Goal: Task Accomplishment & Management: Use online tool/utility

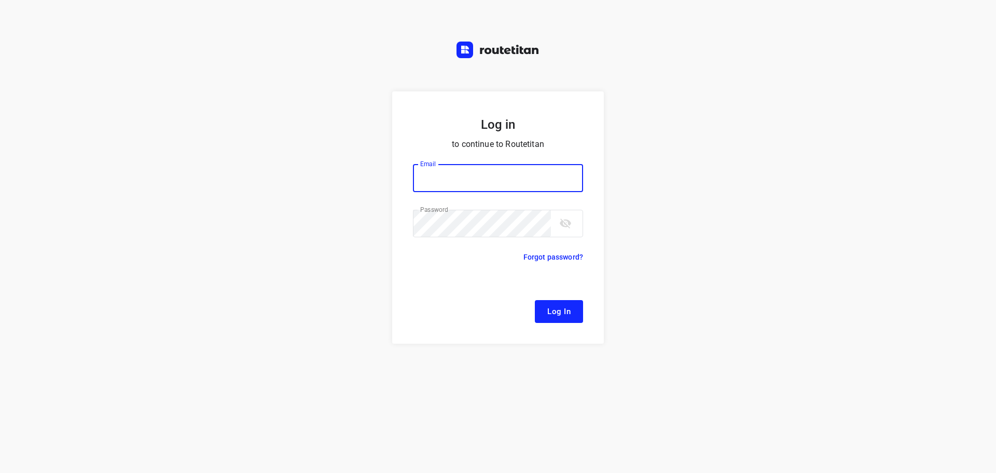
type input "remco@fruitopjewerk.nl"
click at [555, 301] on button "Log In" at bounding box center [559, 311] width 48 height 23
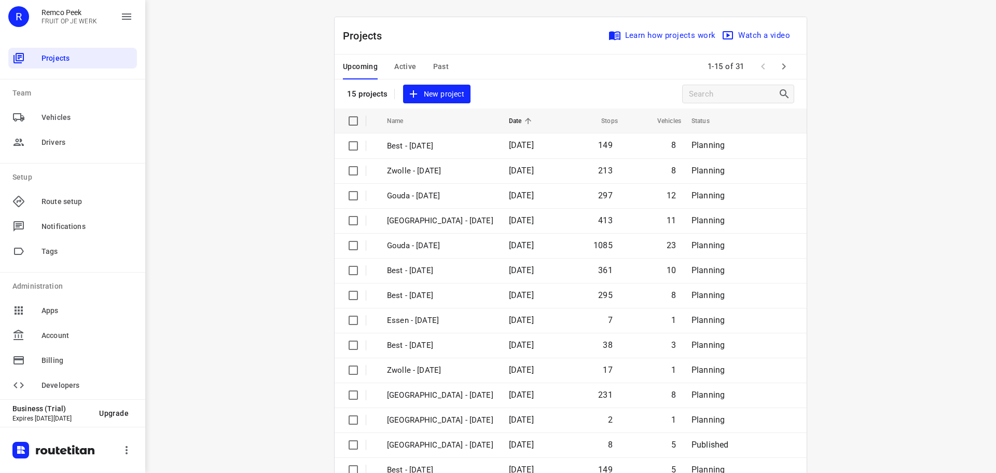
click at [401, 67] on span "Active" at bounding box center [405, 66] width 22 height 13
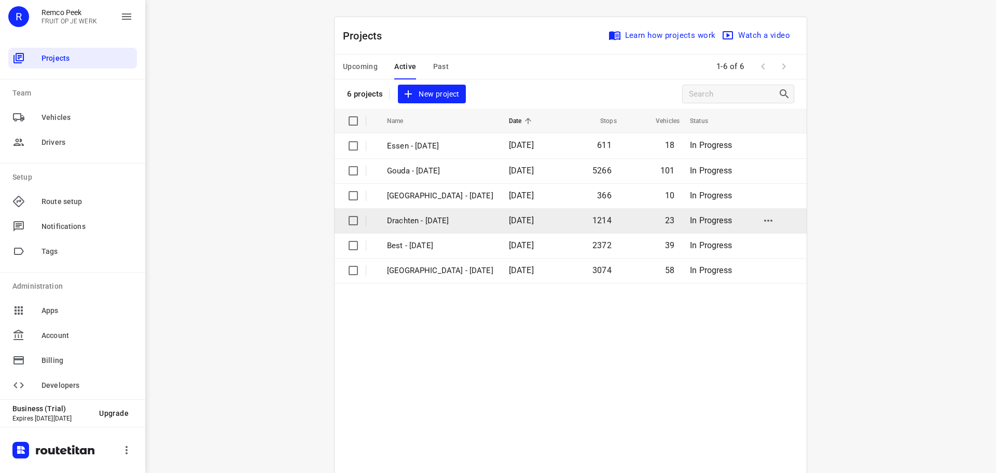
click at [420, 215] on p "Drachten - Monday" at bounding box center [440, 221] width 106 height 12
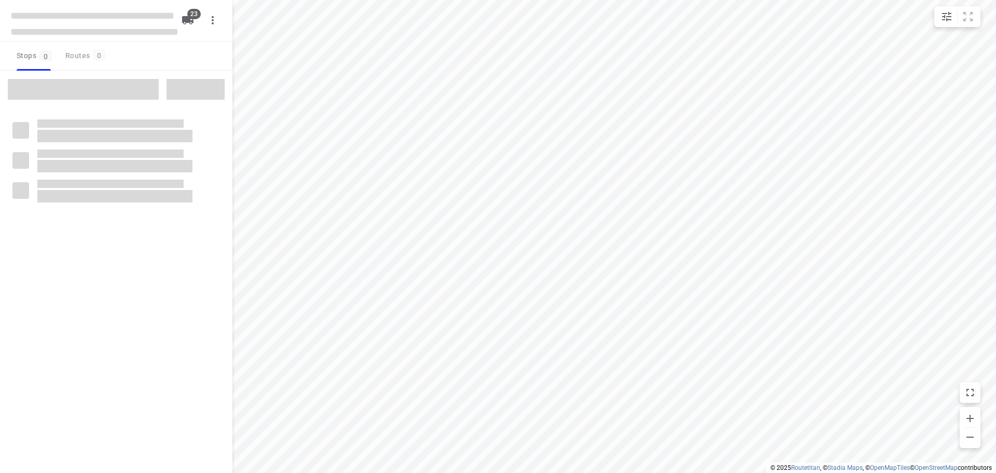
checkbox input "true"
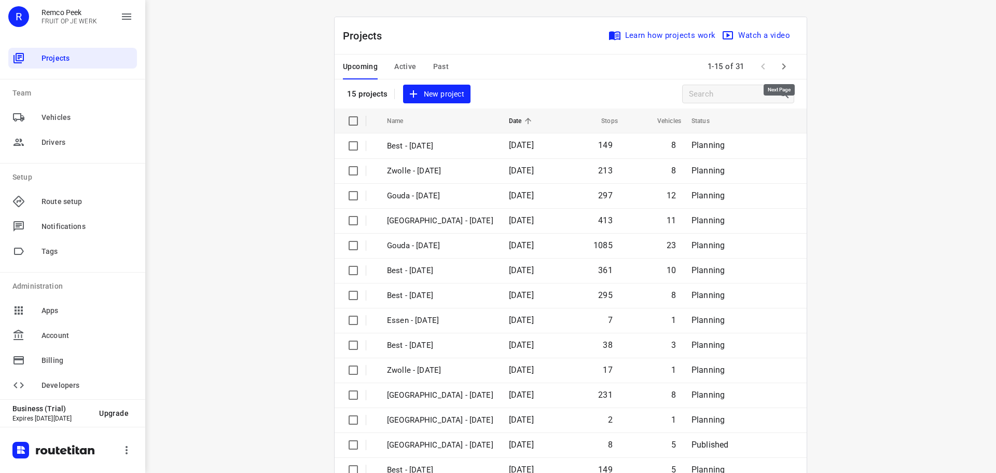
click at [779, 67] on icon "button" at bounding box center [784, 66] width 12 height 12
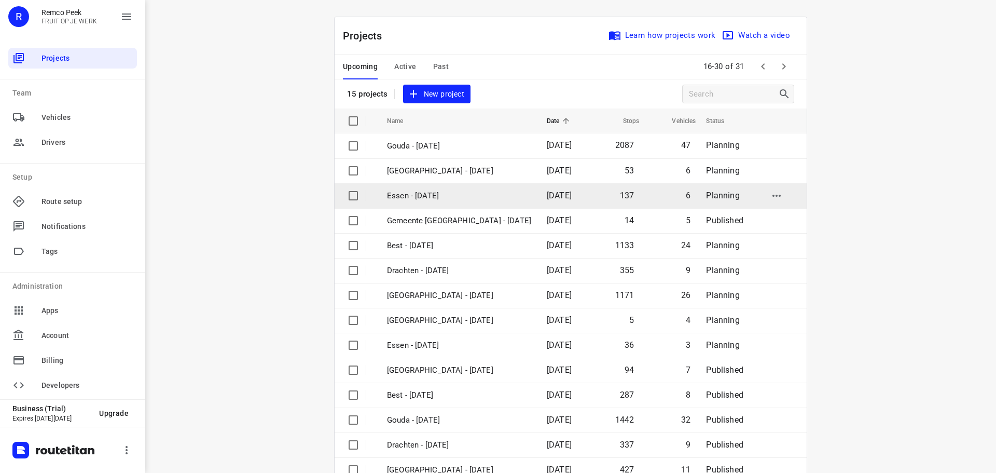
scroll to position [52, 0]
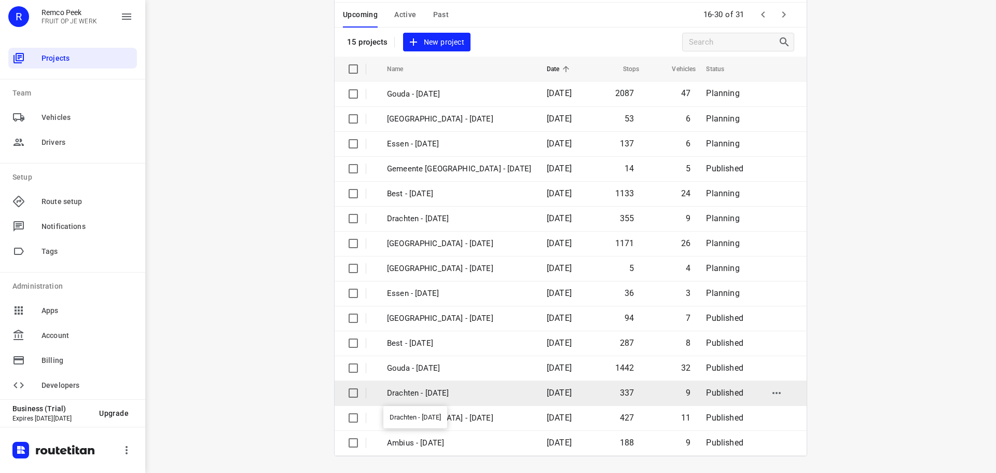
click at [402, 393] on p "Drachten - [DATE]" at bounding box center [459, 393] width 144 height 12
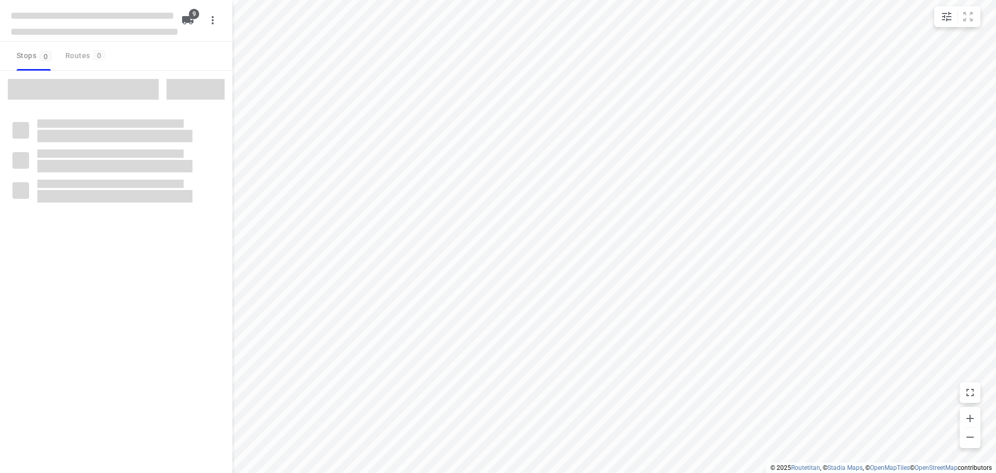
checkbox input "true"
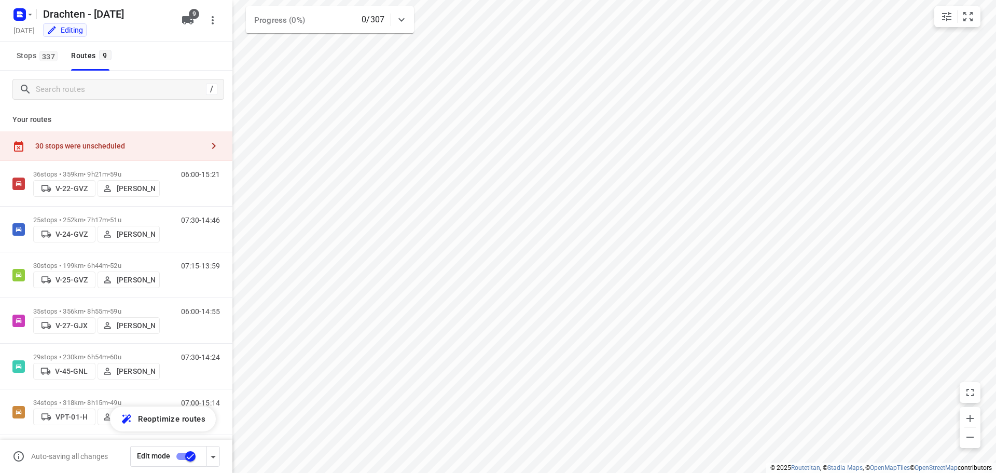
click at [146, 147] on div "30 stops were unscheduled" at bounding box center [119, 146] width 168 height 8
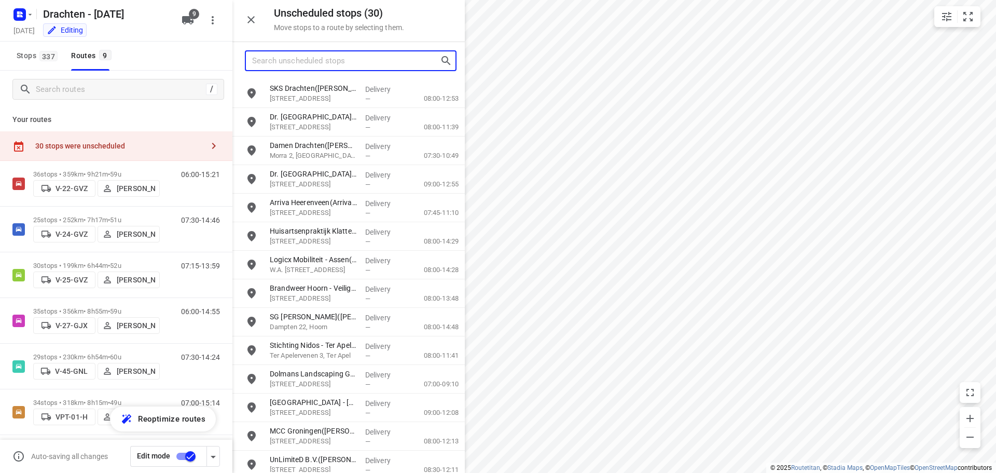
click at [307, 63] on input "Search unscheduled stops" at bounding box center [346, 61] width 188 height 16
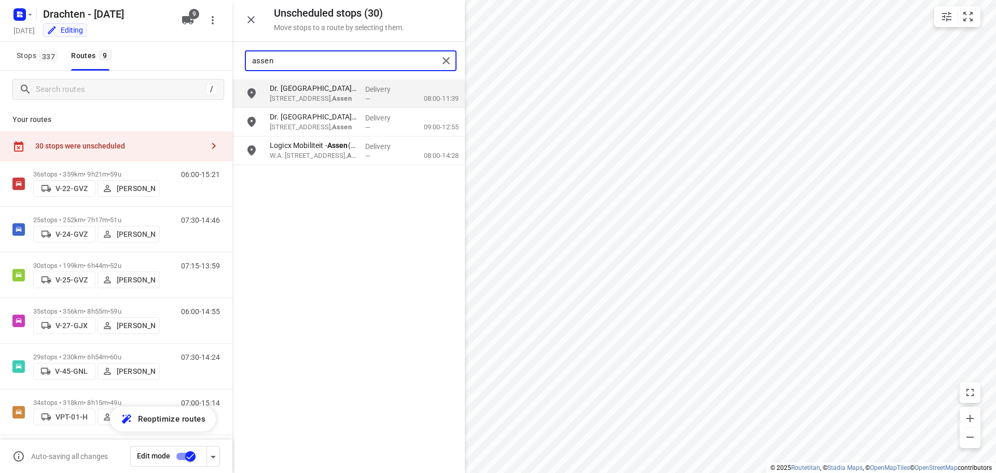
type input "assen"
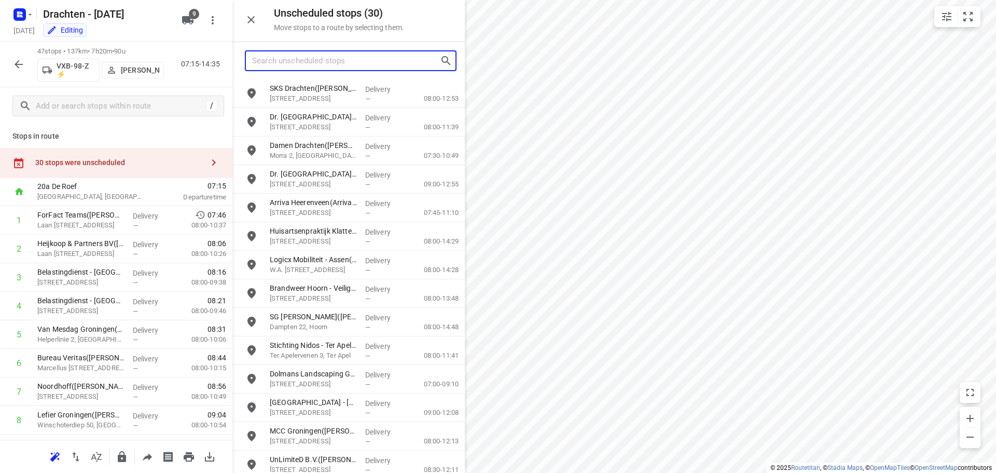
click at [328, 68] on input "Search unscheduled stops" at bounding box center [346, 61] width 188 height 16
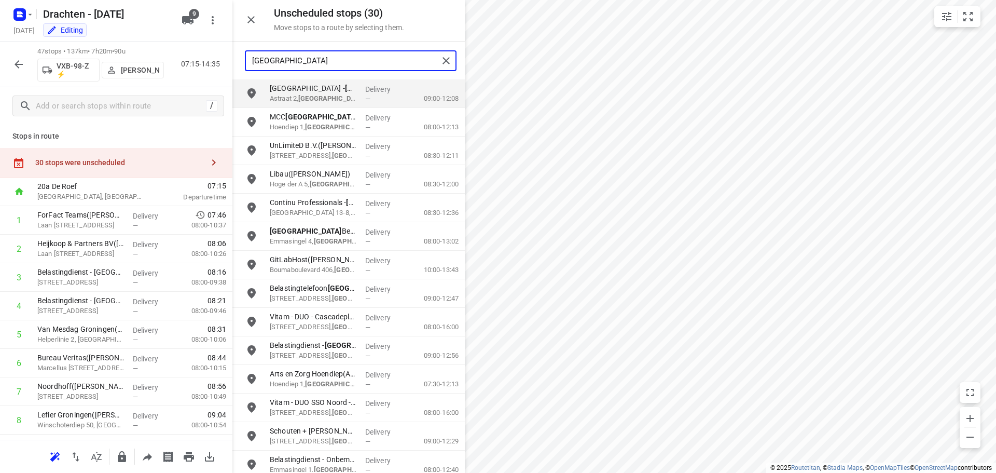
type input "groningen"
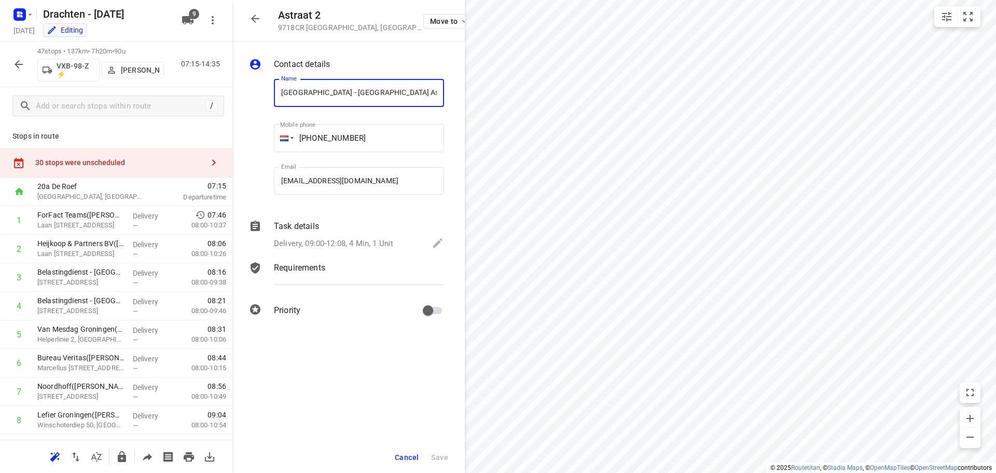
scroll to position [0, 33]
click at [410, 455] on span "Cancel" at bounding box center [407, 457] width 24 height 8
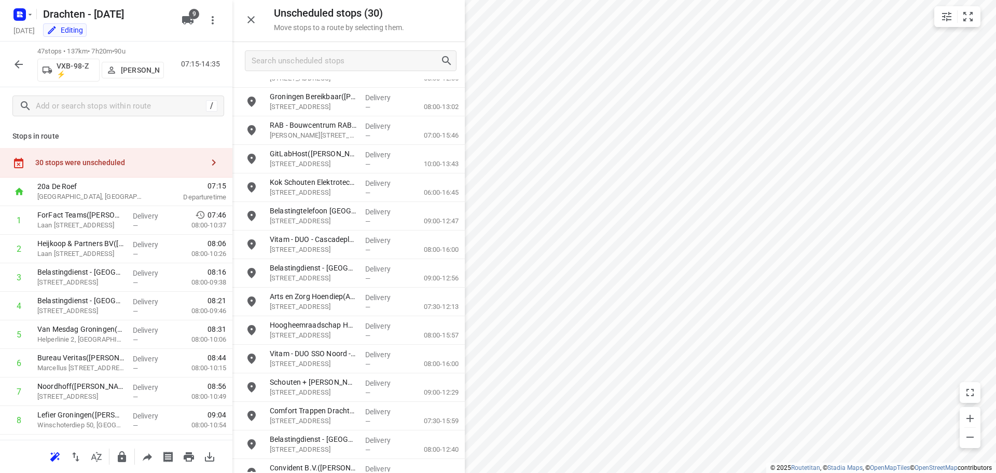
scroll to position [465, 0]
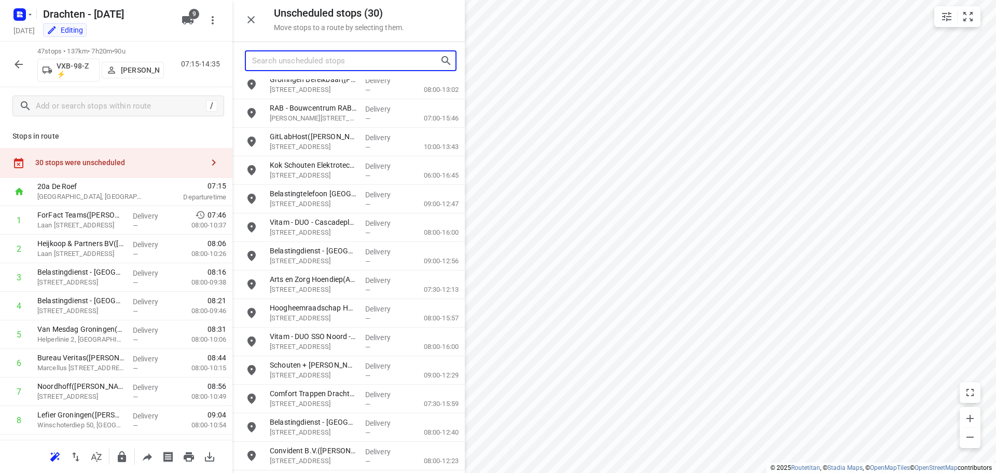
click at [326, 67] on input "Search unscheduled stops" at bounding box center [346, 61] width 188 height 16
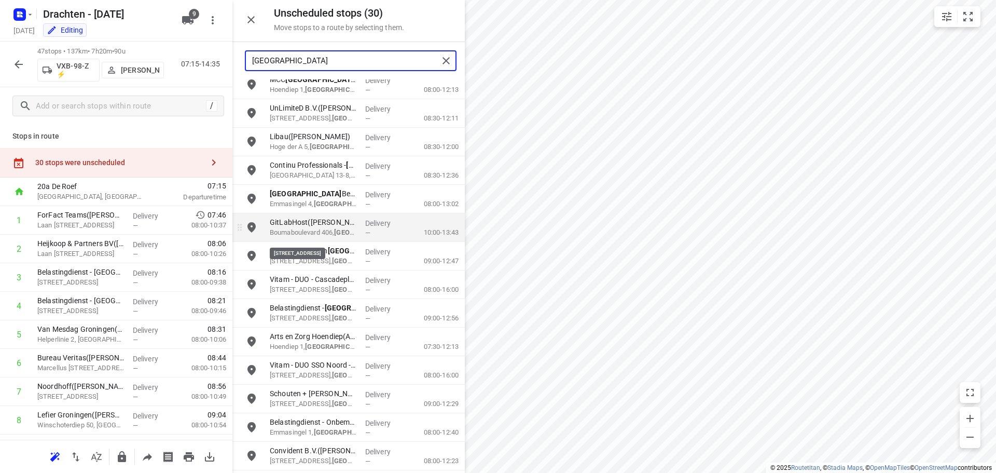
scroll to position [0, 0]
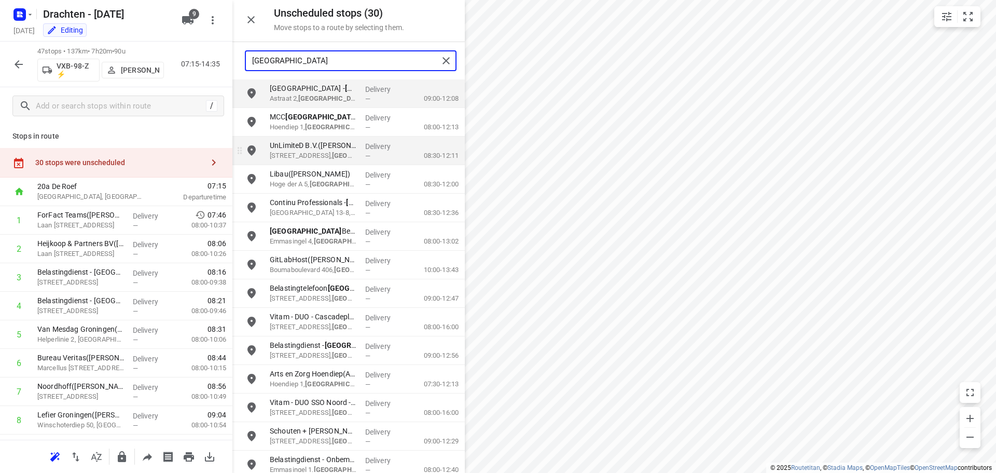
type input "groningen"
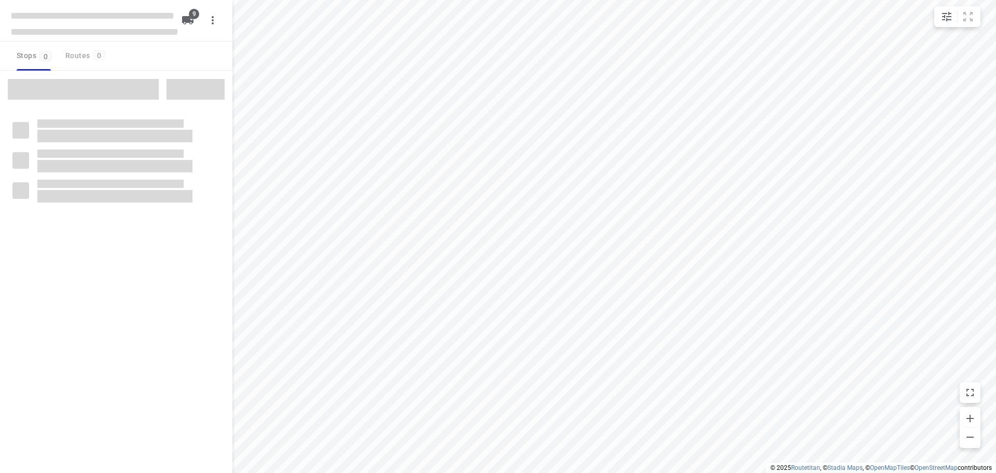
checkbox input "true"
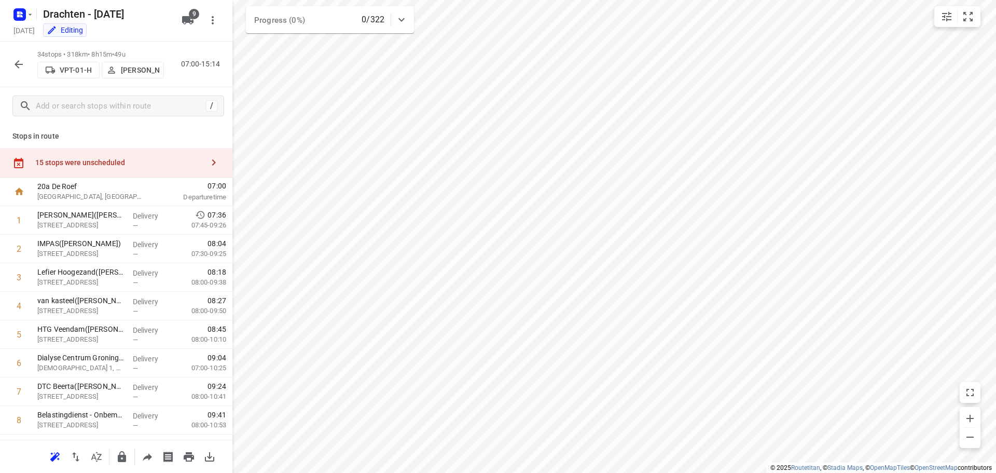
click at [194, 168] on div "15 stops were unscheduled" at bounding box center [116, 163] width 232 height 30
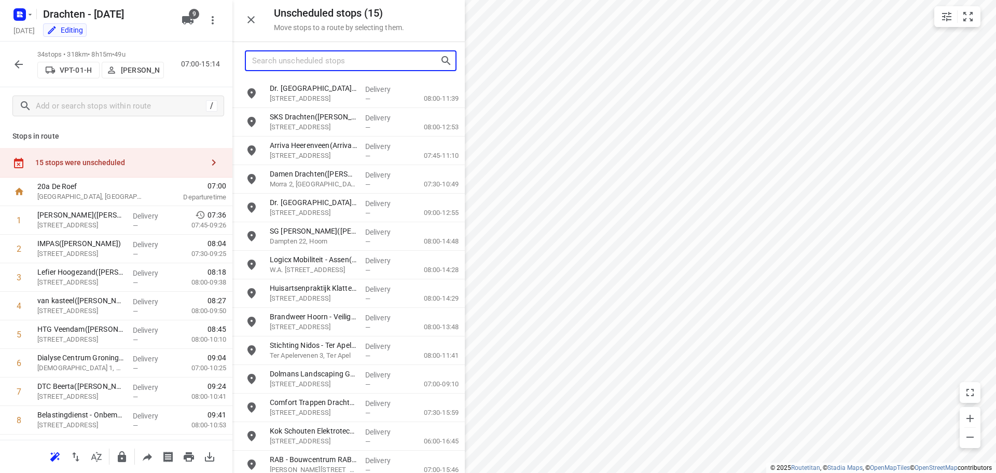
click at [318, 66] on input "Search unscheduled stops" at bounding box center [346, 61] width 188 height 16
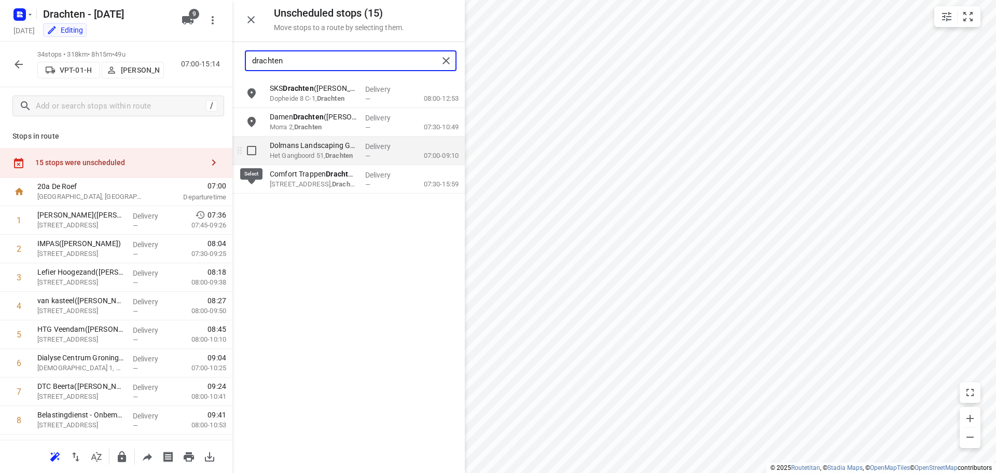
type input "drachten"
click at [253, 154] on input "grid" at bounding box center [251, 150] width 21 height 21
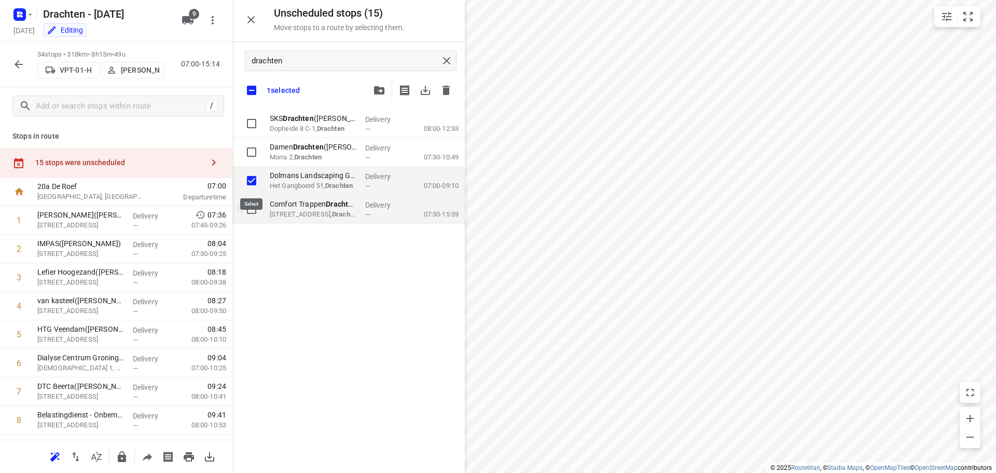
checkbox input "true"
click at [253, 207] on input "grid" at bounding box center [251, 209] width 21 height 21
checkbox input "true"
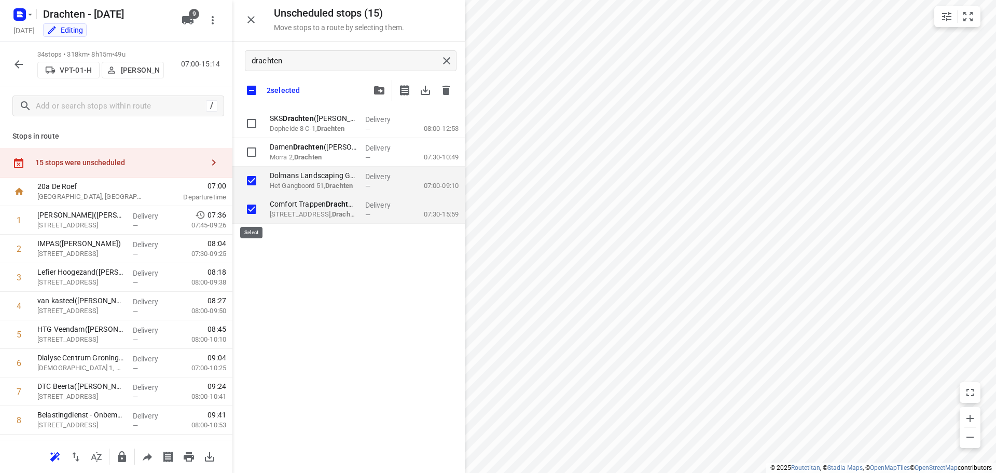
checkbox input "true"
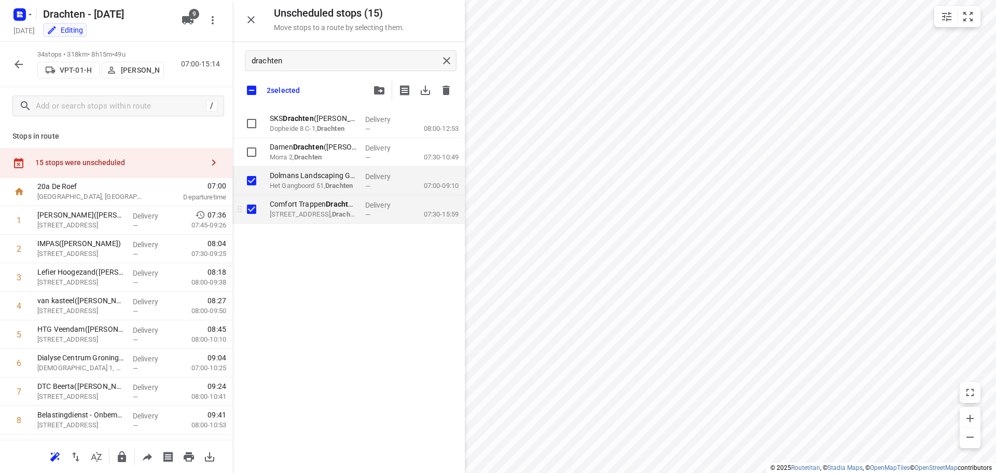
checkbox input "true"
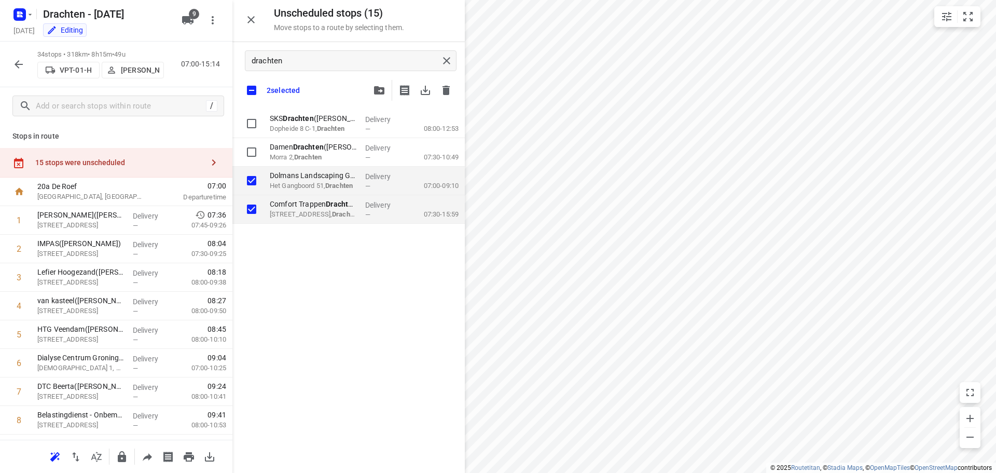
checkbox input "true"
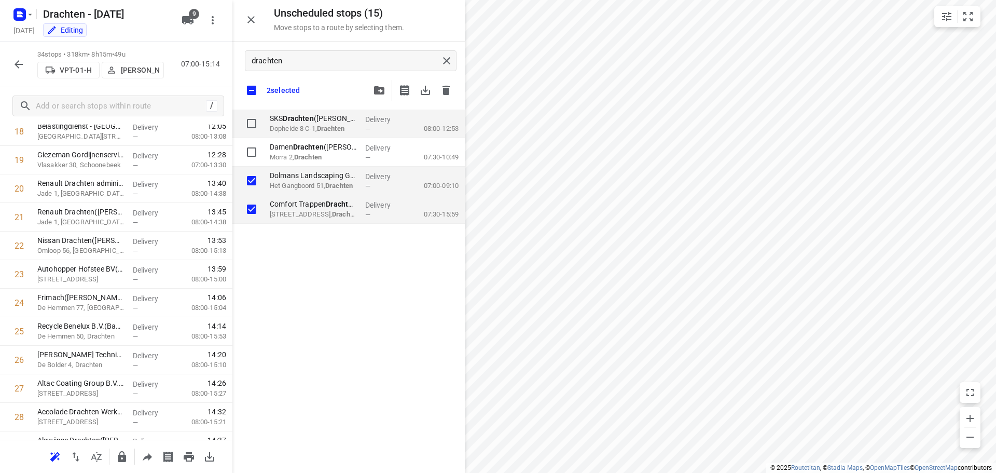
scroll to position [765, 0]
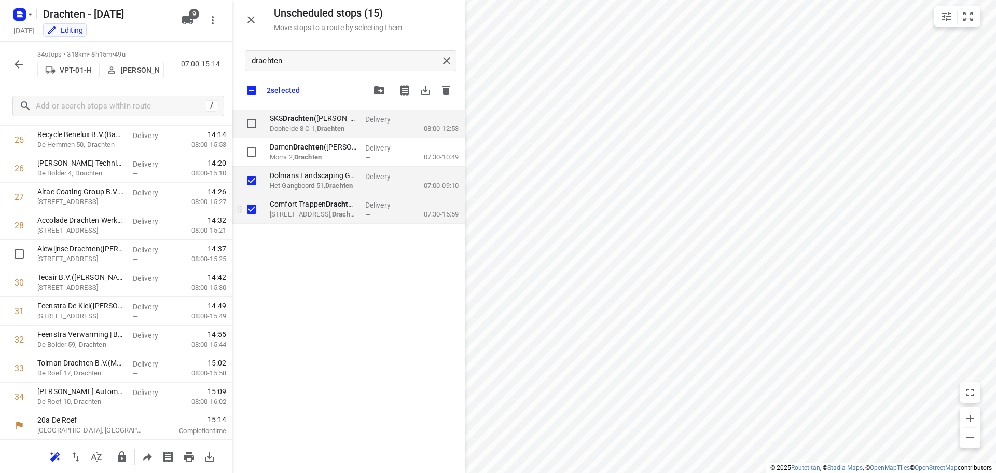
checkbox input "true"
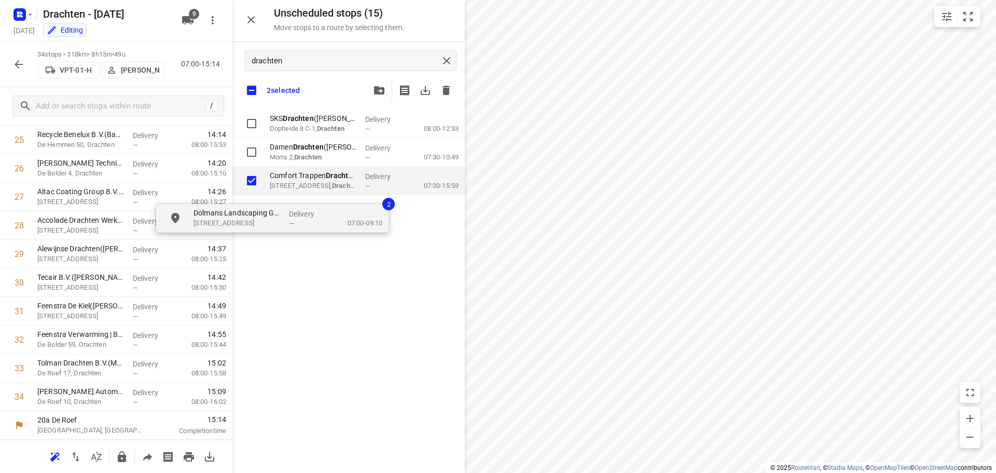
checkbox input "true"
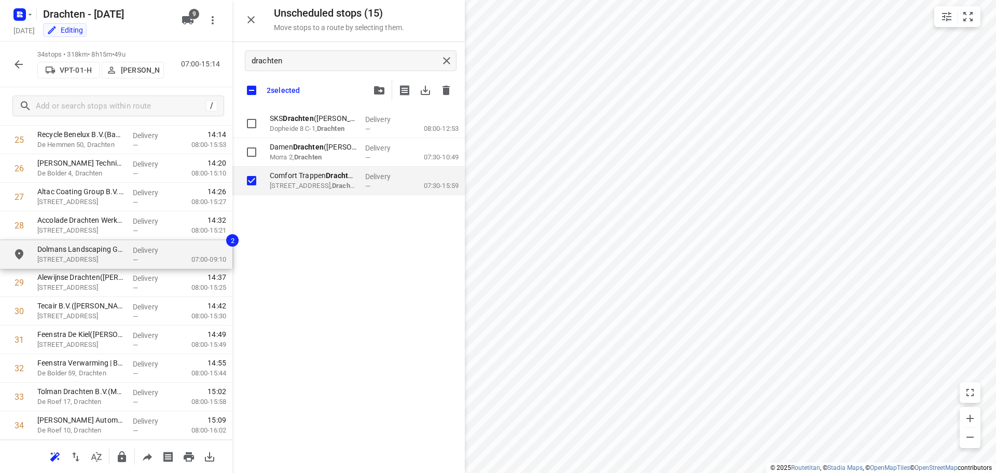
drag, startPoint x: 272, startPoint y: 183, endPoint x: 37, endPoint y: 257, distance: 246.5
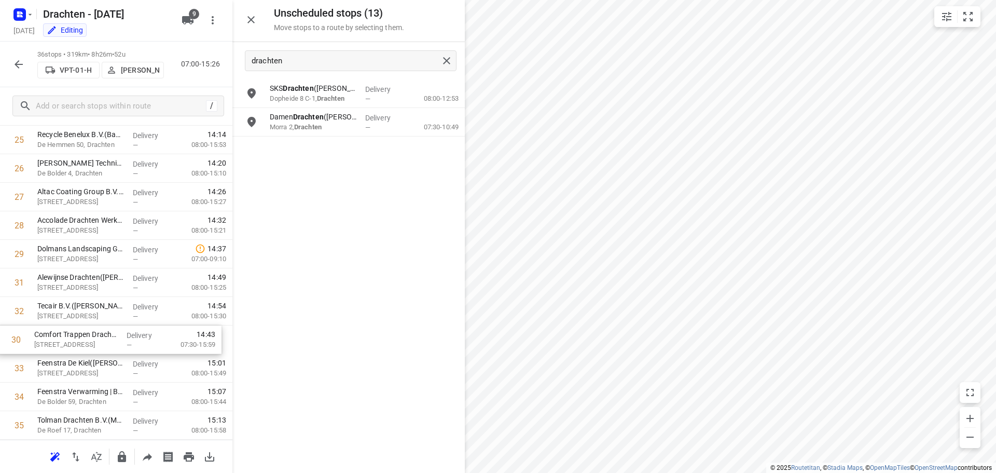
drag, startPoint x: 85, startPoint y: 286, endPoint x: 83, endPoint y: 340, distance: 54.5
drag, startPoint x: 73, startPoint y: 340, endPoint x: 78, endPoint y: 226, distance: 113.8
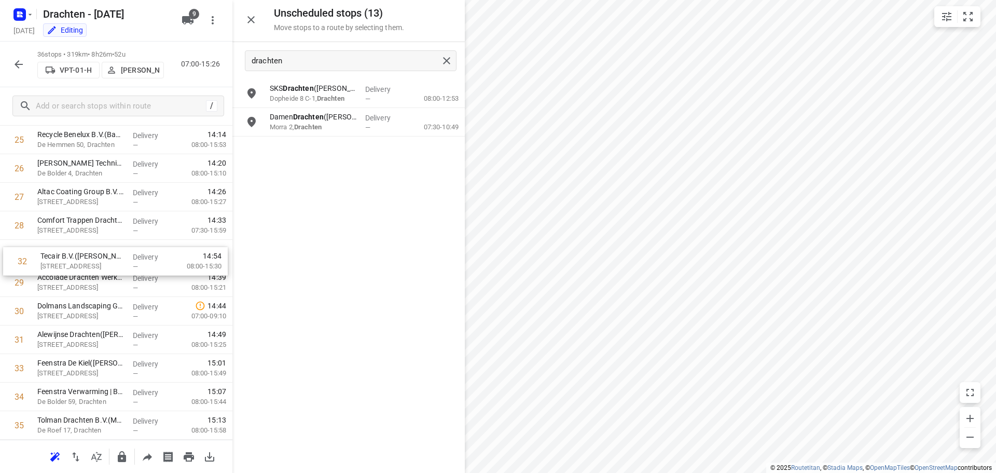
drag, startPoint x: 83, startPoint y: 345, endPoint x: 85, endPoint y: 263, distance: 82.0
drag, startPoint x: 76, startPoint y: 338, endPoint x: 73, endPoint y: 277, distance: 61.8
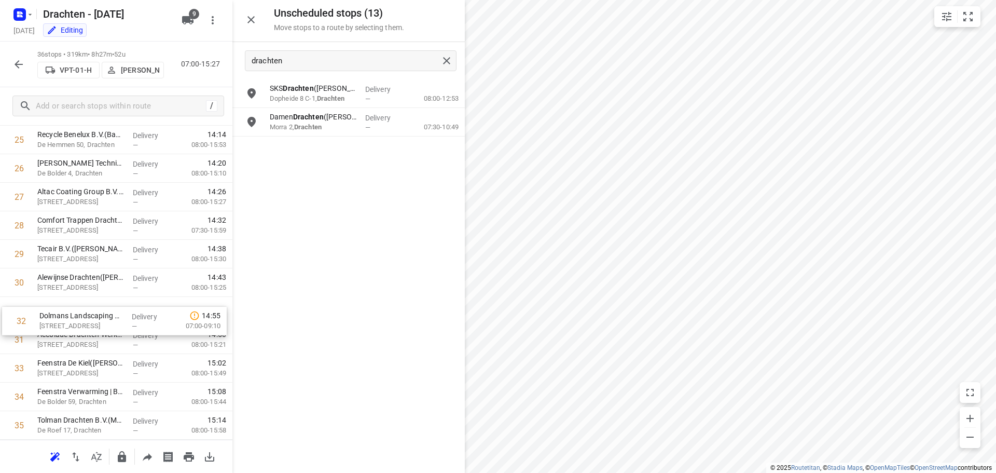
drag, startPoint x: 83, startPoint y: 345, endPoint x: 84, endPoint y: 319, distance: 26.5
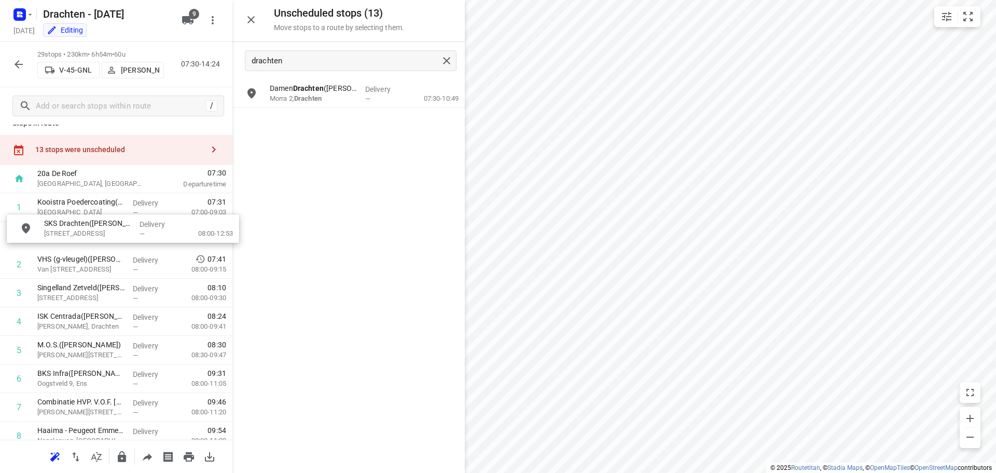
scroll to position [13, 2]
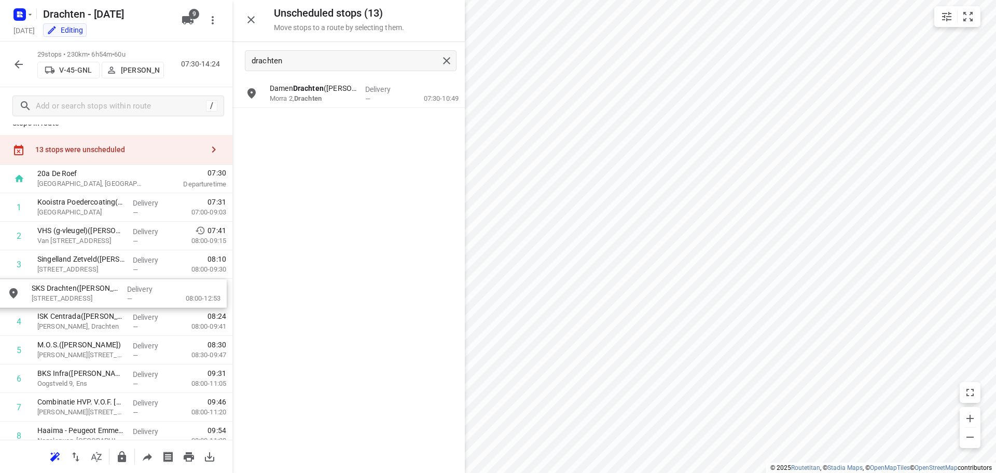
drag, startPoint x: 310, startPoint y: 94, endPoint x: 69, endPoint y: 295, distance: 313.5
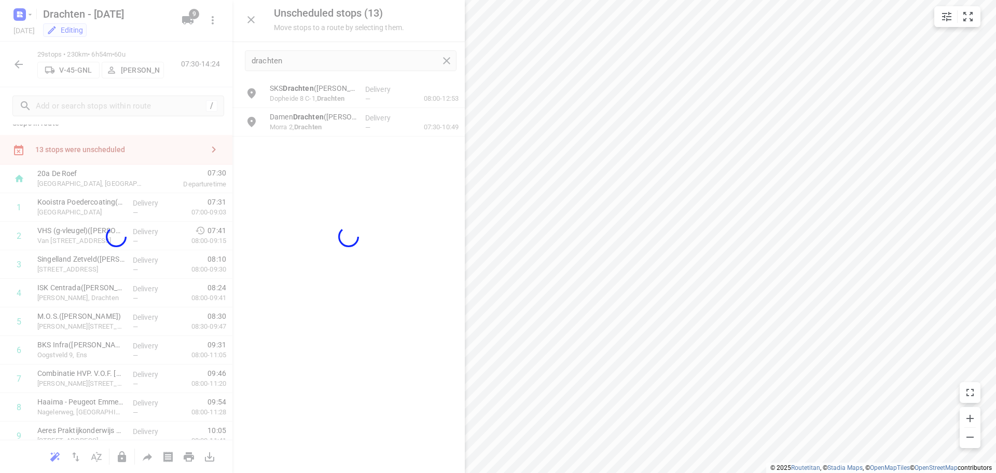
scroll to position [13, 0]
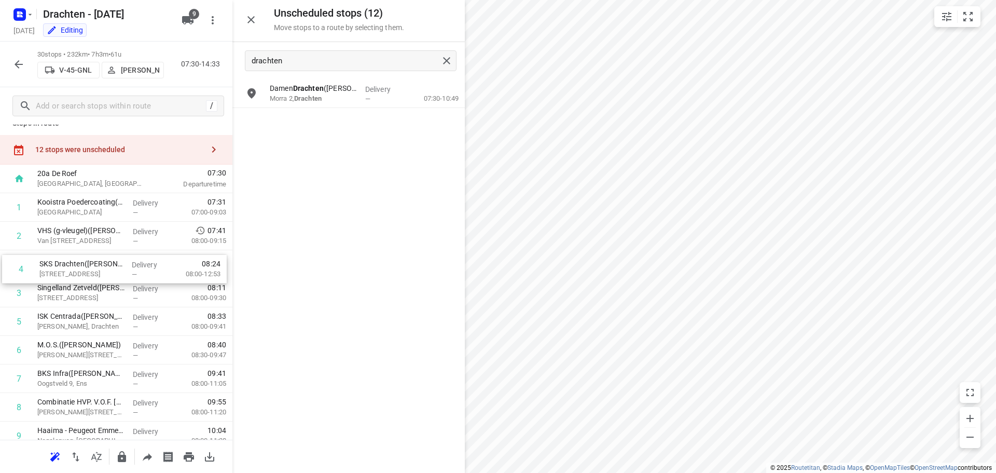
drag, startPoint x: 69, startPoint y: 294, endPoint x: 72, endPoint y: 266, distance: 28.1
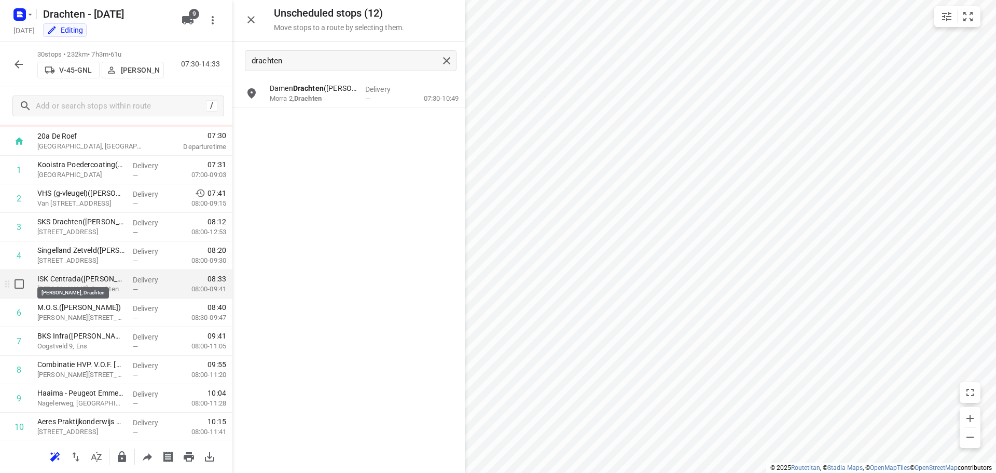
scroll to position [65, 0]
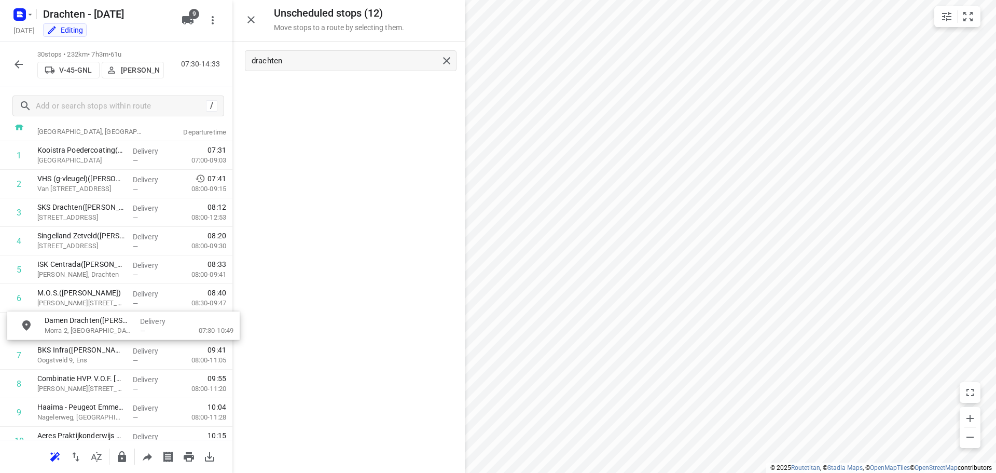
drag, startPoint x: 316, startPoint y: 89, endPoint x: 85, endPoint y: 327, distance: 332.1
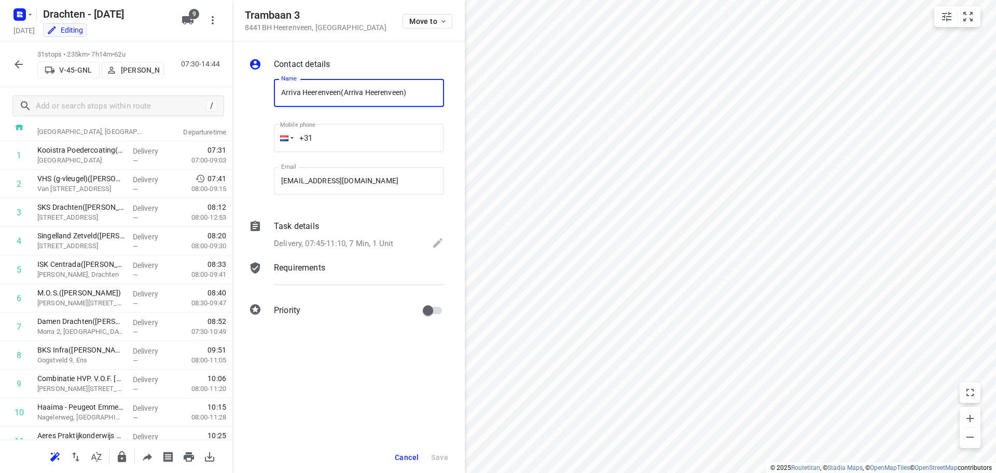
click at [402, 460] on span "Cancel" at bounding box center [407, 457] width 24 height 8
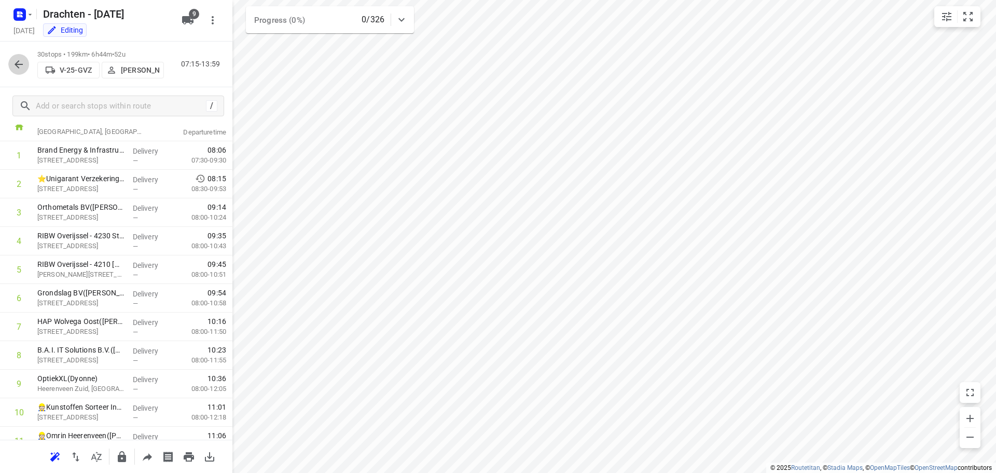
click at [16, 64] on icon "button" at bounding box center [19, 64] width 8 height 8
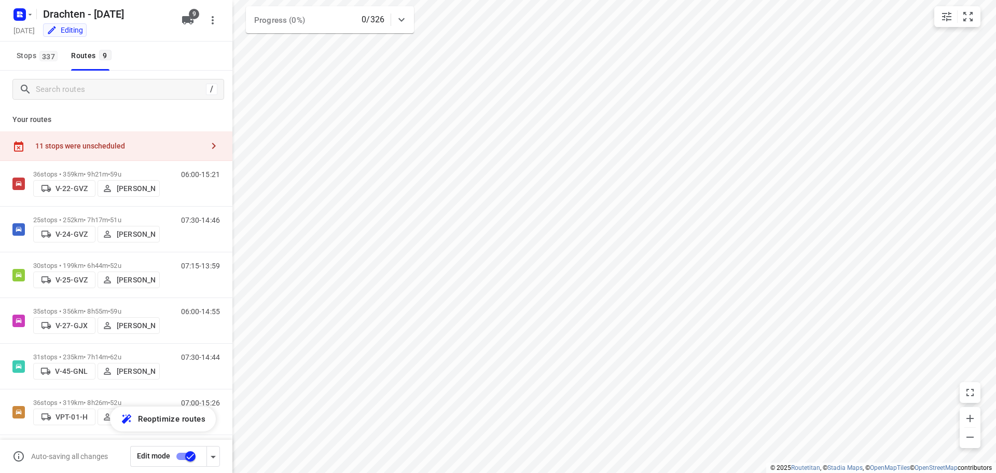
drag, startPoint x: 90, startPoint y: 143, endPoint x: 106, endPoint y: 145, distance: 15.7
click at [91, 143] on div "11 stops were unscheduled" at bounding box center [119, 146] width 168 height 8
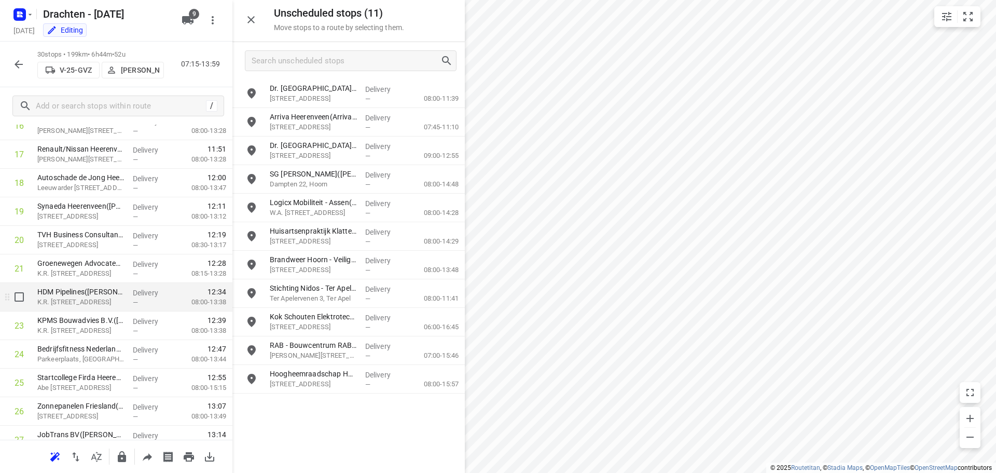
scroll to position [519, 0]
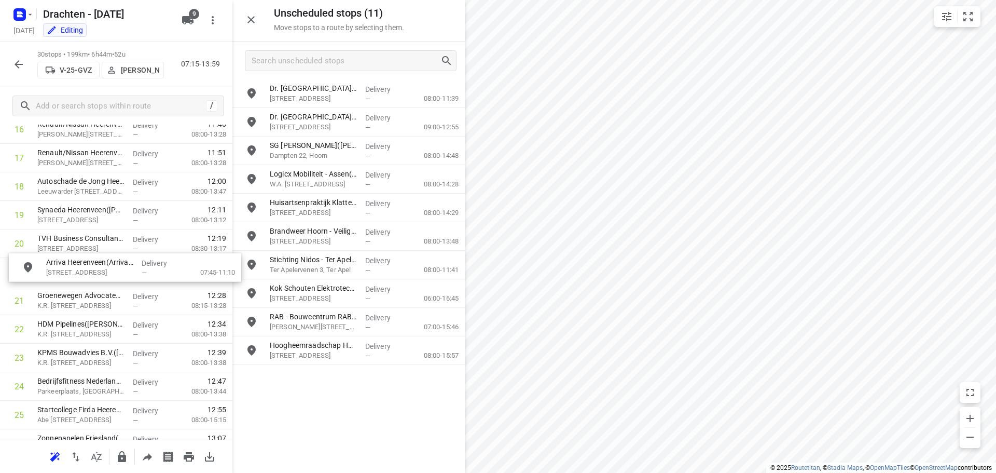
drag, startPoint x: 326, startPoint y: 125, endPoint x: 94, endPoint y: 278, distance: 278.2
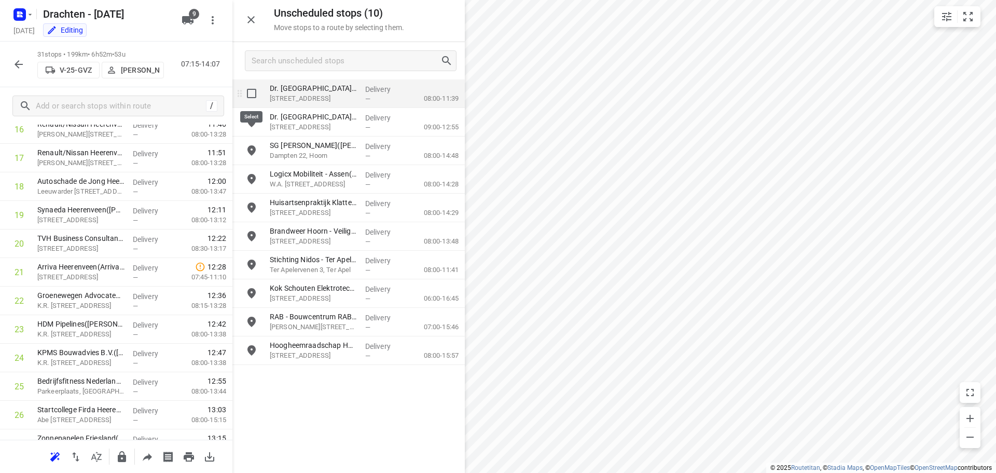
click at [252, 95] on input "grid" at bounding box center [251, 93] width 21 height 21
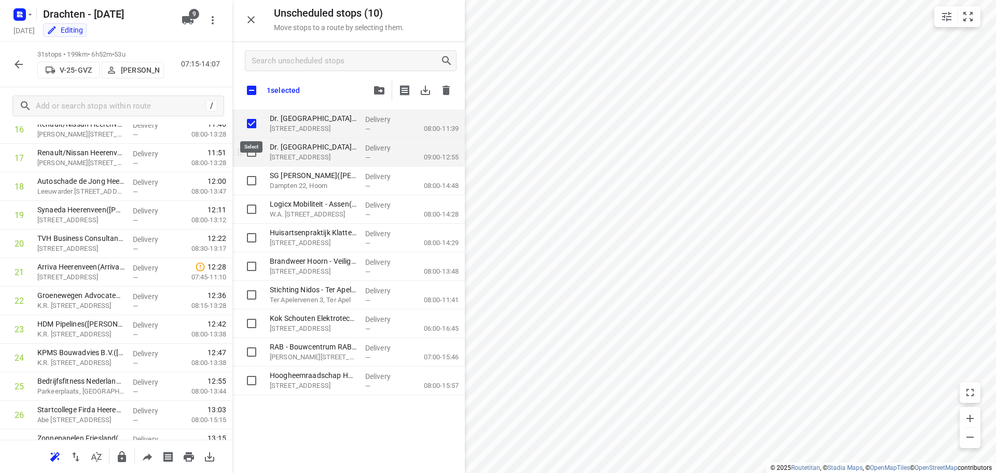
checkbox input "true"
click at [251, 149] on input "grid" at bounding box center [251, 152] width 21 height 21
checkbox input "true"
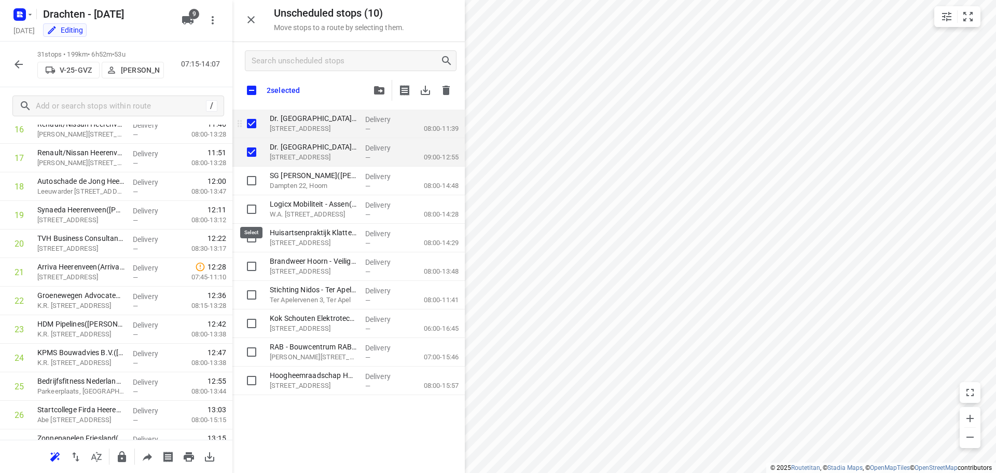
checkbox input "true"
click at [249, 150] on input "grid" at bounding box center [251, 152] width 21 height 21
checkbox input "false"
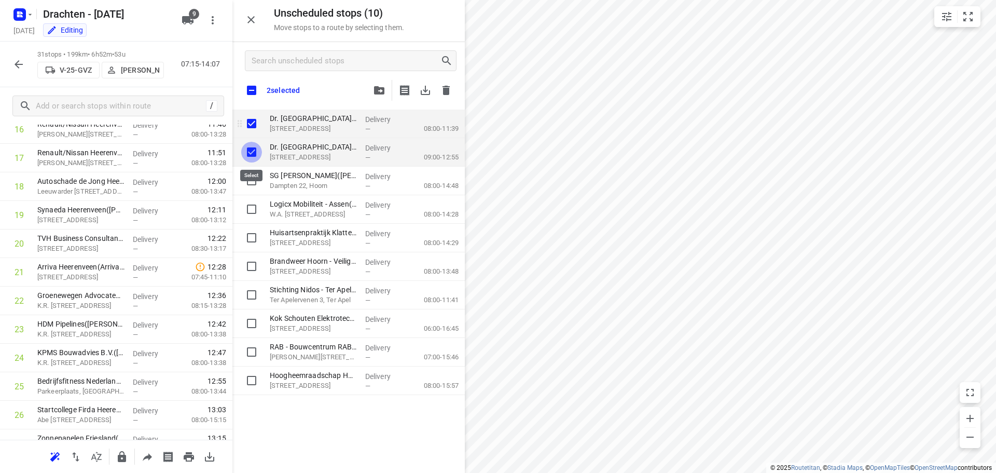
checkbox input "true"
click at [249, 119] on input "grid" at bounding box center [251, 123] width 21 height 21
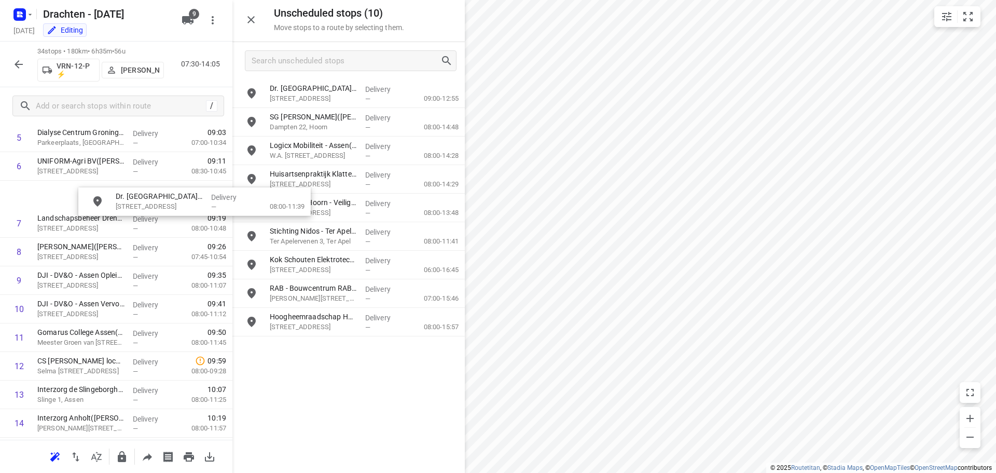
scroll to position [196, 8]
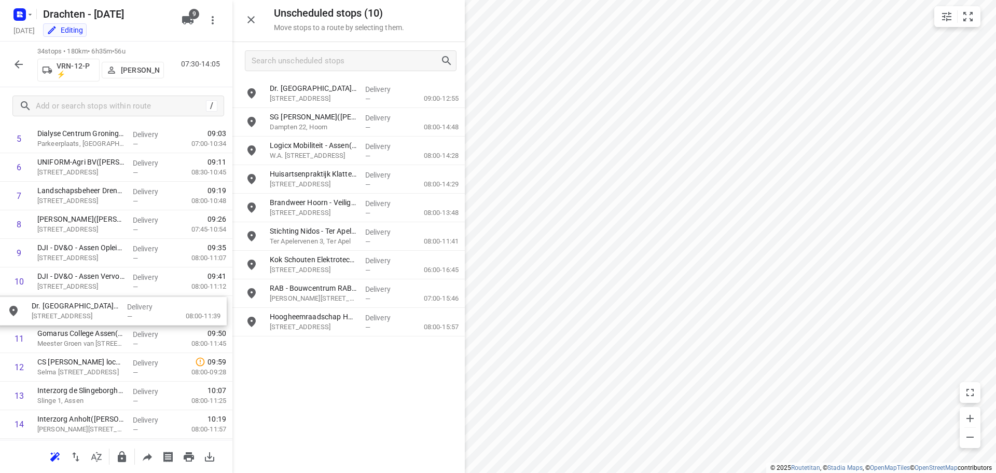
drag, startPoint x: 323, startPoint y: 99, endPoint x: 80, endPoint y: 318, distance: 326.3
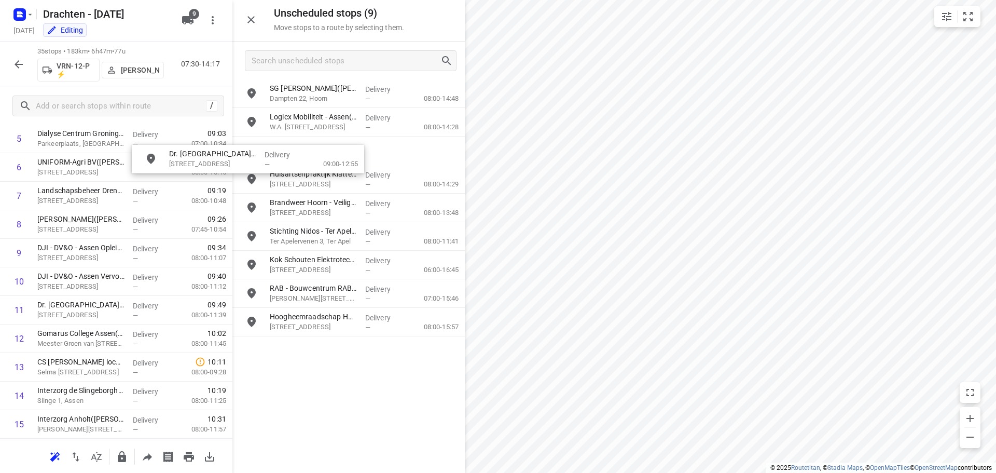
scroll to position [192, 0]
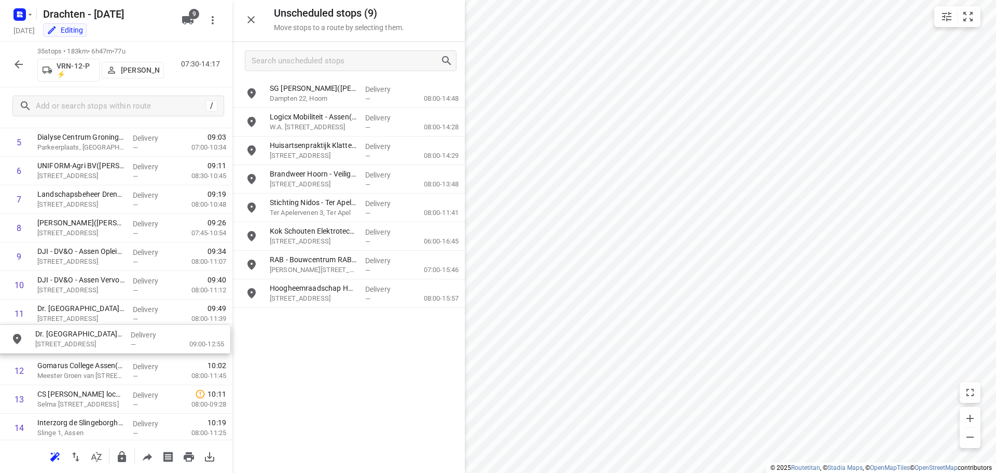
drag, startPoint x: 325, startPoint y: 105, endPoint x: 88, endPoint y: 351, distance: 342.0
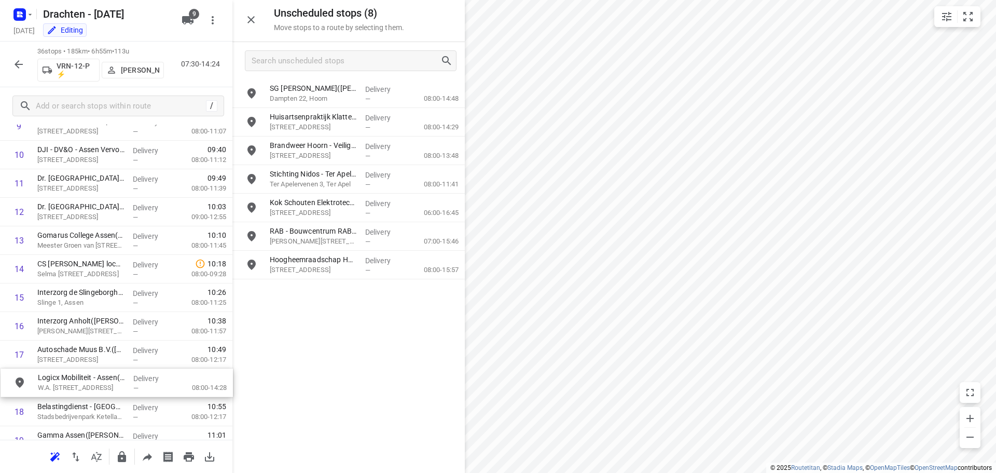
scroll to position [324, 0]
drag, startPoint x: 322, startPoint y: 127, endPoint x: 83, endPoint y: 361, distance: 335.0
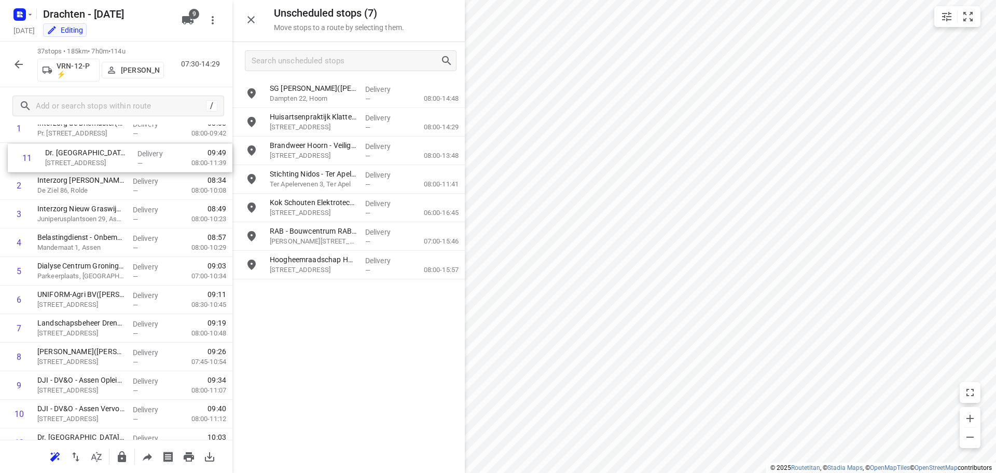
scroll to position [0, 0]
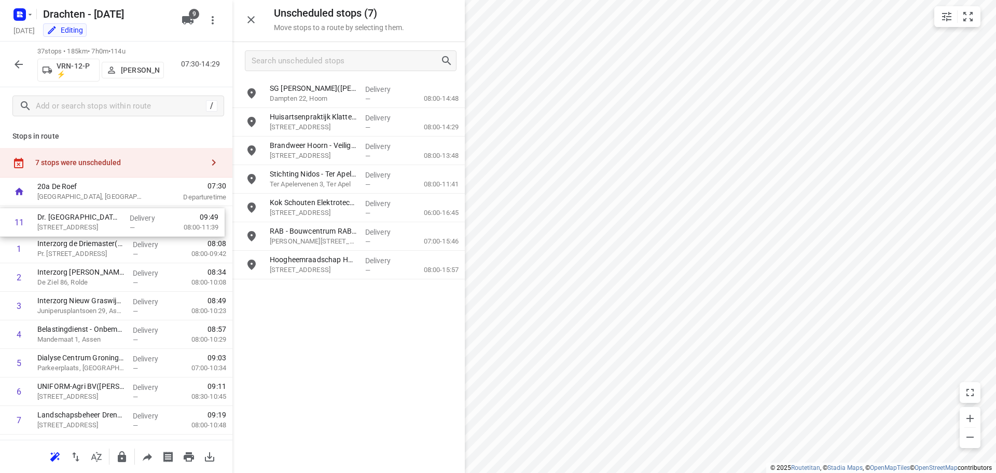
drag, startPoint x: 95, startPoint y: 355, endPoint x: 95, endPoint y: 225, distance: 130.2
drag, startPoint x: 104, startPoint y: 435, endPoint x: 109, endPoint y: 243, distance: 192.1
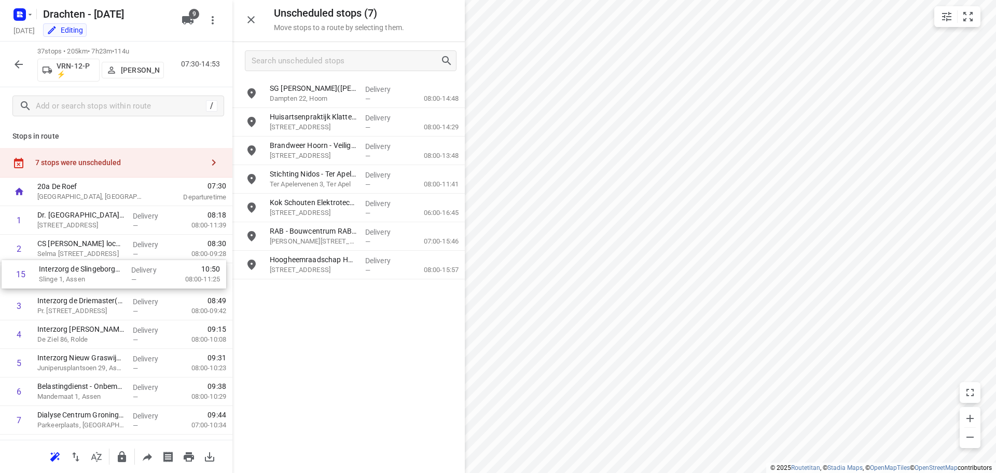
drag, startPoint x: 105, startPoint y: 402, endPoint x: 105, endPoint y: 278, distance: 124.5
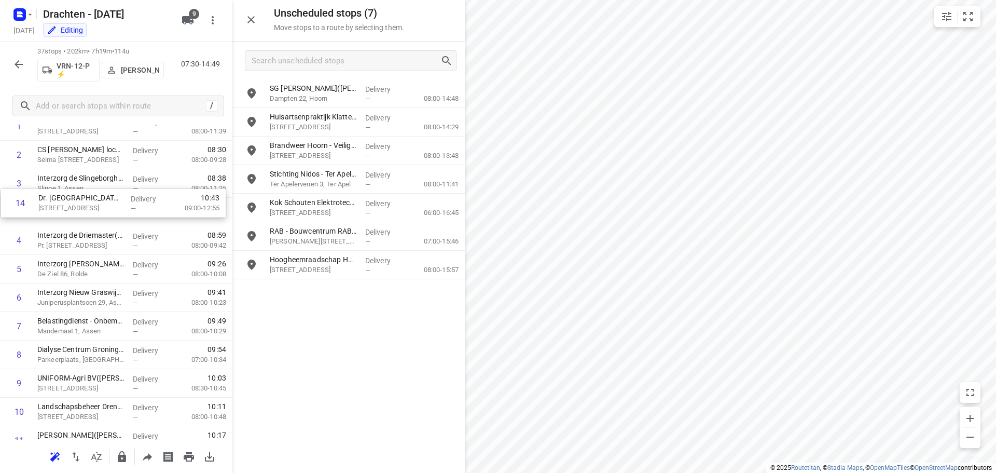
scroll to position [90, 0]
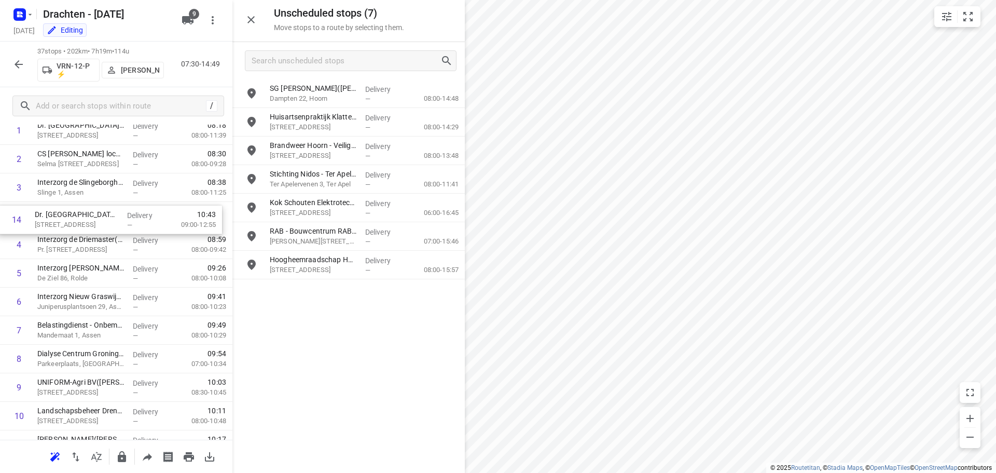
drag, startPoint x: 100, startPoint y: 436, endPoint x: 98, endPoint y: 217, distance: 219.0
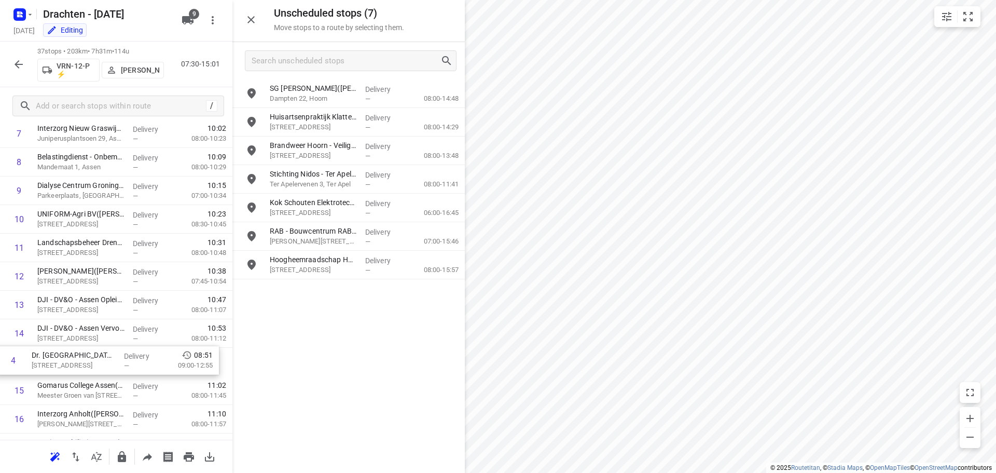
scroll to position [241, 0]
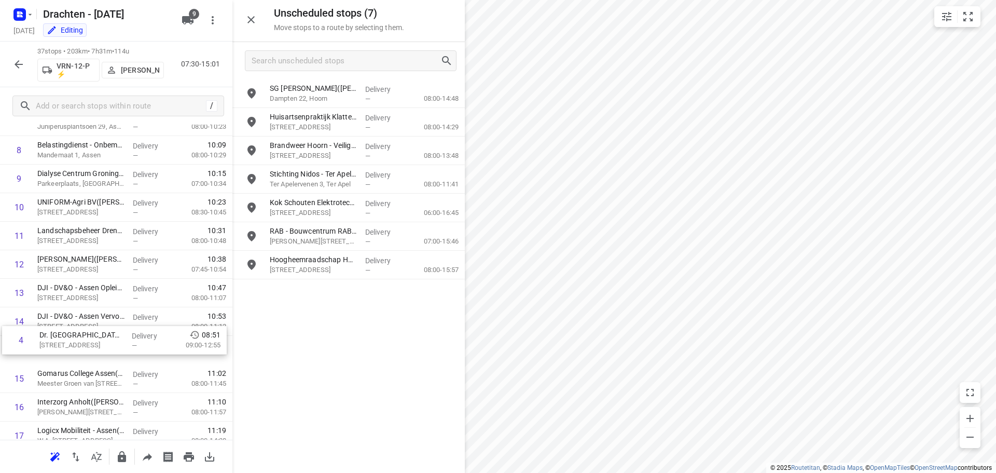
drag, startPoint x: 84, startPoint y: 221, endPoint x: 86, endPoint y: 352, distance: 130.8
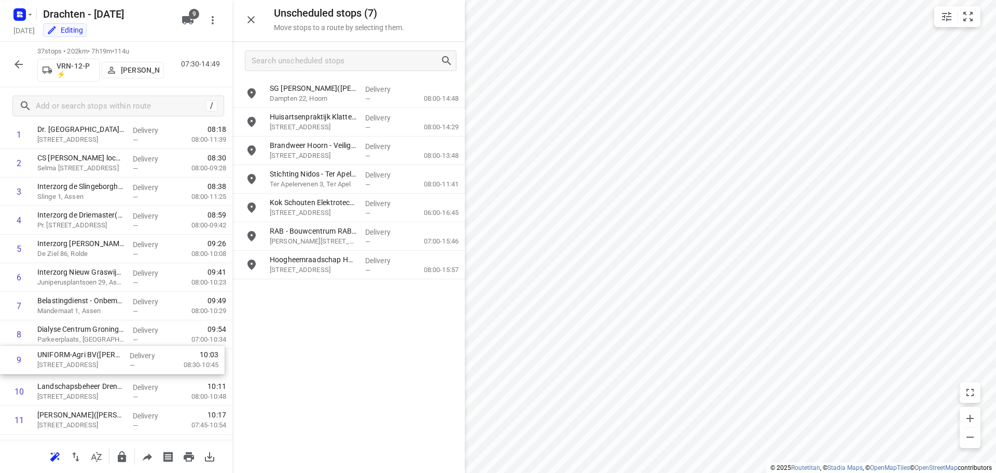
scroll to position [87, 0]
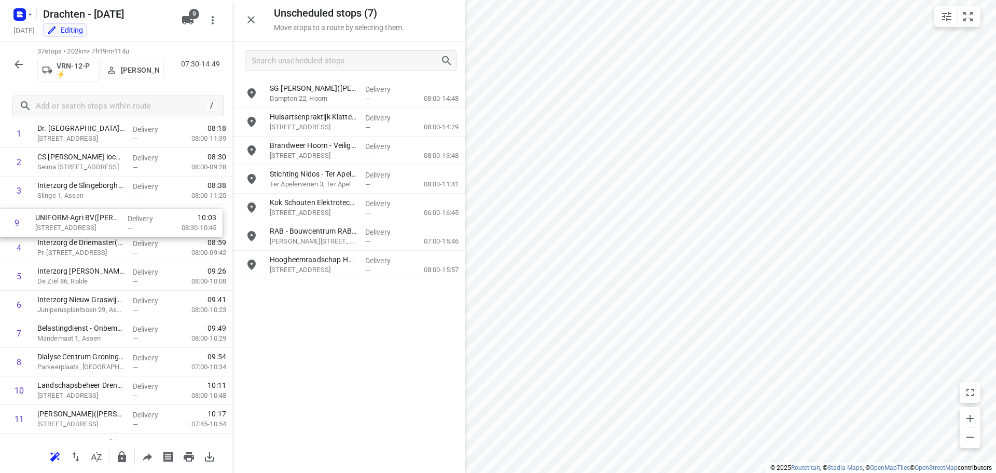
drag, startPoint x: 113, startPoint y: 369, endPoint x: 111, endPoint y: 226, distance: 142.7
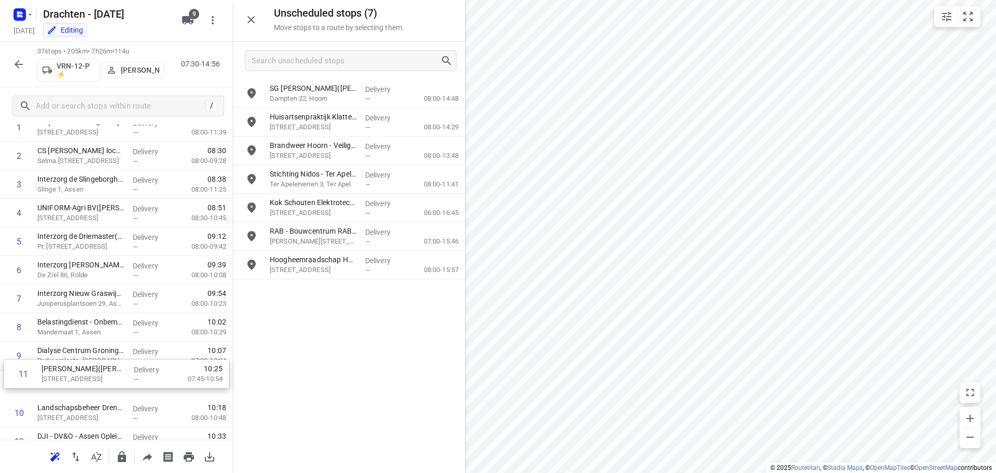
scroll to position [94, 0]
drag, startPoint x: 100, startPoint y: 421, endPoint x: 107, endPoint y: 210, distance: 211.3
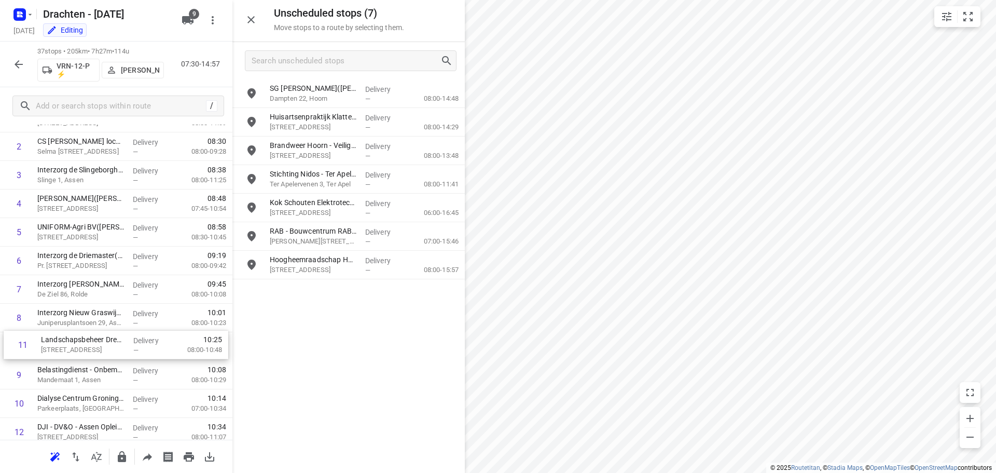
scroll to position [103, 0]
drag, startPoint x: 91, startPoint y: 418, endPoint x: 93, endPoint y: 236, distance: 182.2
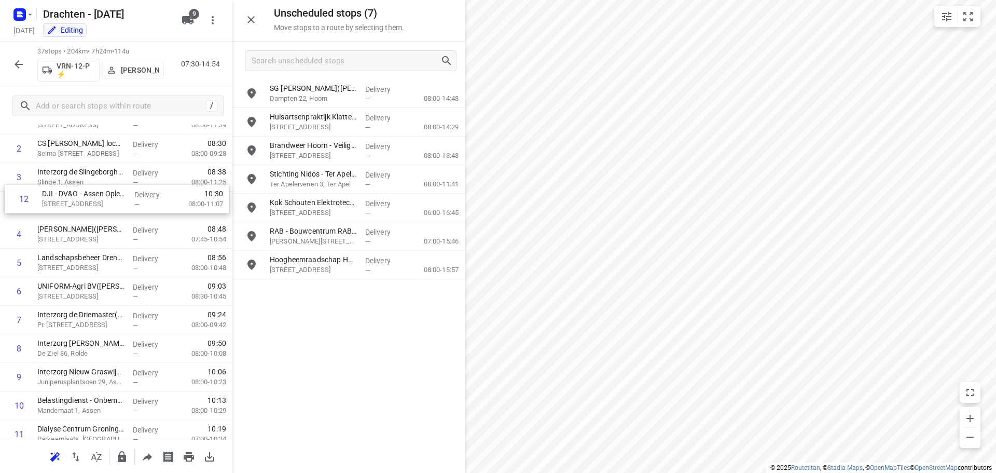
scroll to position [100, 0]
drag, startPoint x: 85, startPoint y: 435, endPoint x: 89, endPoint y: 210, distance: 225.8
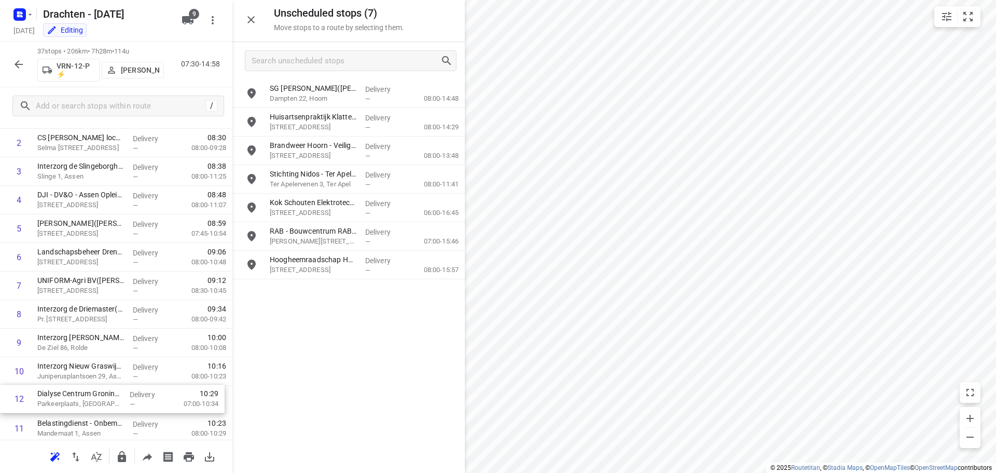
scroll to position [109, 0]
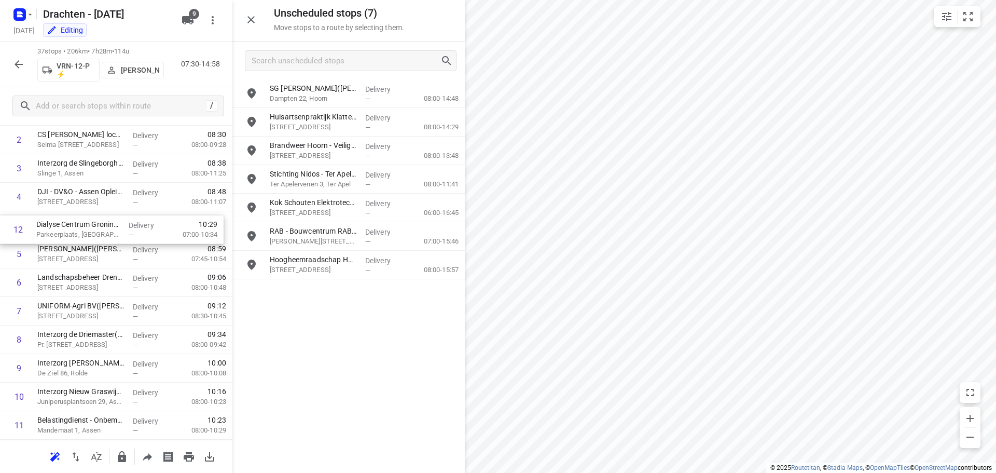
drag, startPoint x: 77, startPoint y: 435, endPoint x: 76, endPoint y: 227, distance: 207.6
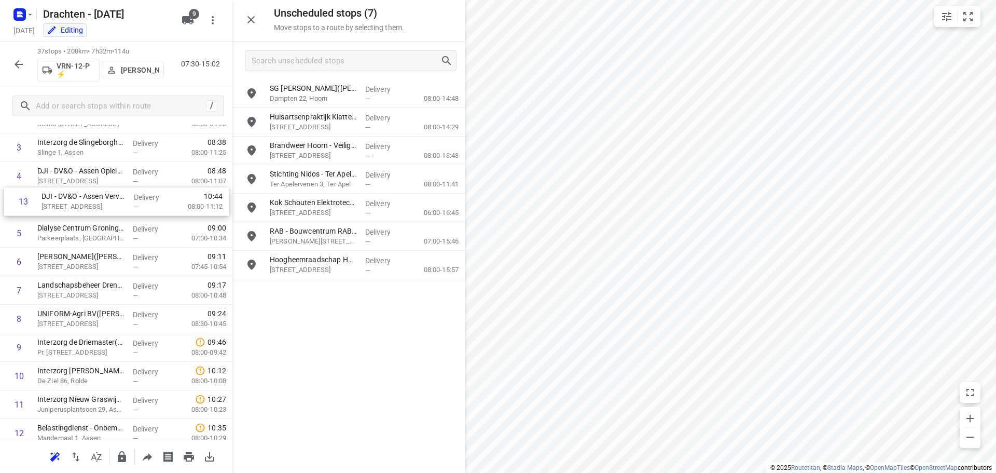
scroll to position [125, 0]
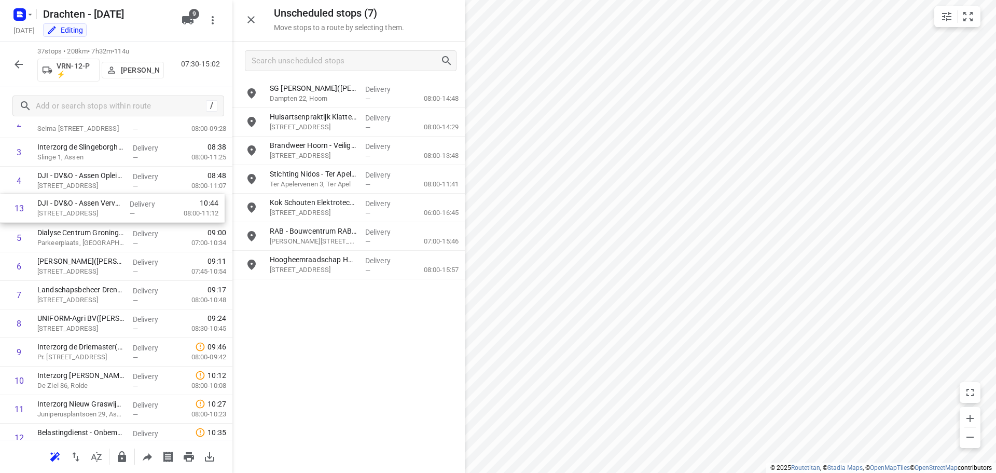
drag, startPoint x: 121, startPoint y: 409, endPoint x: 121, endPoint y: 211, distance: 197.7
drag, startPoint x: 97, startPoint y: 269, endPoint x: 98, endPoint y: 238, distance: 30.6
drag, startPoint x: 94, startPoint y: 268, endPoint x: 95, endPoint y: 331, distance: 62.8
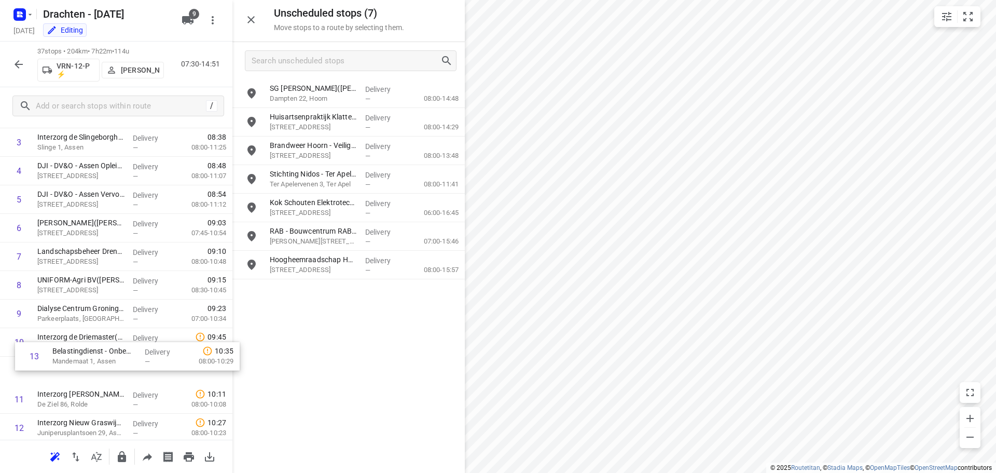
scroll to position [137, 0]
drag, startPoint x: 95, startPoint y: 435, endPoint x: 100, endPoint y: 333, distance: 102.9
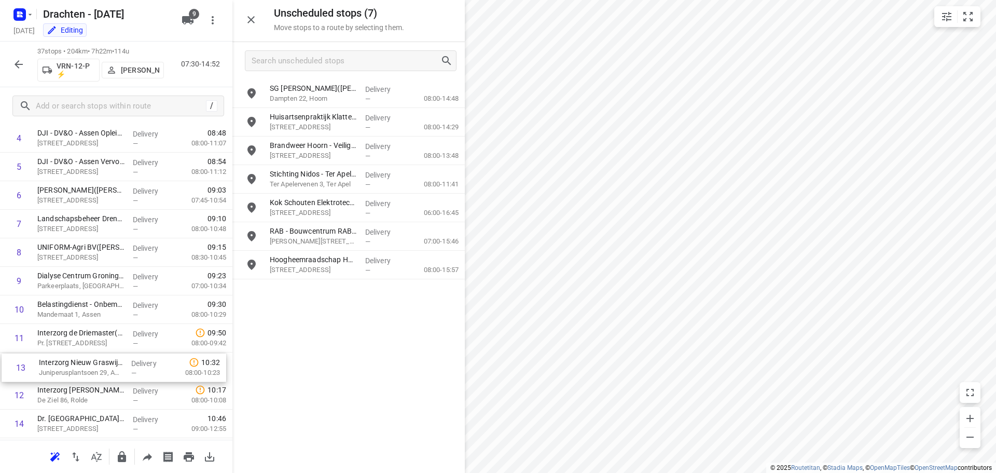
scroll to position [169, 0]
drag, startPoint x: 97, startPoint y: 427, endPoint x: 97, endPoint y: 335, distance: 92.4
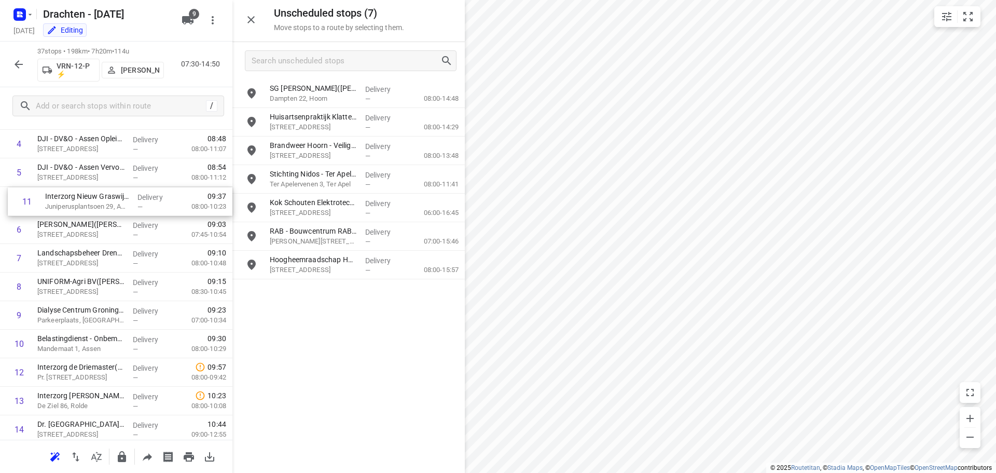
drag, startPoint x: 91, startPoint y: 341, endPoint x: 99, endPoint y: 203, distance: 138.8
drag, startPoint x: 86, startPoint y: 355, endPoint x: 89, endPoint y: 242, distance: 113.2
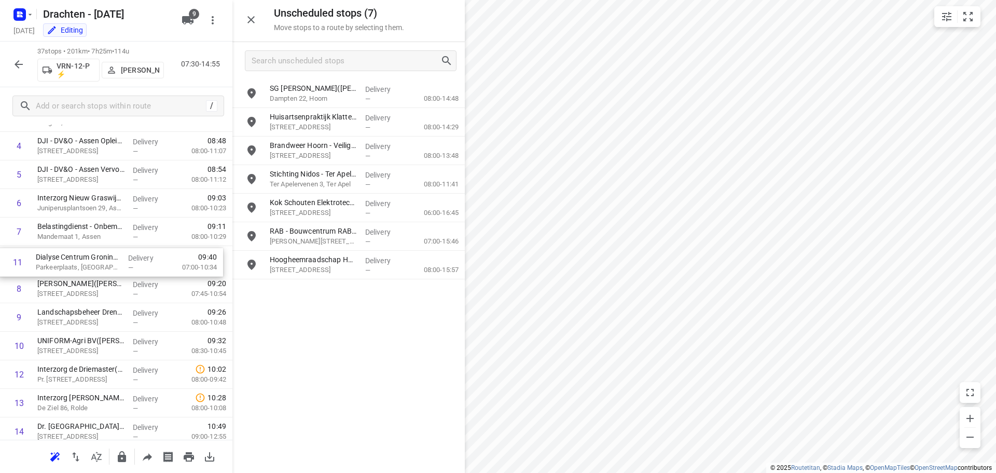
drag, startPoint x: 97, startPoint y: 349, endPoint x: 95, endPoint y: 263, distance: 86.7
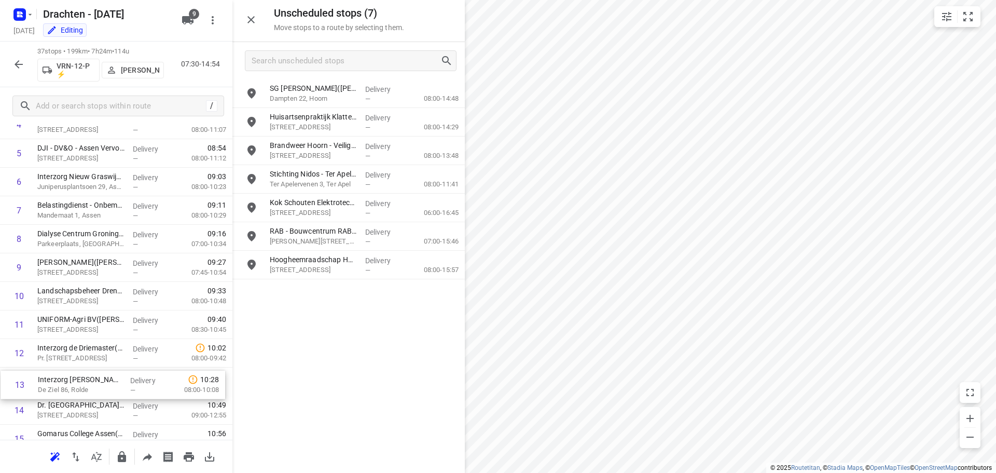
scroll to position [187, 0]
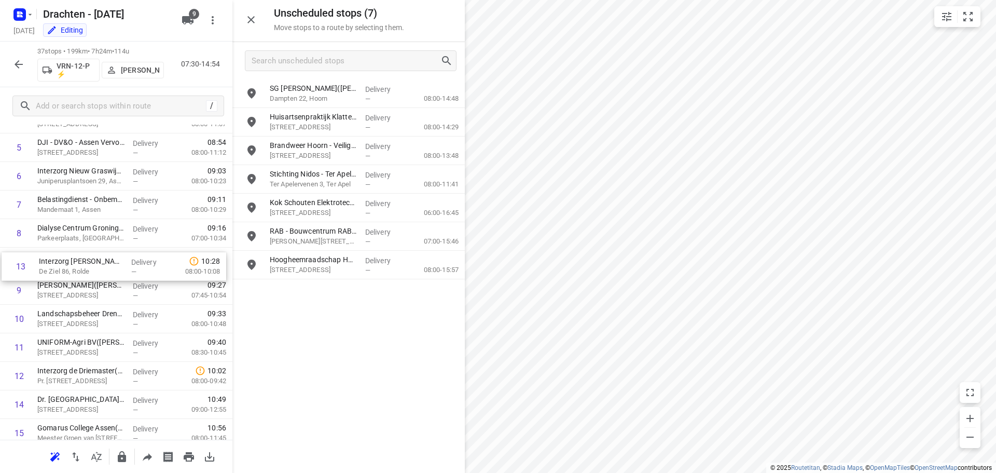
drag, startPoint x: 112, startPoint y: 409, endPoint x: 114, endPoint y: 270, distance: 139.1
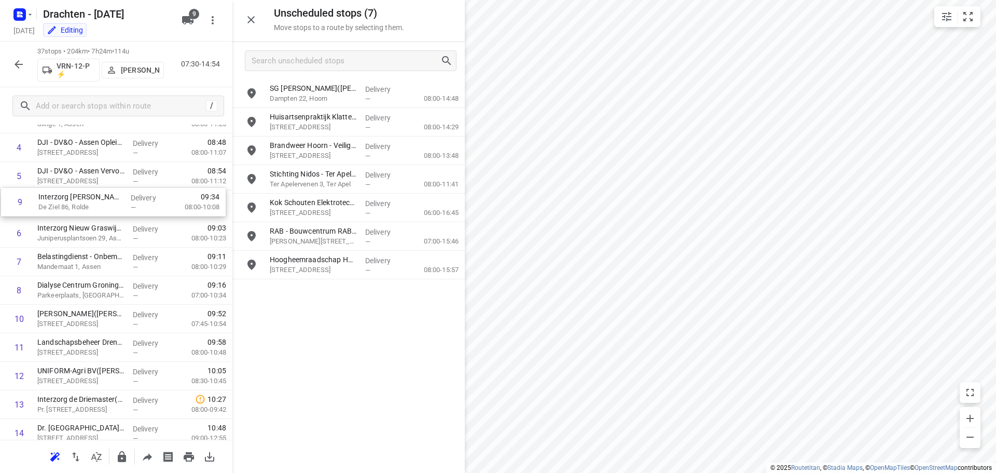
scroll to position [156, 0]
drag, startPoint x: 94, startPoint y: 267, endPoint x: 94, endPoint y: 210, distance: 57.1
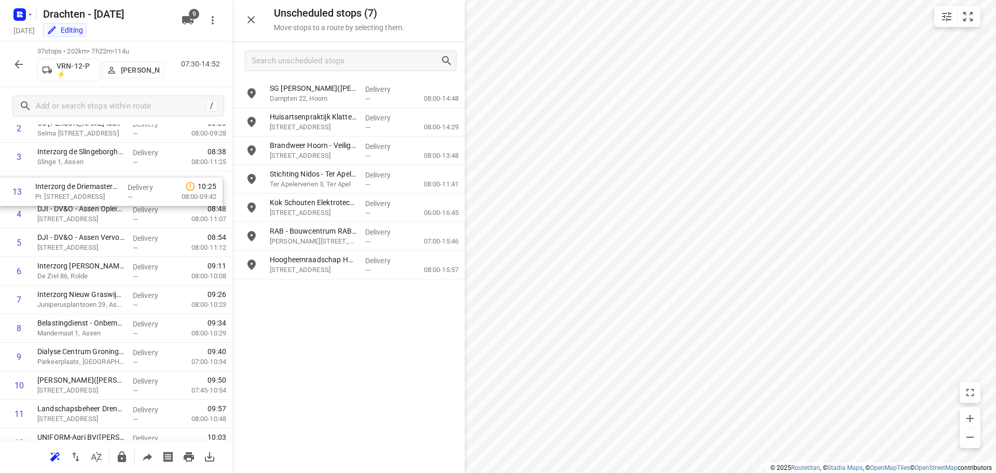
scroll to position [118, 0]
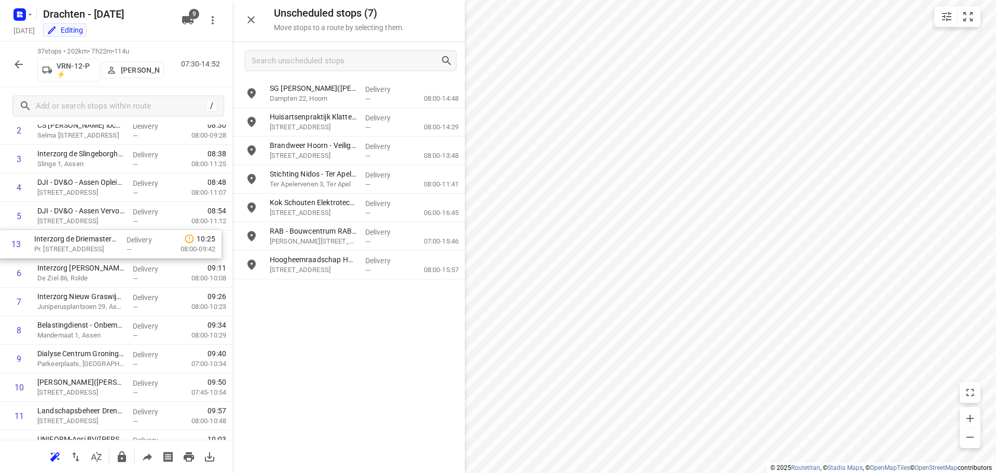
drag, startPoint x: 86, startPoint y: 307, endPoint x: 83, endPoint y: 246, distance: 61.3
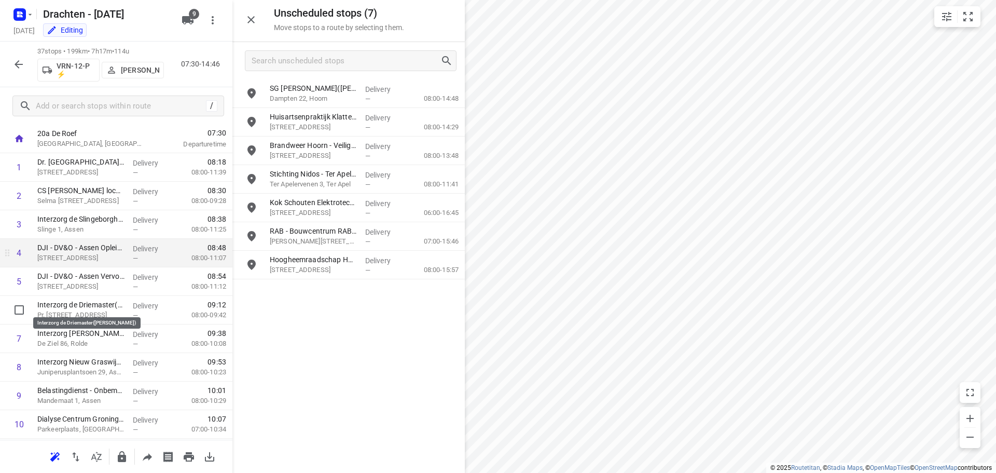
scroll to position [15, 0]
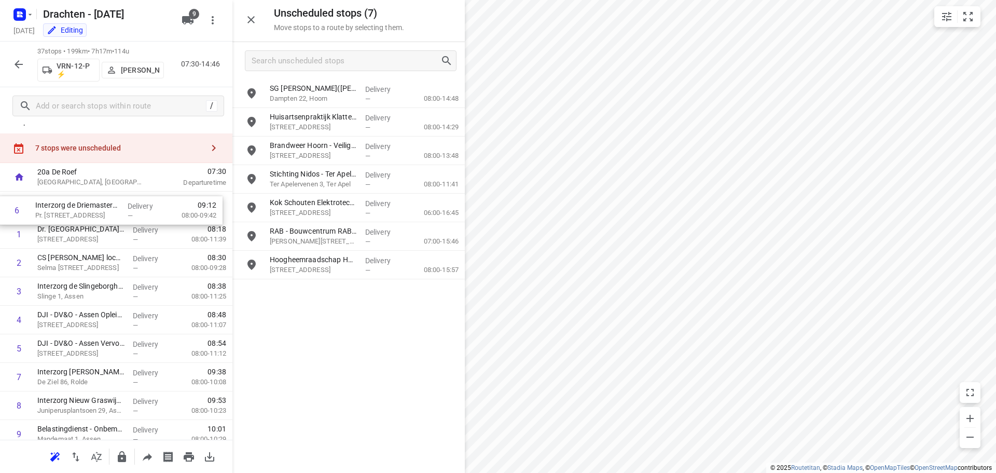
drag, startPoint x: 118, startPoint y: 353, endPoint x: 116, endPoint y: 211, distance: 142.7
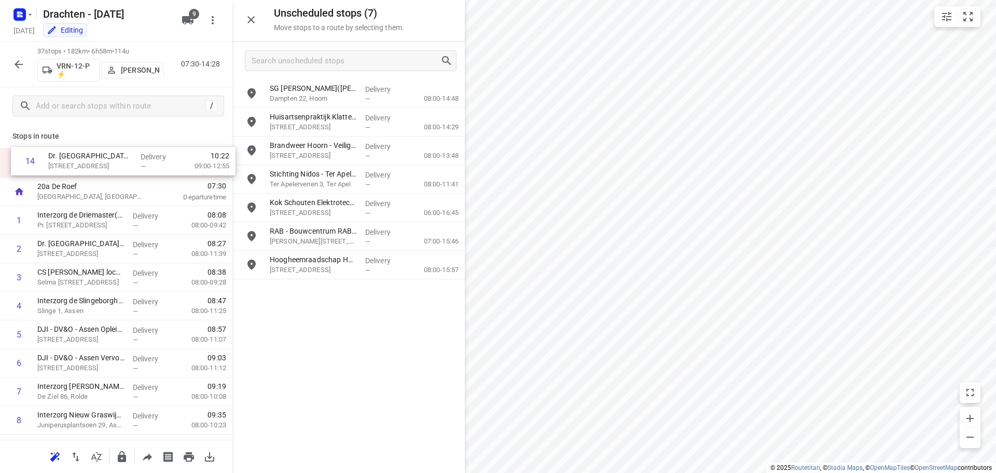
scroll to position [0, 0]
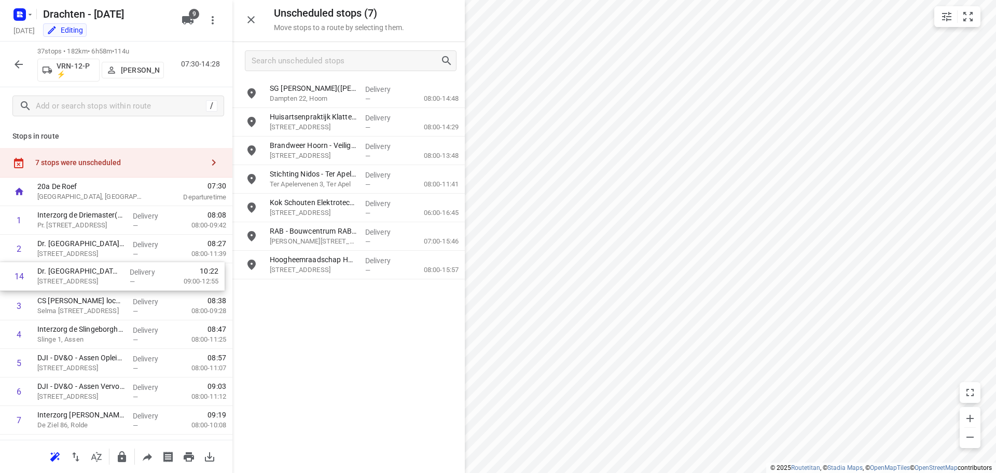
drag, startPoint x: 91, startPoint y: 320, endPoint x: 91, endPoint y: 275, distance: 45.1
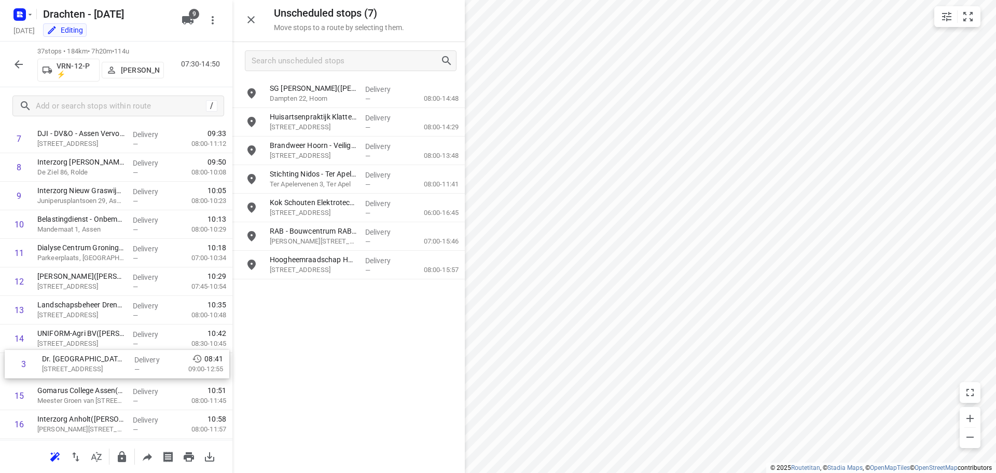
scroll to position [230, 0]
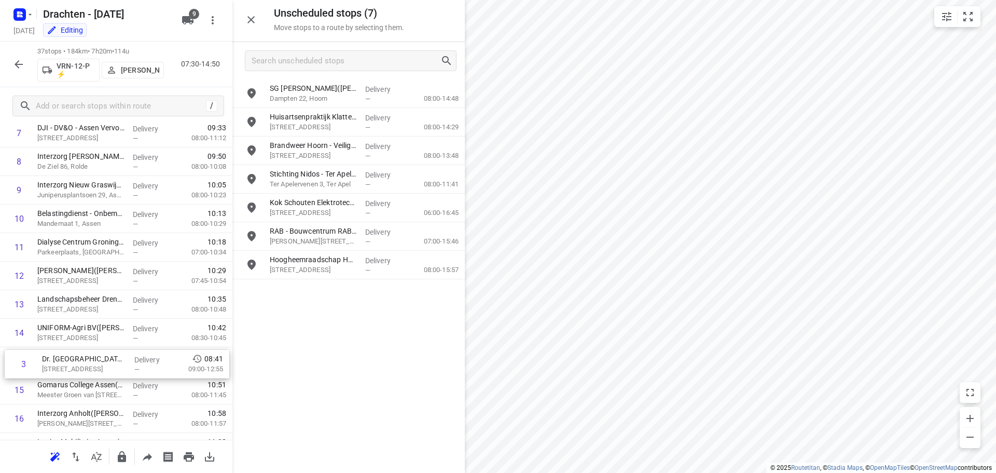
drag, startPoint x: 89, startPoint y: 279, endPoint x: 94, endPoint y: 366, distance: 87.3
drag, startPoint x: 110, startPoint y: 365, endPoint x: 113, endPoint y: 279, distance: 85.7
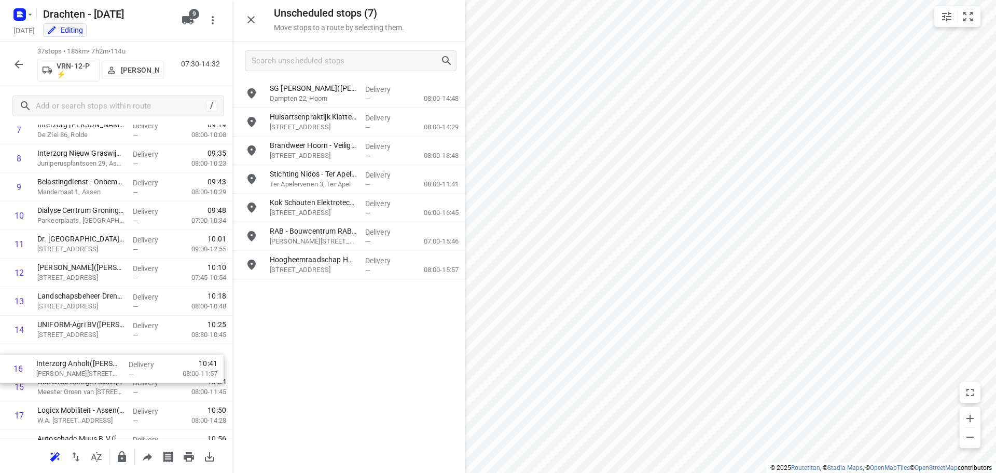
drag, startPoint x: 87, startPoint y: 420, endPoint x: 88, endPoint y: 367, distance: 53.5
click at [88, 367] on div "1 Interzorg de Driemaster(Roelof Bos) Pr. Beatrixstraat 9, Smilde Delivery — 08…" at bounding box center [116, 472] width 232 height 1056
click at [122, 457] on icon "button" at bounding box center [122, 456] width 8 height 11
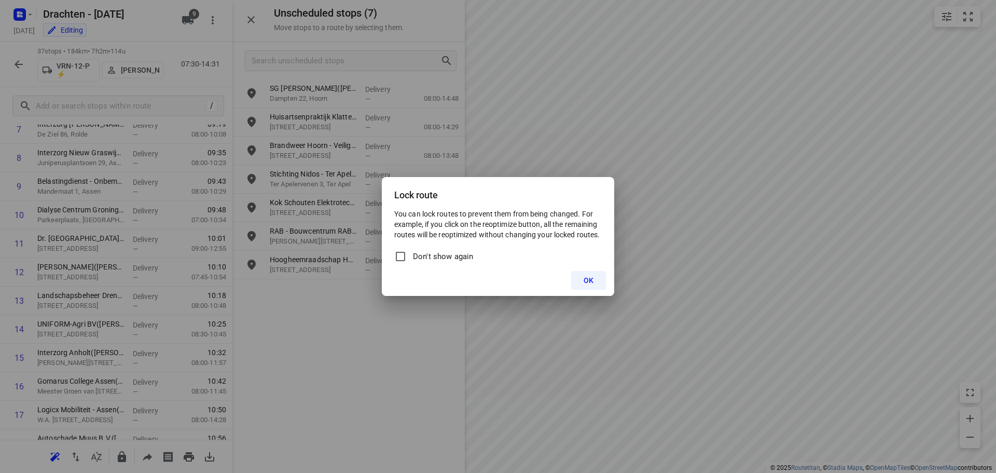
click at [588, 281] on span "OK" at bounding box center [589, 280] width 10 height 8
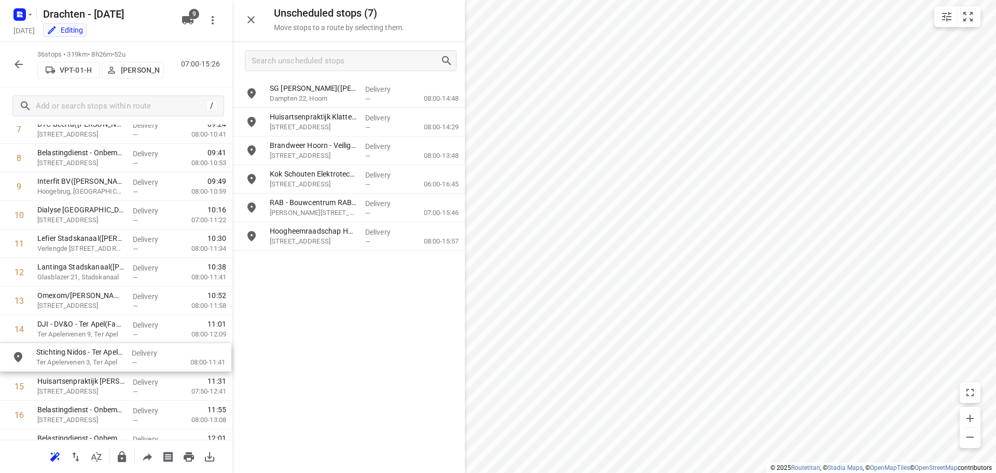
drag, startPoint x: 310, startPoint y: 181, endPoint x: 75, endPoint y: 363, distance: 297.1
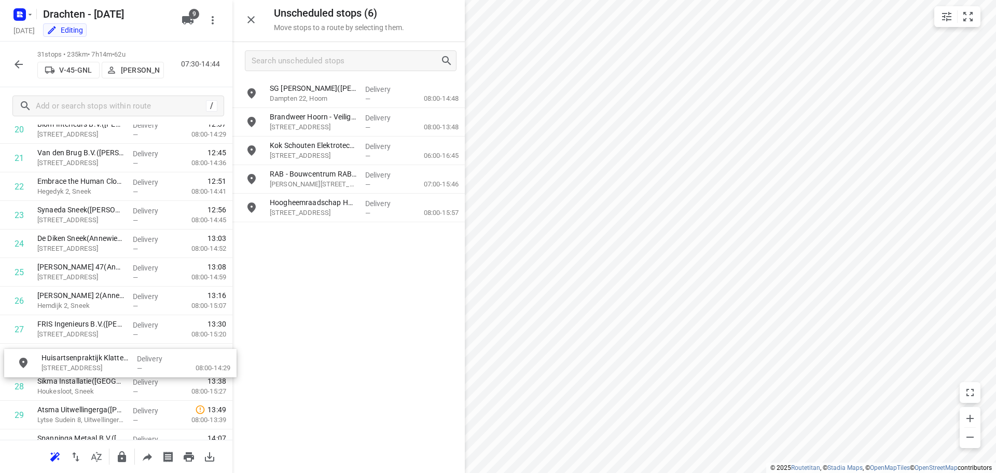
scroll to position [638, 0]
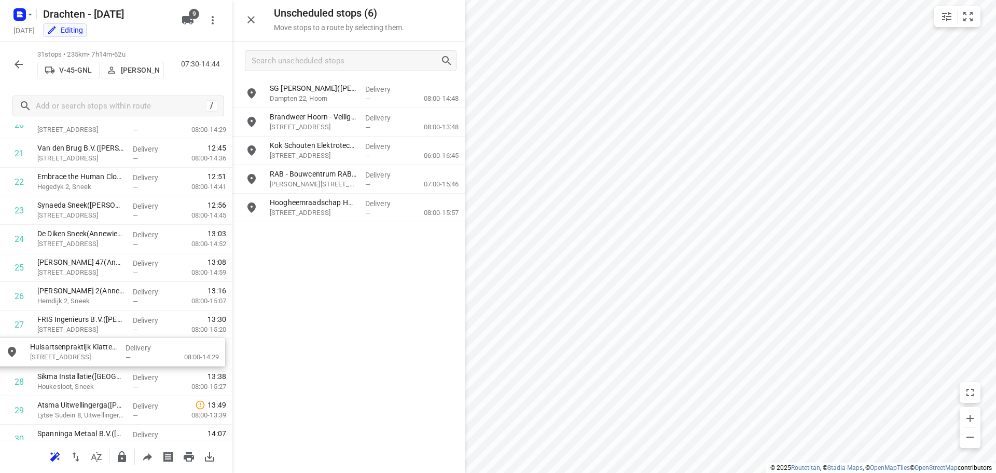
drag, startPoint x: 331, startPoint y: 128, endPoint x: 86, endPoint y: 357, distance: 335.5
drag, startPoint x: 106, startPoint y: 353, endPoint x: 106, endPoint y: 330, distance: 23.4
click at [106, 330] on div "1 Kooistra Poedercoating(Mark Kooistra) Loswal 4A, Drachten Delivery — 07:31 07…" at bounding box center [116, 24] width 232 height 913
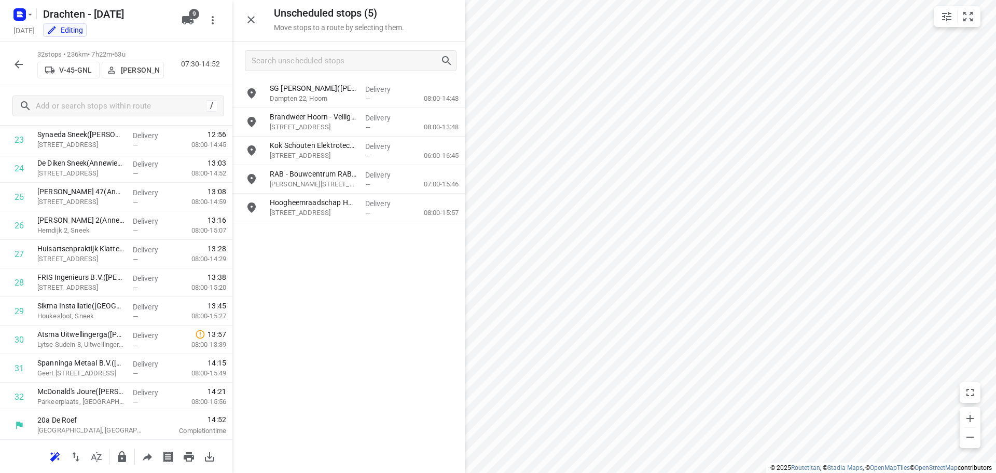
click at [120, 457] on icon "button" at bounding box center [122, 456] width 8 height 11
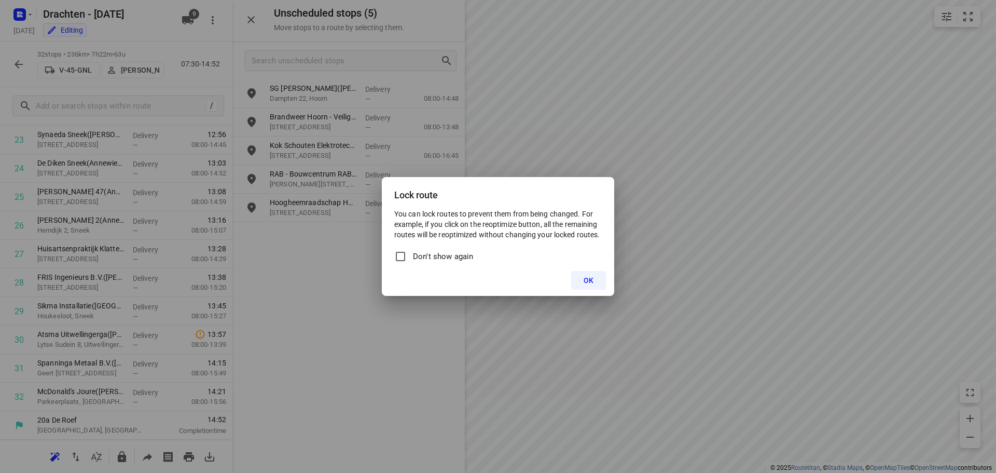
click at [605, 286] on button "OK" at bounding box center [588, 280] width 35 height 19
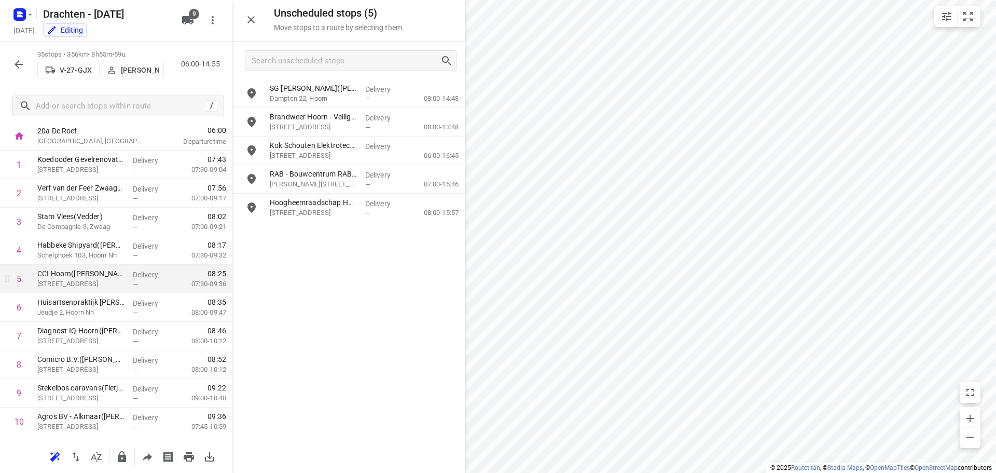
scroll to position [0, 0]
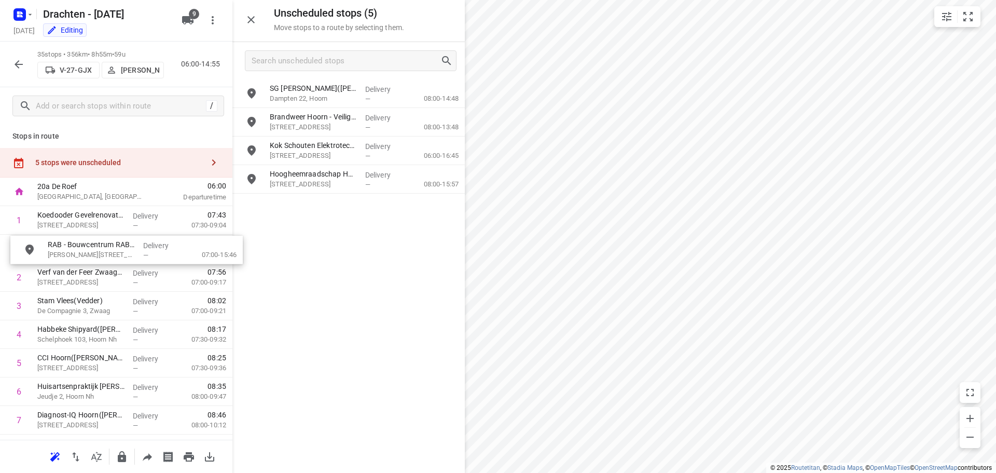
drag, startPoint x: 333, startPoint y: 194, endPoint x: 122, endPoint y: 256, distance: 219.8
drag, startPoint x: 93, startPoint y: 255, endPoint x: 93, endPoint y: 224, distance: 30.6
drag, startPoint x: 96, startPoint y: 224, endPoint x: 94, endPoint y: 257, distance: 33.2
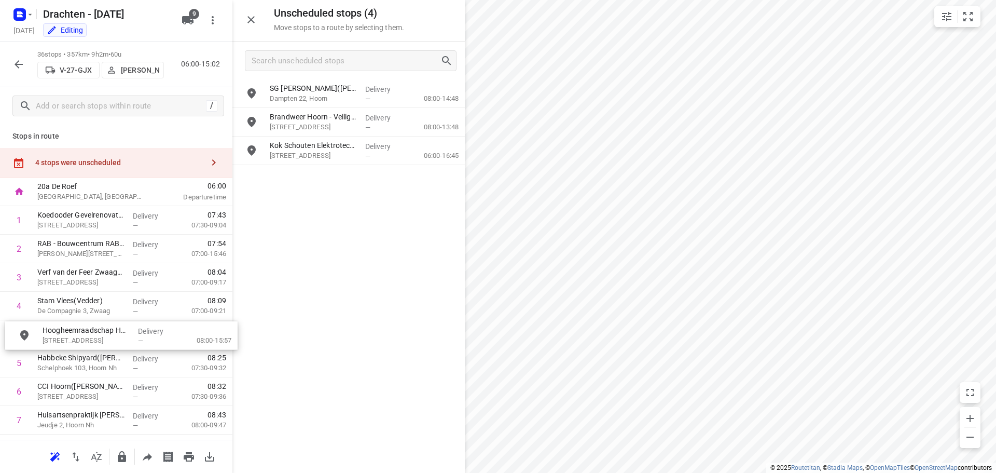
drag, startPoint x: 338, startPoint y: 184, endPoint x: 106, endPoint y: 338, distance: 278.2
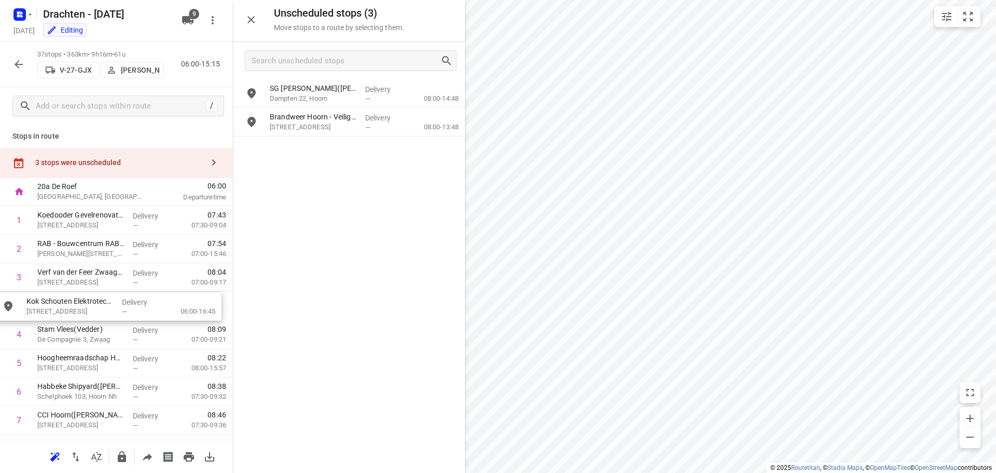
drag, startPoint x: 317, startPoint y: 154, endPoint x: 70, endPoint y: 312, distance: 292.9
drag, startPoint x: 130, startPoint y: 367, endPoint x: 125, endPoint y: 278, distance: 89.9
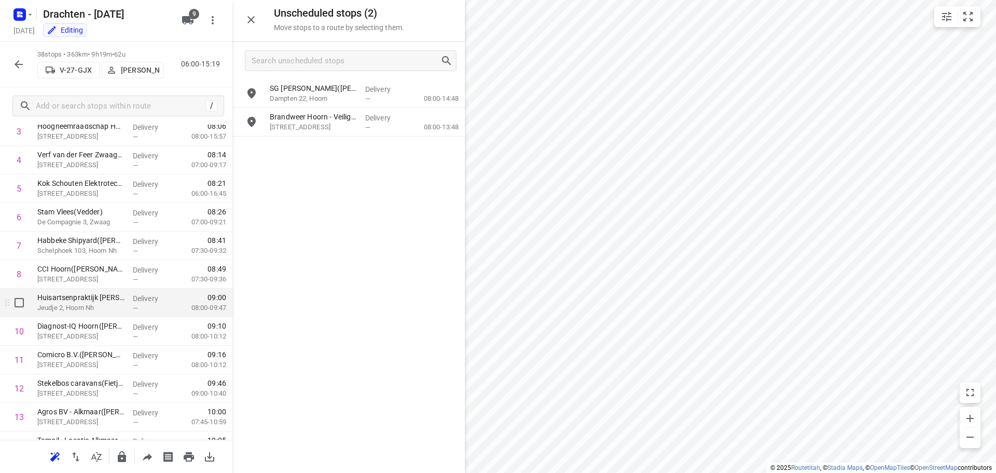
scroll to position [156, 0]
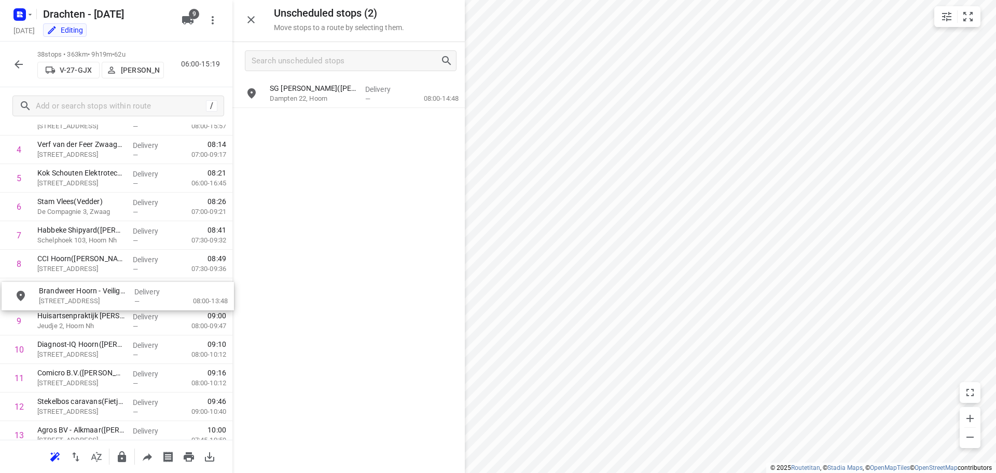
drag, startPoint x: 309, startPoint y: 121, endPoint x: 78, endPoint y: 299, distance: 291.5
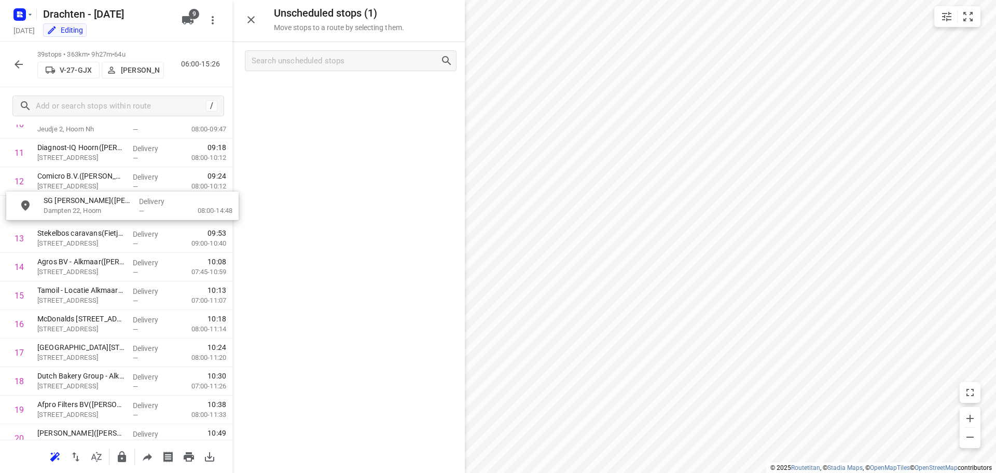
scroll to position [352, 0]
drag, startPoint x: 320, startPoint y: 101, endPoint x: 87, endPoint y: 218, distance: 260.4
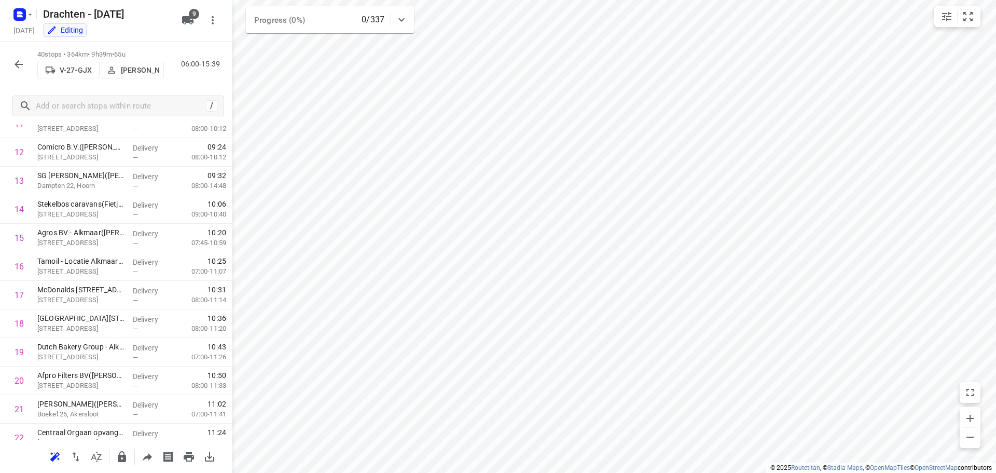
click at [121, 450] on icon "button" at bounding box center [122, 456] width 12 height 12
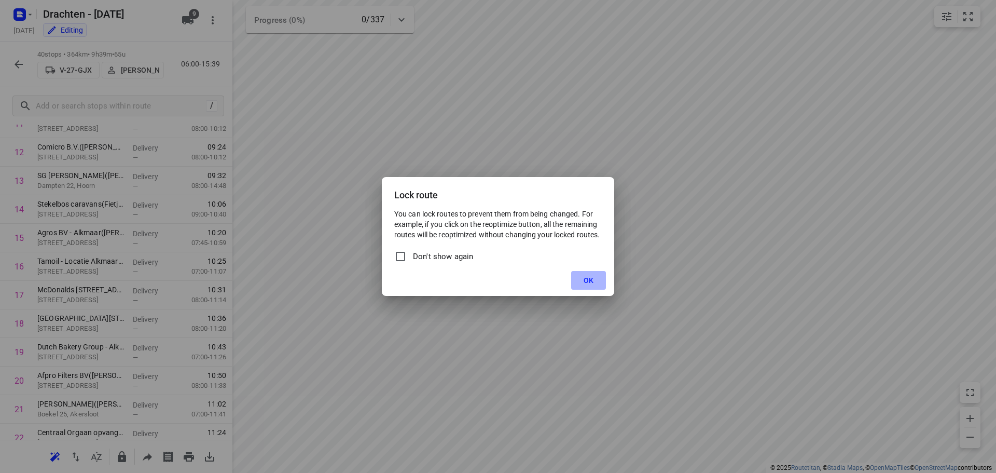
click at [585, 276] on button "OK" at bounding box center [588, 280] width 35 height 19
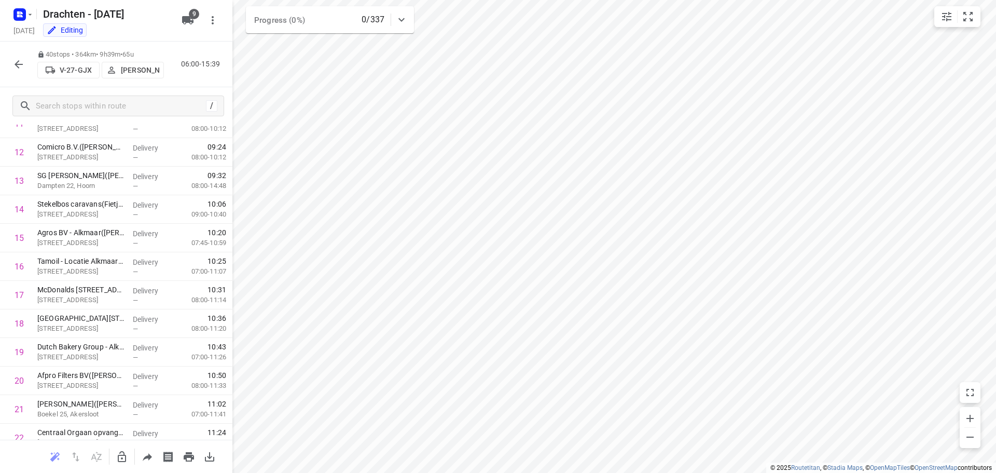
click at [20, 66] on icon "button" at bounding box center [18, 64] width 12 height 12
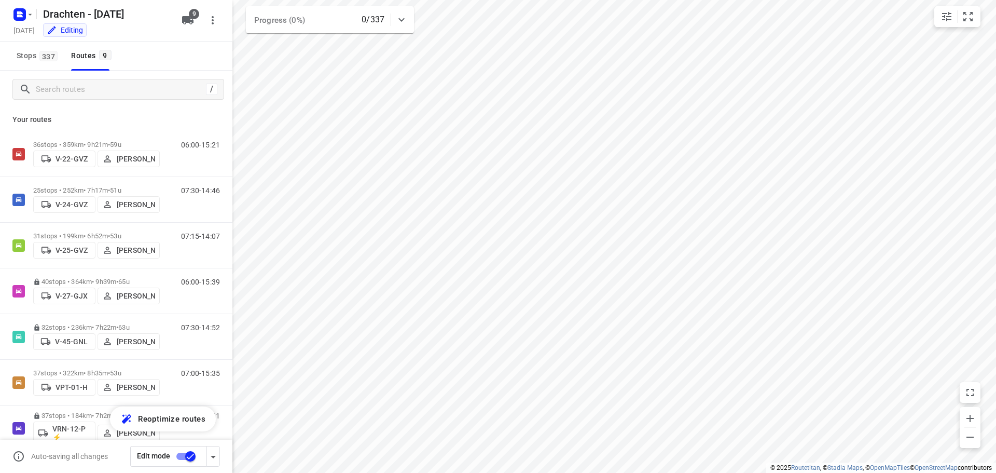
click at [187, 454] on input "checkbox" at bounding box center [190, 456] width 59 height 20
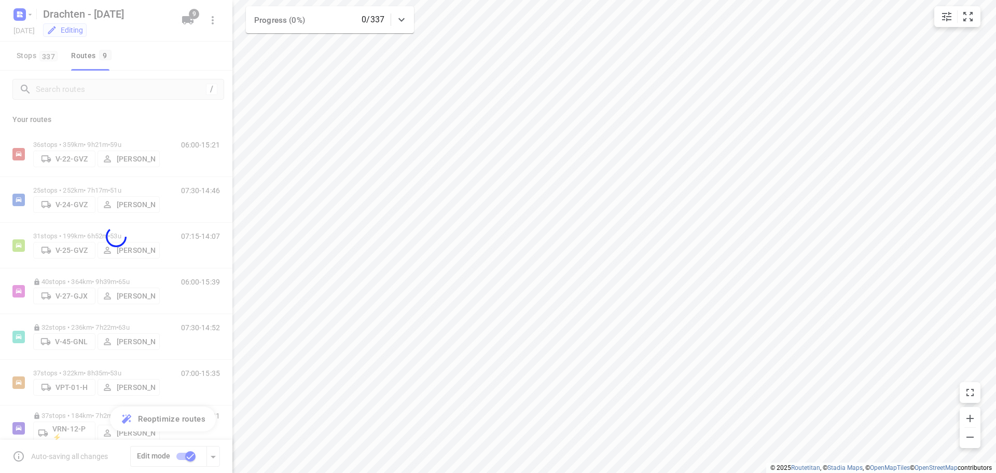
checkbox input "false"
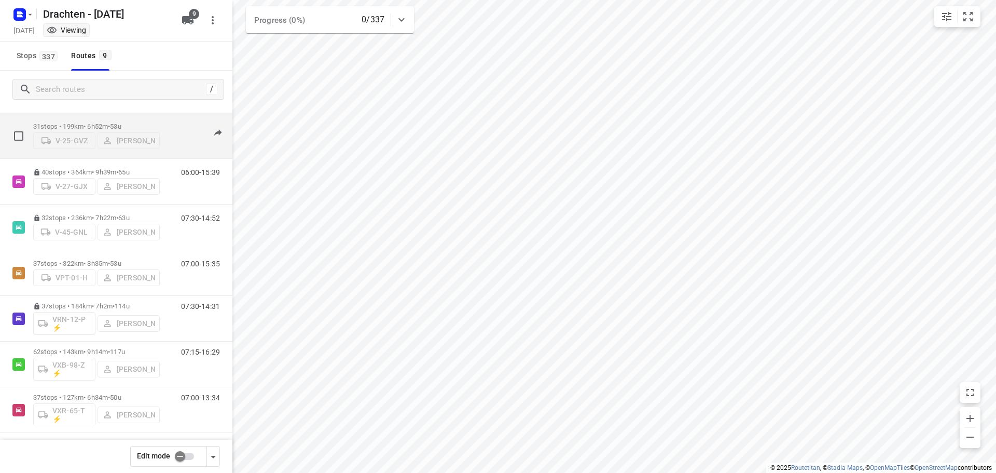
scroll to position [113, 0]
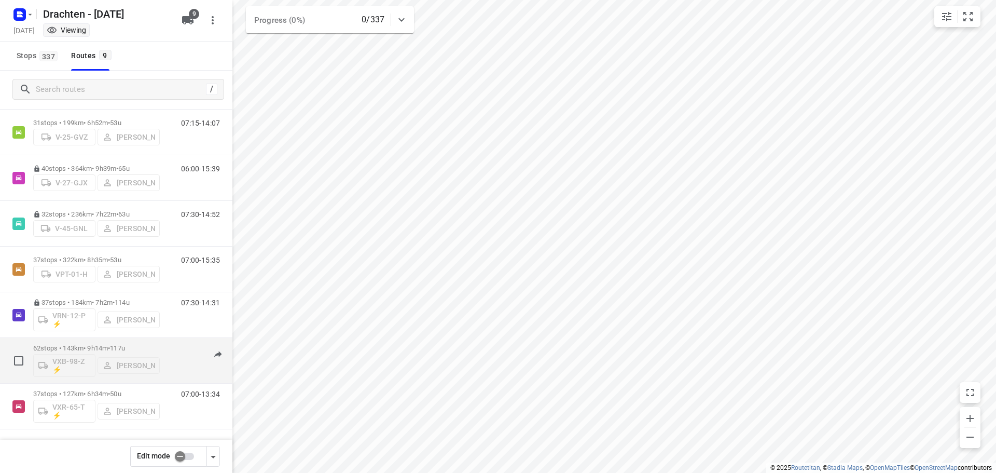
click at [168, 357] on div "07:15-16:29" at bounding box center [194, 363] width 52 height 38
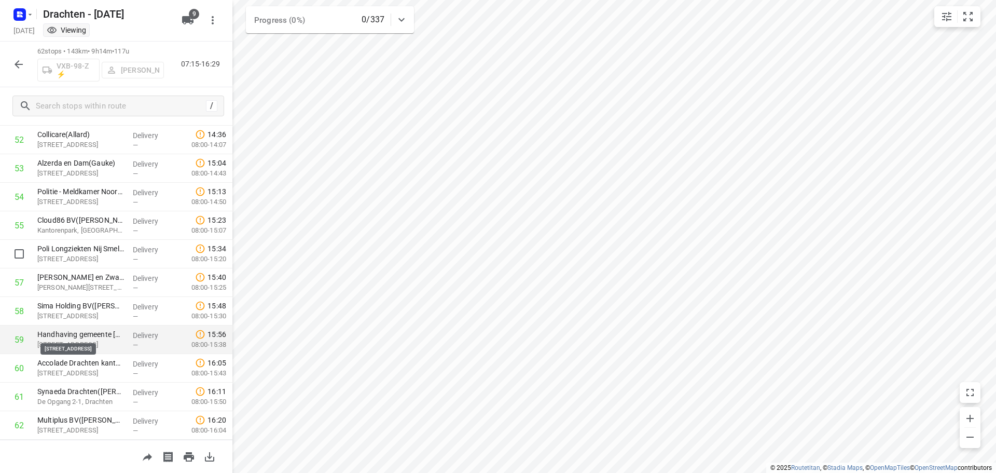
scroll to position [1535, 0]
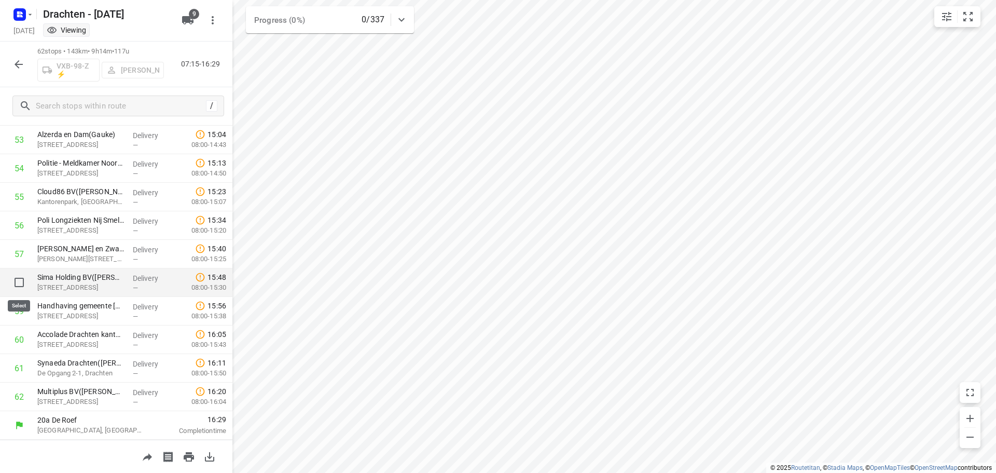
click at [21, 283] on input "checkbox" at bounding box center [19, 282] width 21 height 21
checkbox input "true"
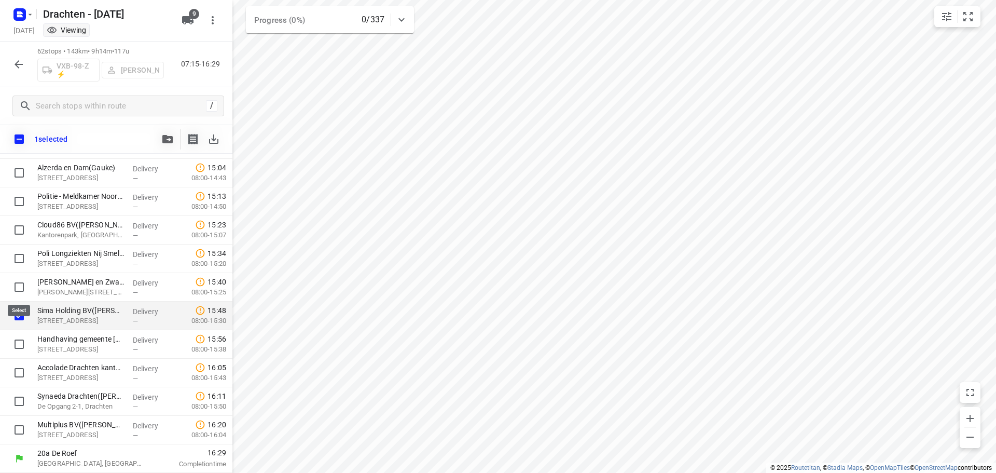
scroll to position [1531, 0]
click at [22, 346] on input "checkbox" at bounding box center [19, 344] width 21 height 21
checkbox input "true"
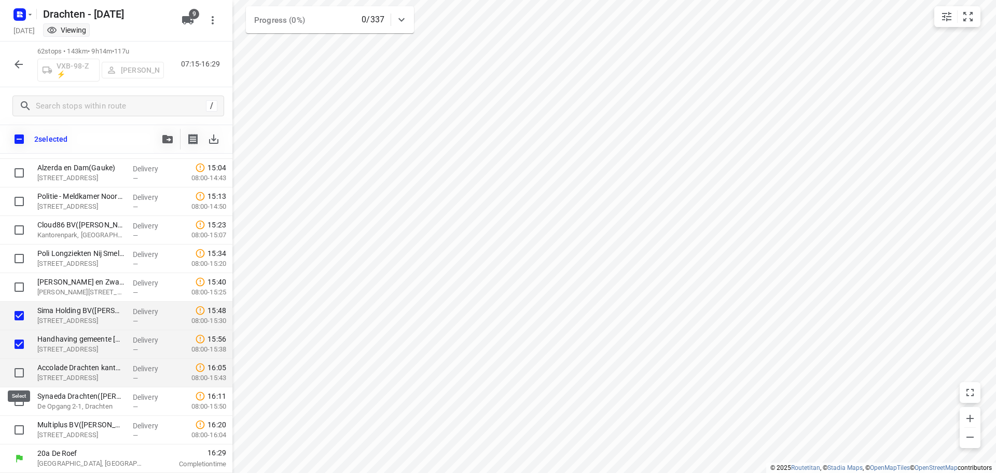
click at [20, 372] on input "checkbox" at bounding box center [19, 372] width 21 height 21
checkbox input "true"
drag, startPoint x: 21, startPoint y: 396, endPoint x: 21, endPoint y: 406, distance: 9.9
click at [21, 397] on input "checkbox" at bounding box center [19, 401] width 21 height 21
checkbox input "true"
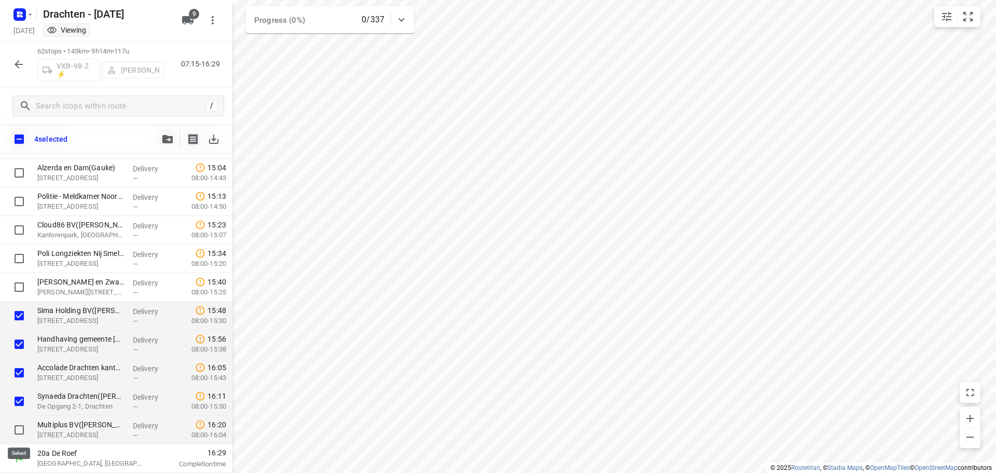
click at [18, 424] on input "checkbox" at bounding box center [19, 429] width 21 height 21
checkbox input "true"
click at [166, 137] on icon "button" at bounding box center [167, 139] width 10 height 8
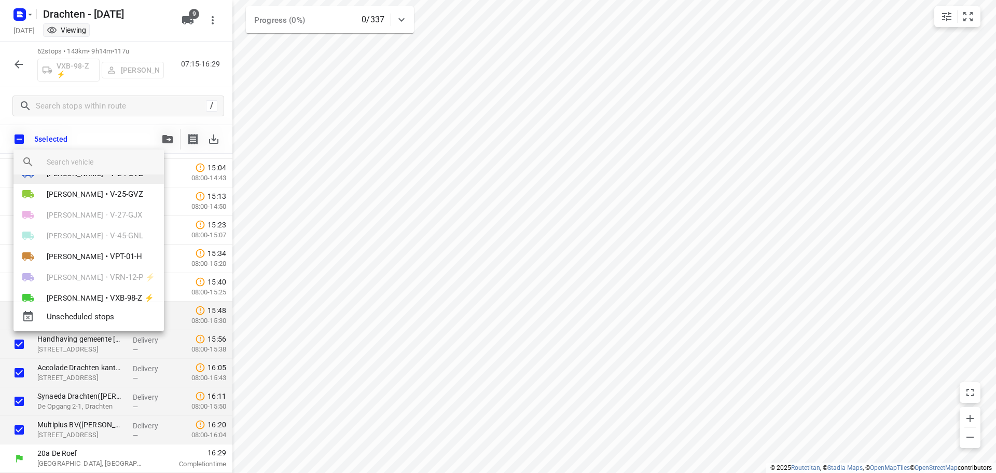
scroll to position [81, 0]
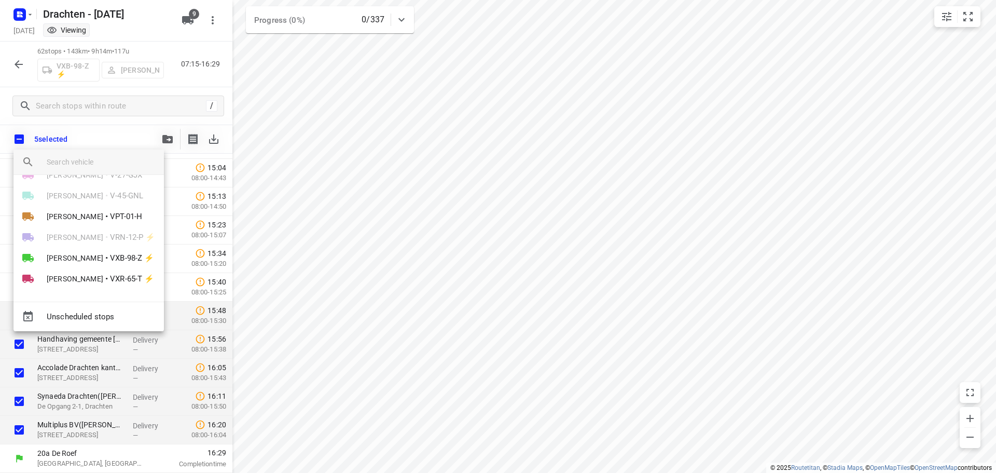
click at [432, 318] on div at bounding box center [498, 236] width 996 height 473
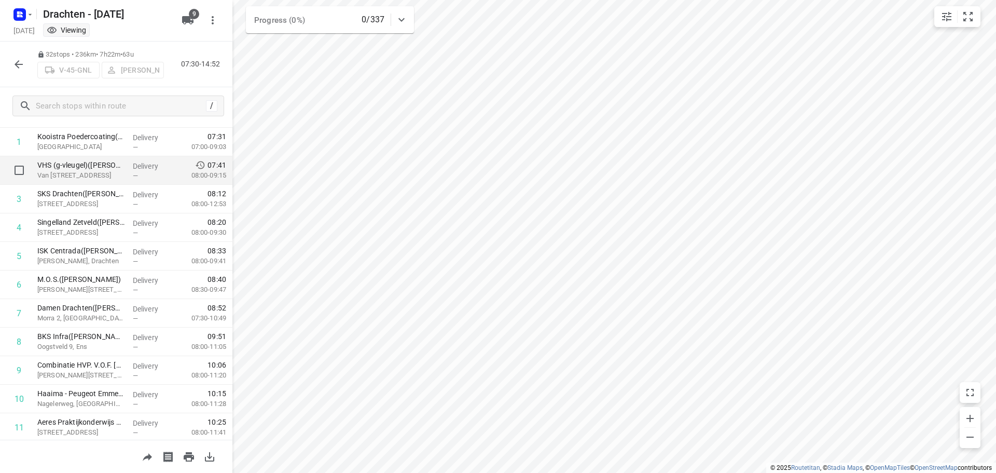
scroll to position [0, 0]
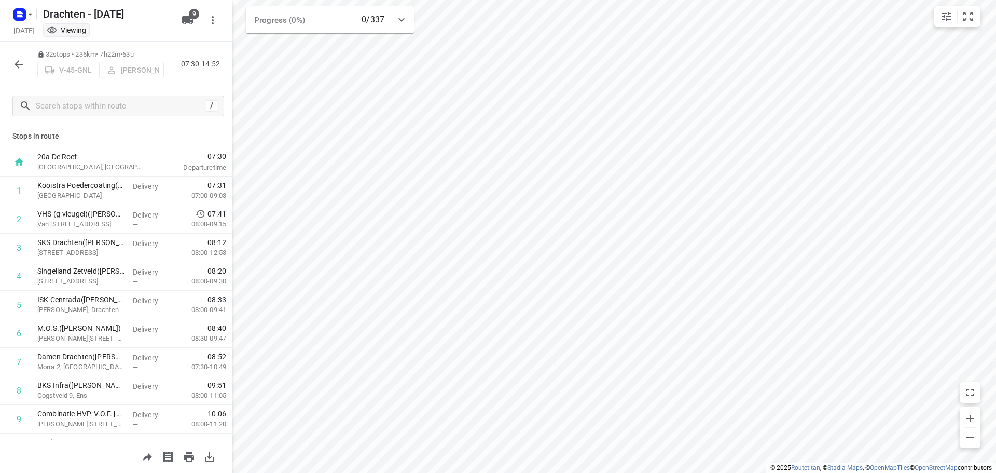
click at [24, 70] on icon "button" at bounding box center [18, 64] width 12 height 12
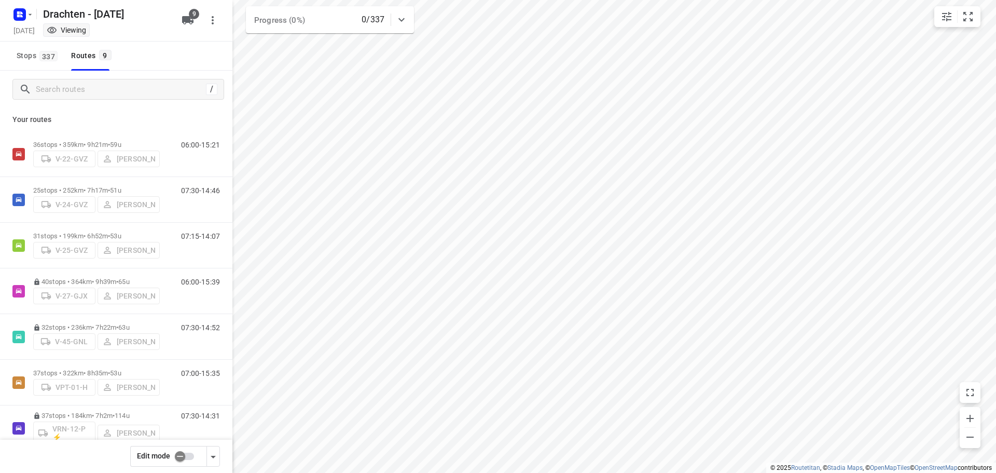
click at [179, 458] on input "checkbox" at bounding box center [179, 456] width 59 height 20
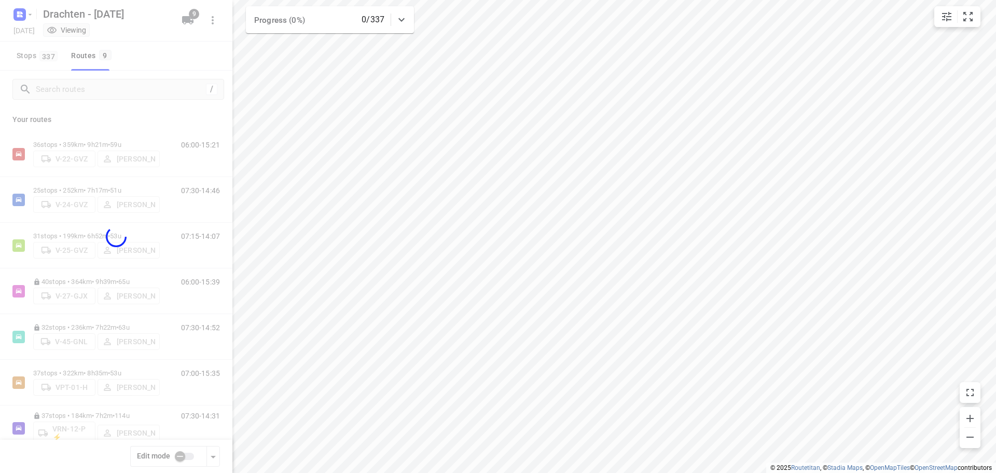
checkbox input "true"
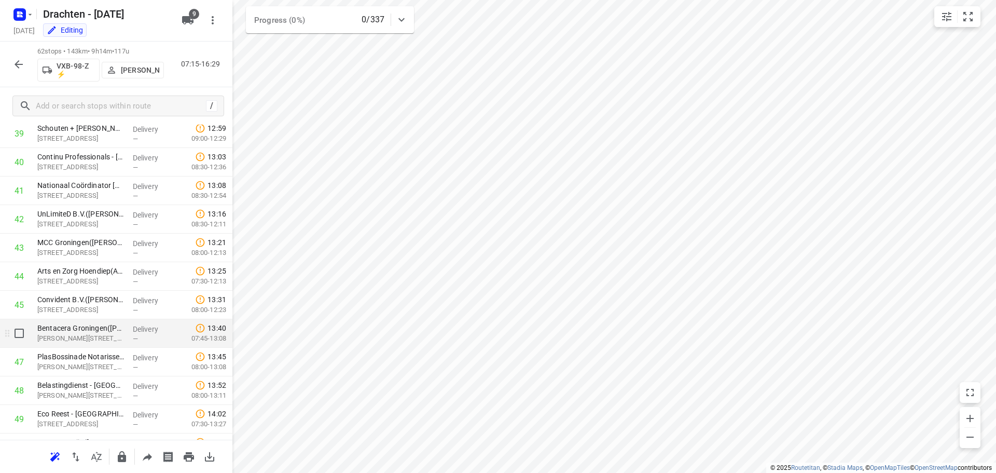
scroll to position [1535, 0]
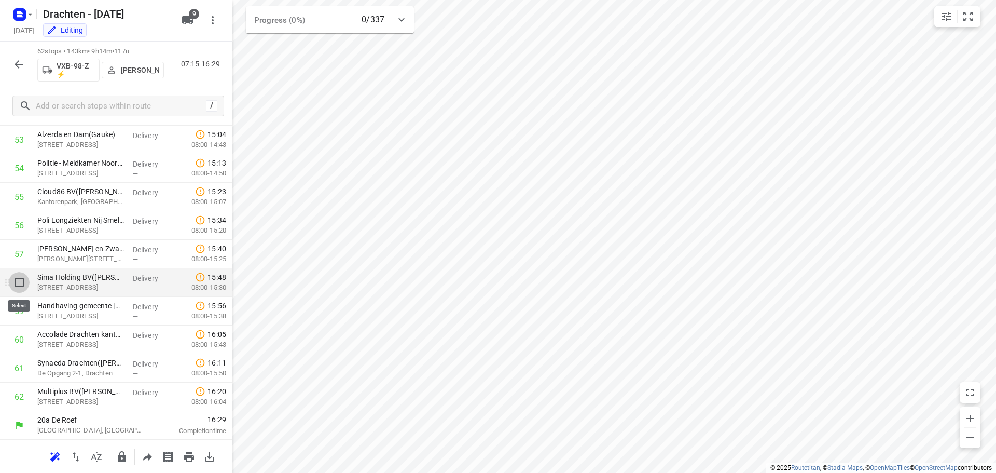
click at [19, 283] on input "checkbox" at bounding box center [19, 282] width 21 height 21
checkbox input "true"
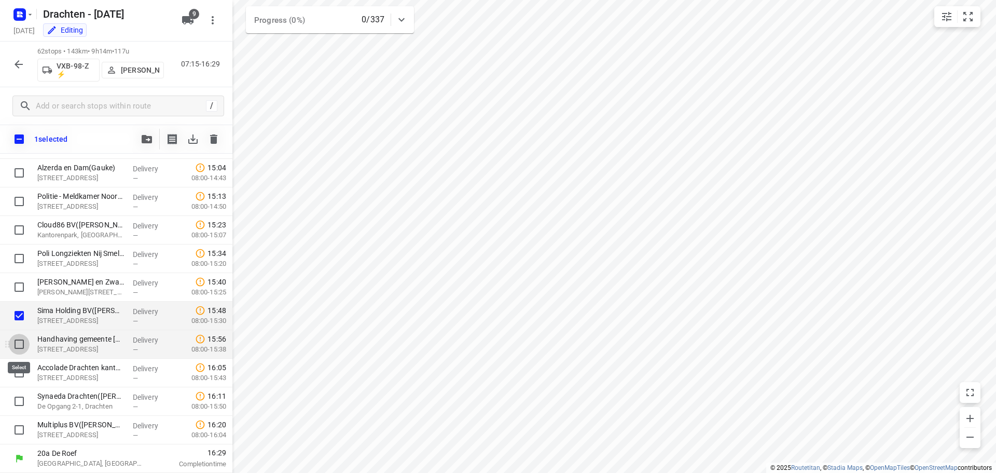
click at [20, 347] on input "checkbox" at bounding box center [19, 344] width 21 height 21
checkbox input "true"
click at [22, 376] on input "checkbox" at bounding box center [19, 372] width 21 height 21
checkbox input "true"
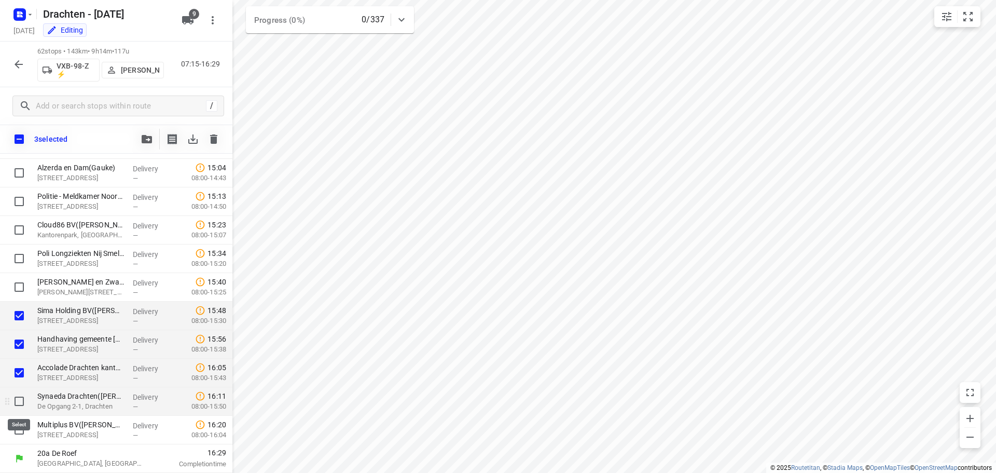
drag, startPoint x: 18, startPoint y: 394, endPoint x: 19, endPoint y: 419, distance: 24.9
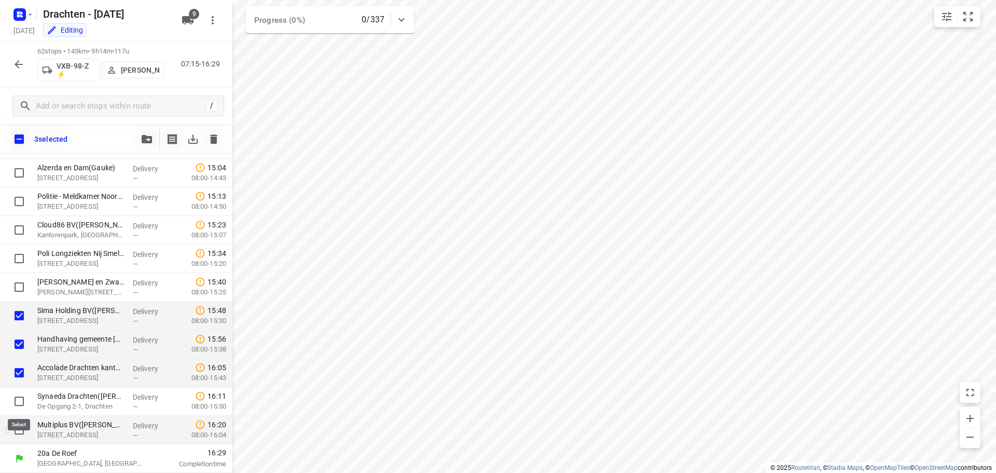
click at [18, 395] on input "checkbox" at bounding box center [19, 401] width 21 height 21
checkbox input "true"
click at [21, 424] on input "checkbox" at bounding box center [19, 429] width 21 height 21
checkbox input "true"
click at [149, 139] on icon "button" at bounding box center [147, 139] width 10 height 8
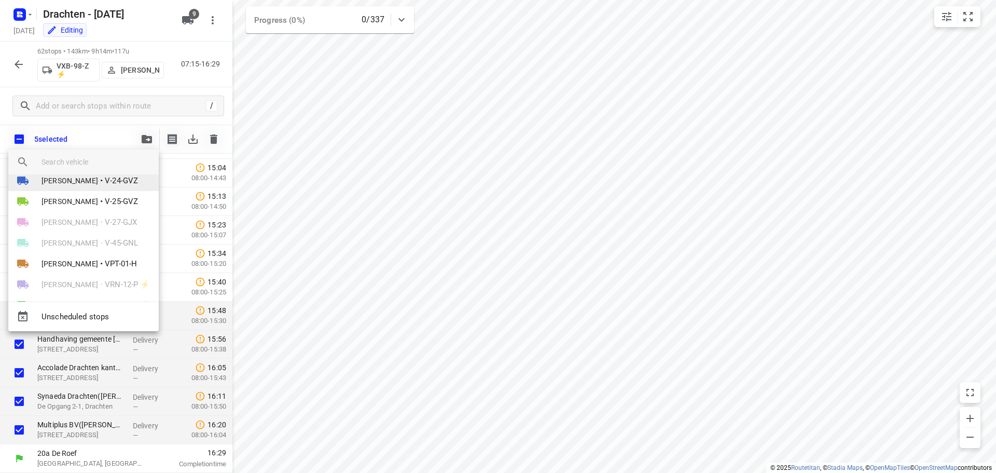
scroll to position [52, 0]
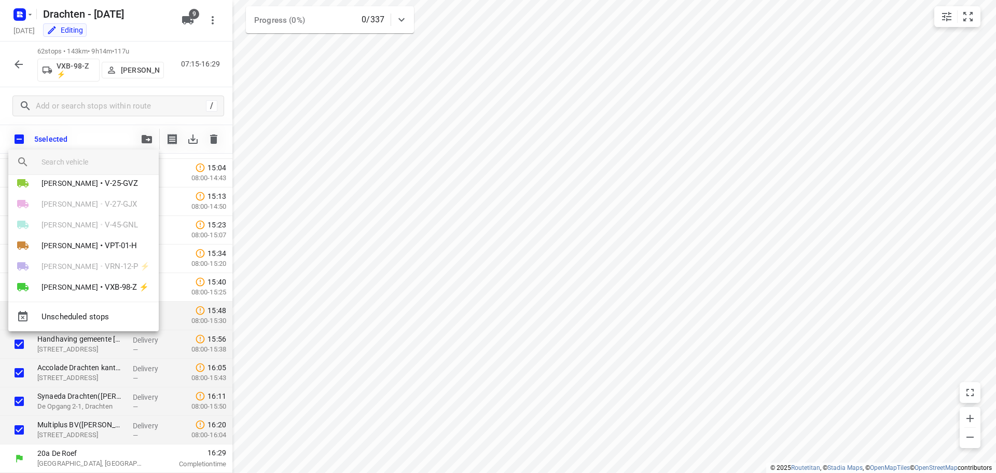
click at [375, 296] on div at bounding box center [498, 236] width 996 height 473
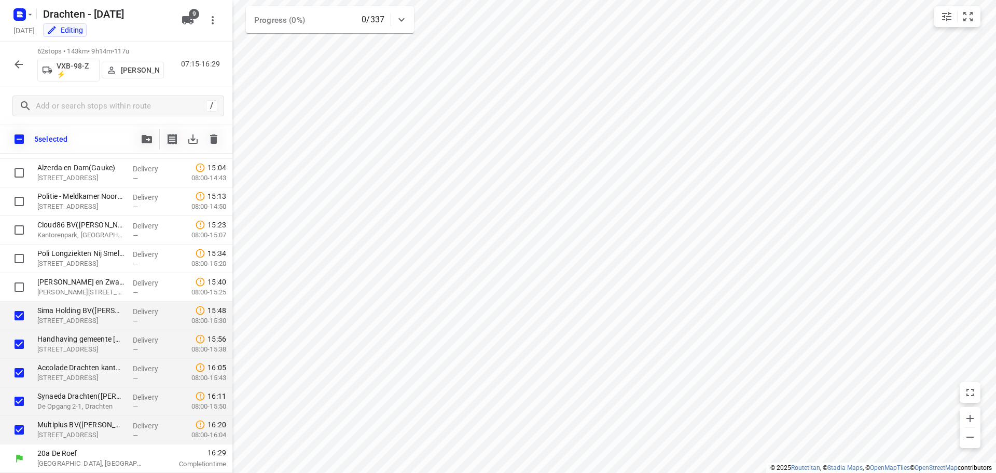
scroll to position [679, 0]
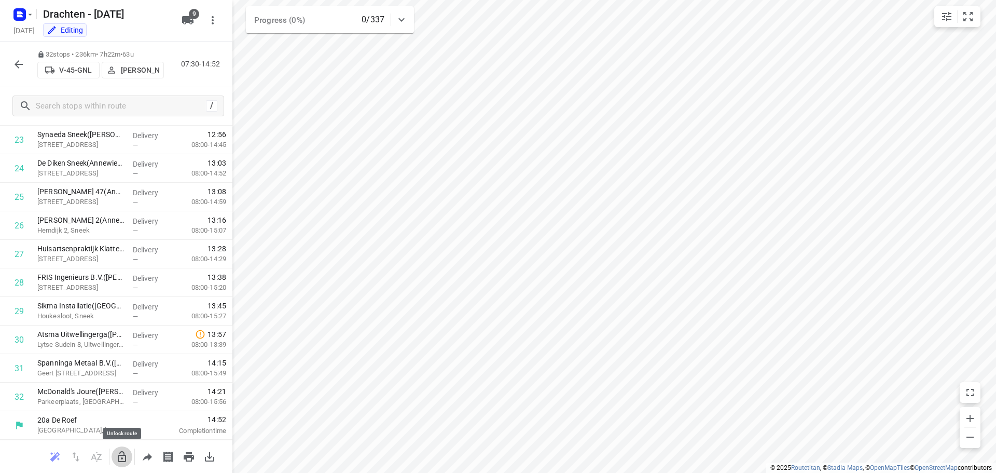
click at [125, 460] on icon "button" at bounding box center [122, 456] width 8 height 11
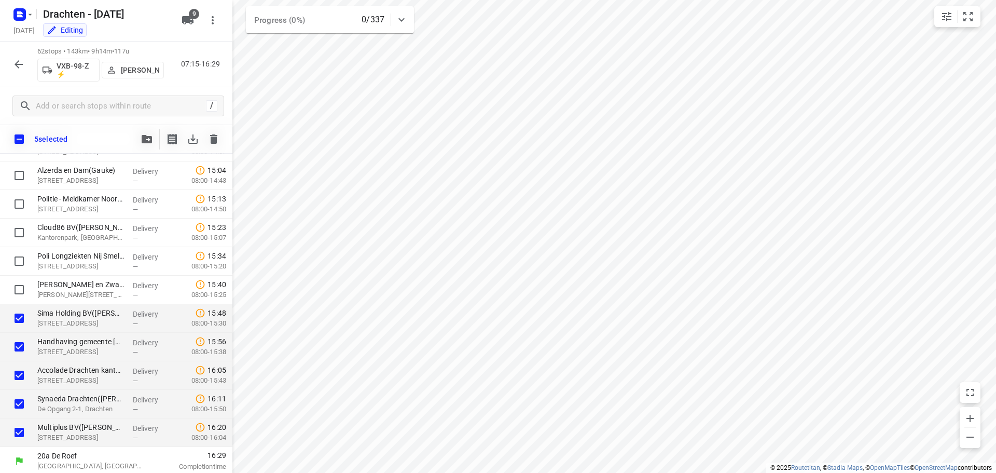
scroll to position [1531, 0]
click at [148, 134] on button "button" at bounding box center [146, 139] width 21 height 21
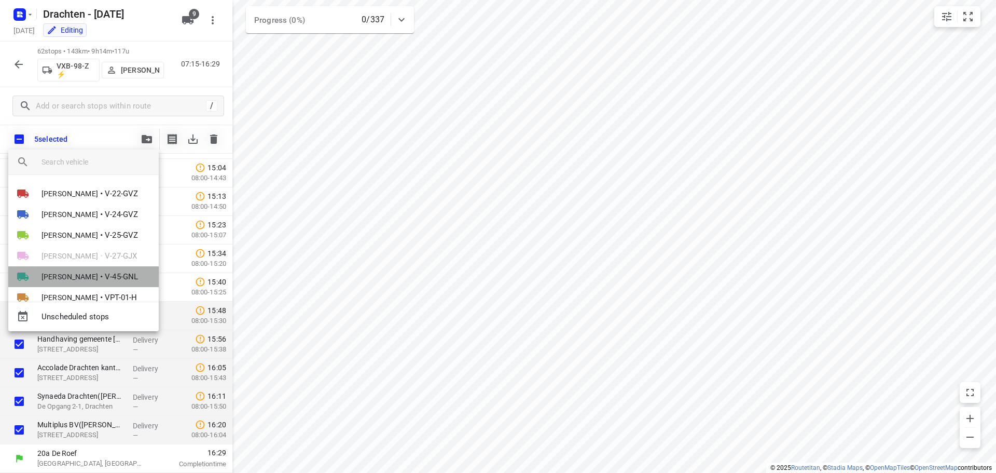
click at [81, 275] on li "Jelmer Knol • V-45-GNL" at bounding box center [83, 276] width 150 height 21
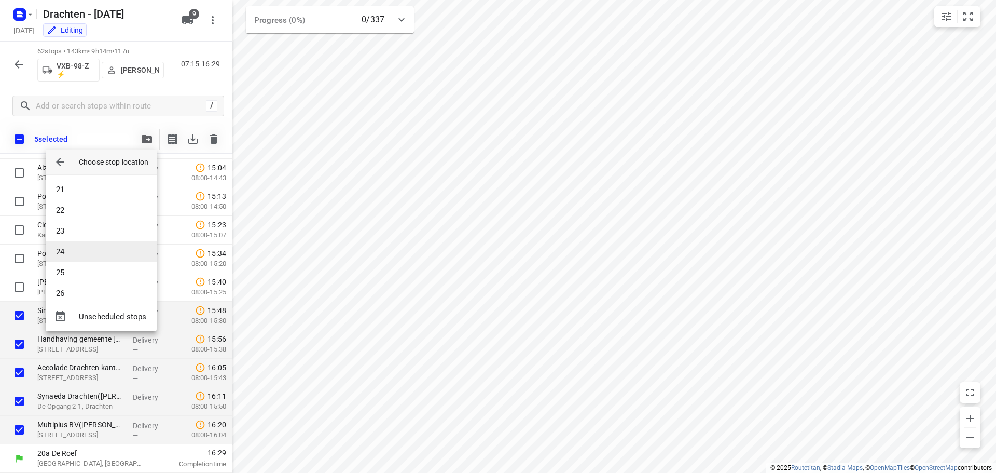
scroll to position [550, 0]
click at [101, 285] on li "32" at bounding box center [101, 282] width 111 height 21
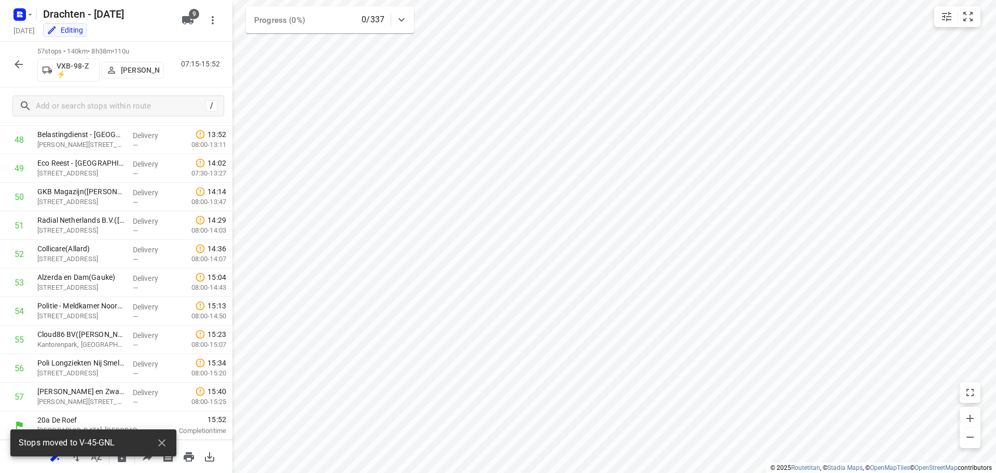
scroll to position [1392, 0]
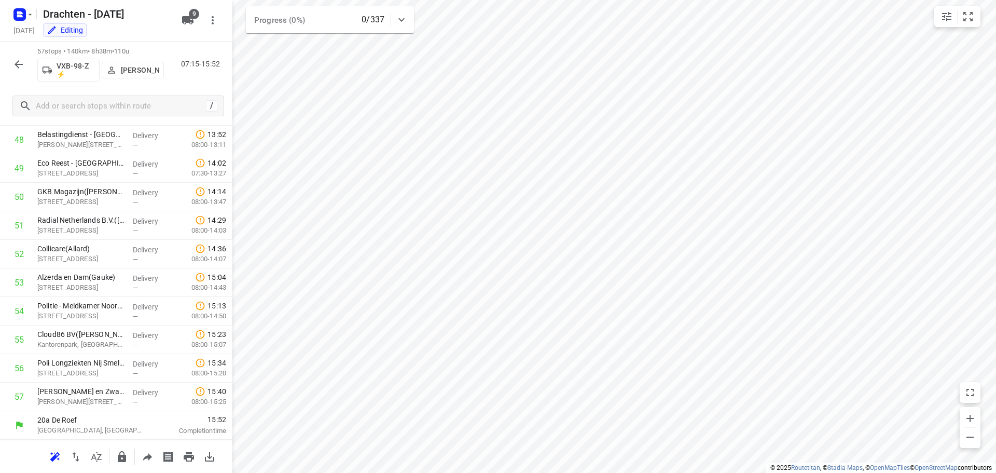
click at [122, 458] on icon "button" at bounding box center [122, 456] width 12 height 12
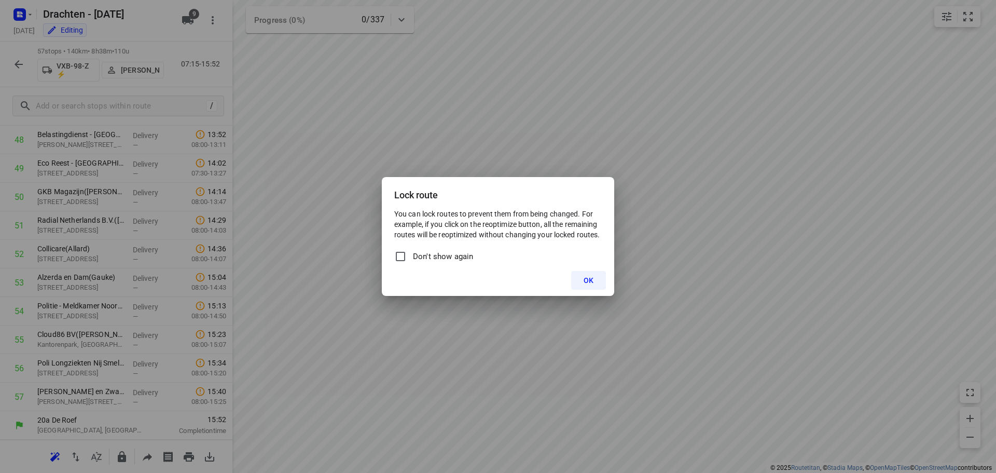
click at [590, 284] on span "OK" at bounding box center [589, 280] width 10 height 8
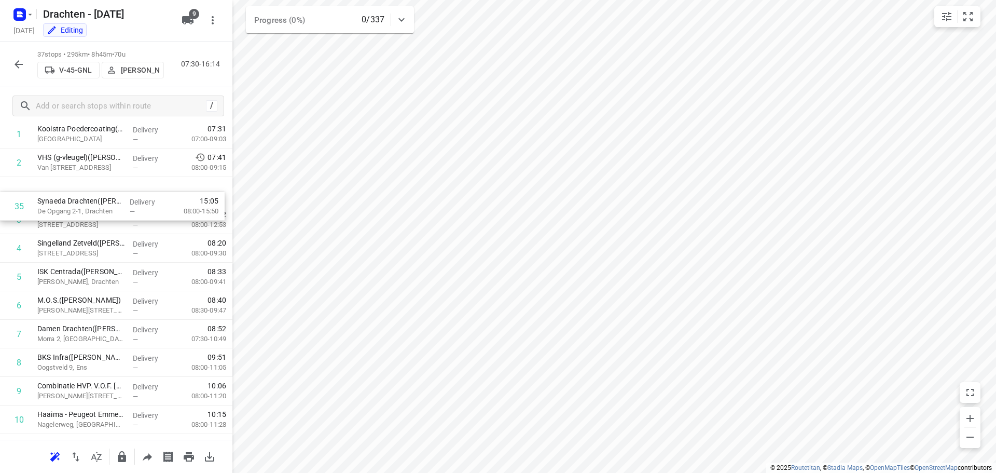
scroll to position [56, 0]
drag, startPoint x: 88, startPoint y: 344, endPoint x: 91, endPoint y: 249, distance: 95.5
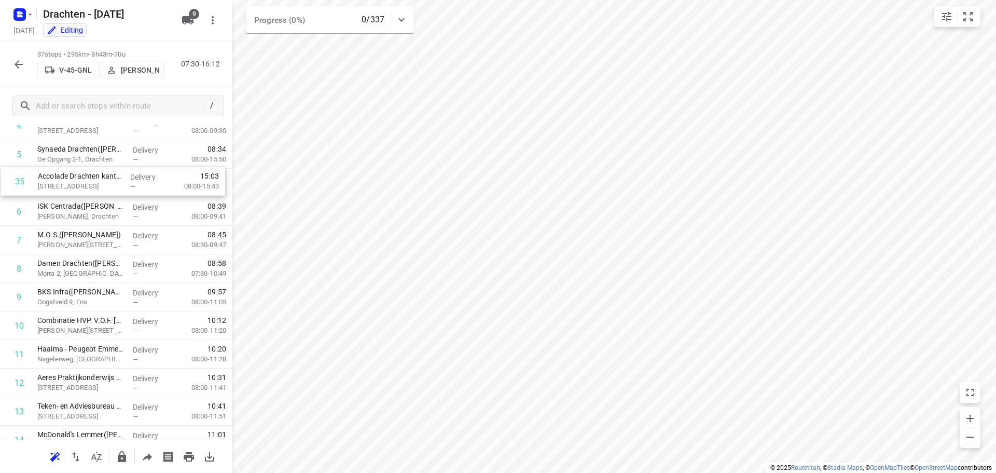
scroll to position [143, 0]
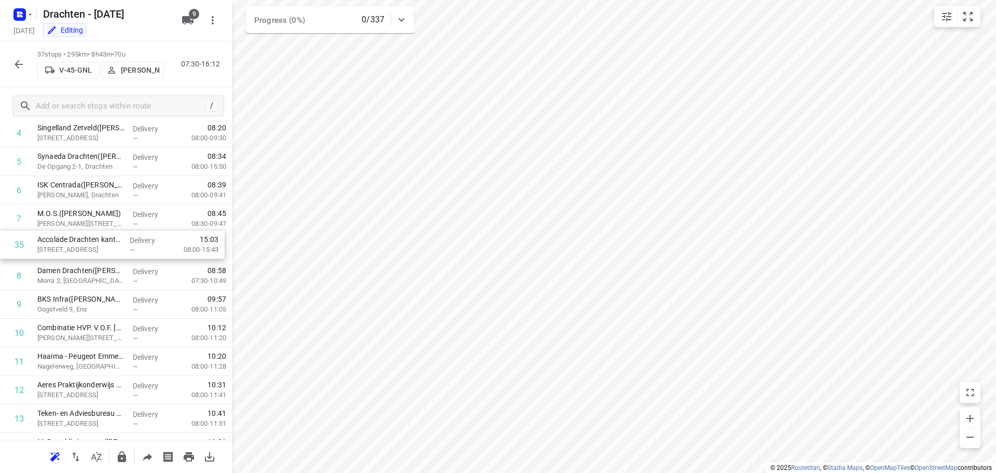
drag, startPoint x: 99, startPoint y: 343, endPoint x: 100, endPoint y: 245, distance: 98.1
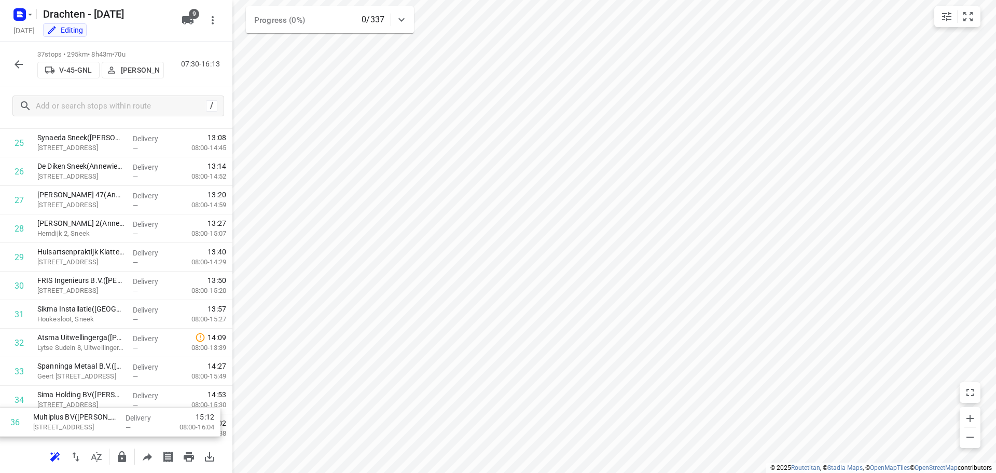
scroll to position [821, 0]
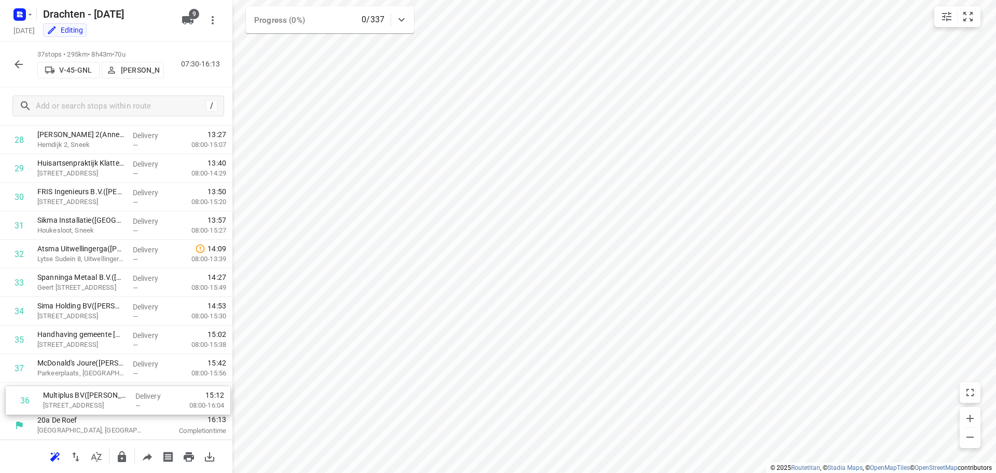
drag, startPoint x: 105, startPoint y: 374, endPoint x: 112, endPoint y: 400, distance: 27.3
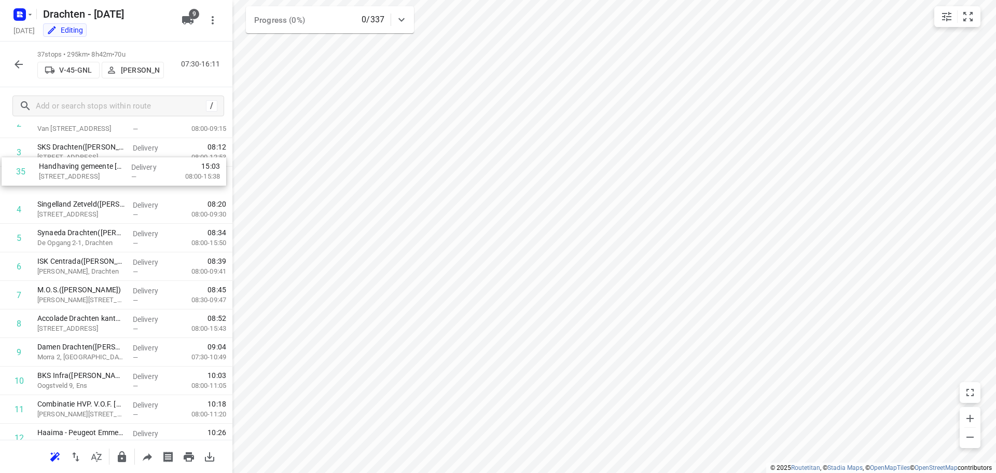
scroll to position [95, 0]
drag, startPoint x: 109, startPoint y: 346, endPoint x: 107, endPoint y: 326, distance: 19.8
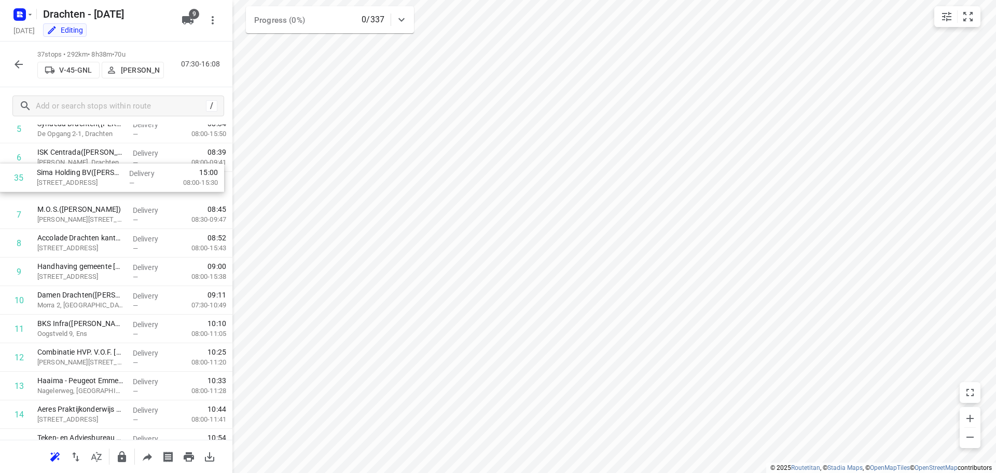
scroll to position [171, 0]
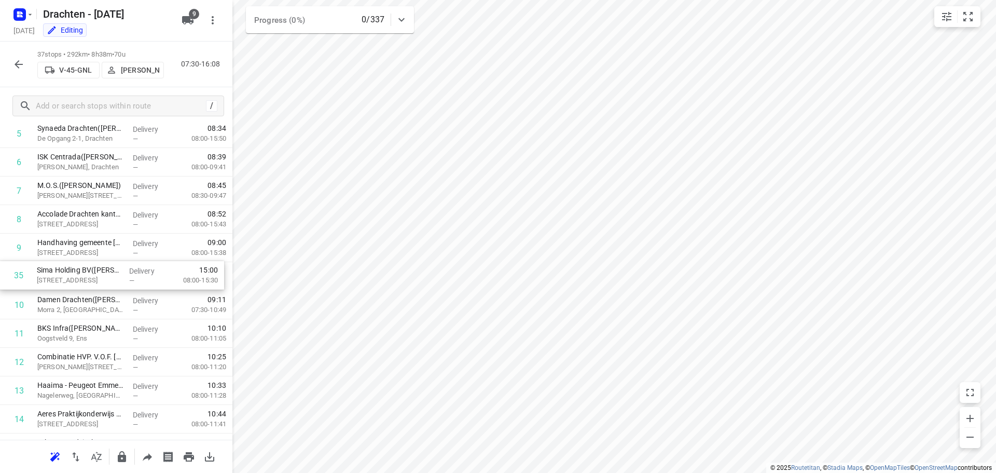
drag, startPoint x: 106, startPoint y: 347, endPoint x: 105, endPoint y: 280, distance: 66.9
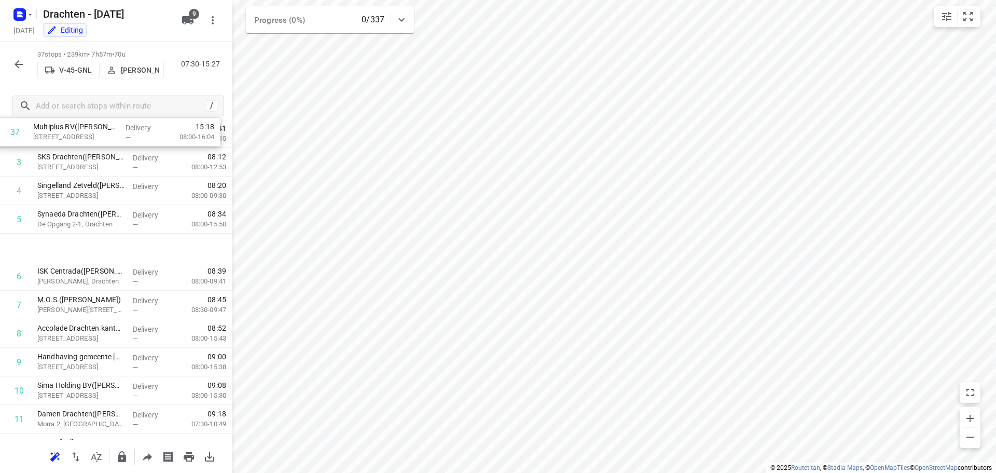
scroll to position [0, 0]
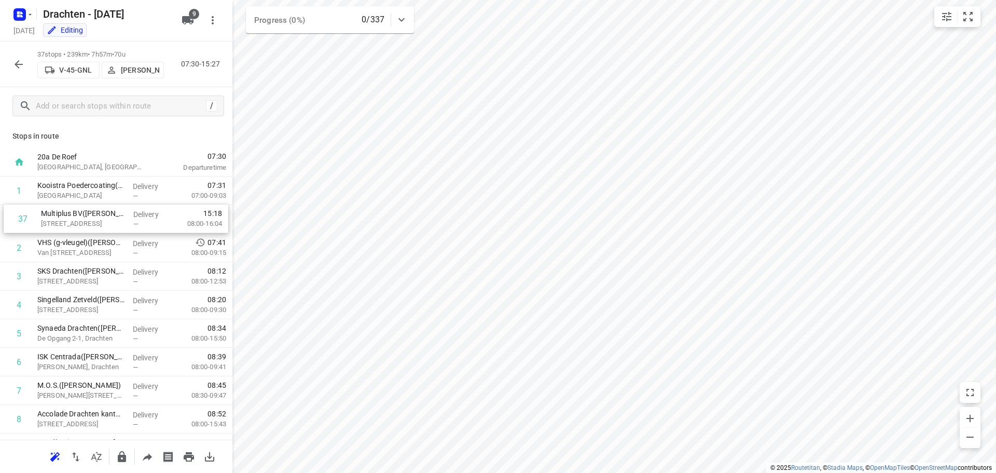
drag, startPoint x: 121, startPoint y: 400, endPoint x: 125, endPoint y: 218, distance: 181.7
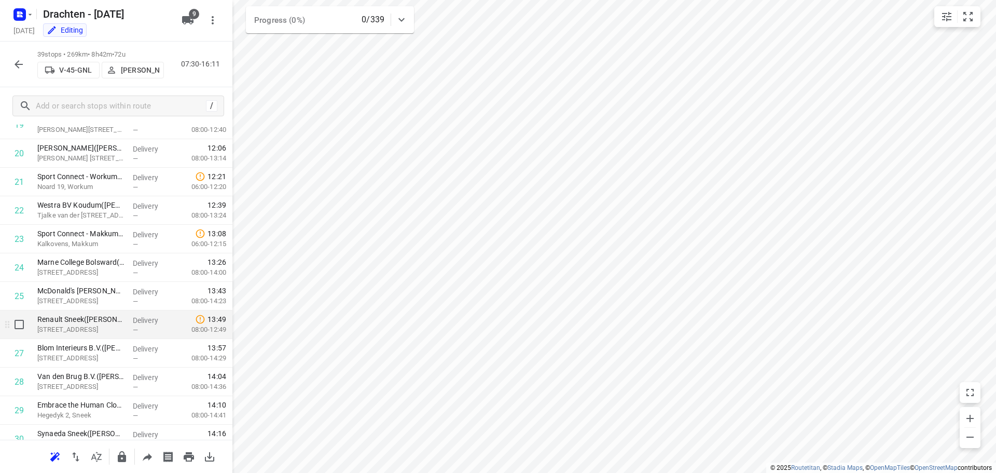
scroll to position [515, 0]
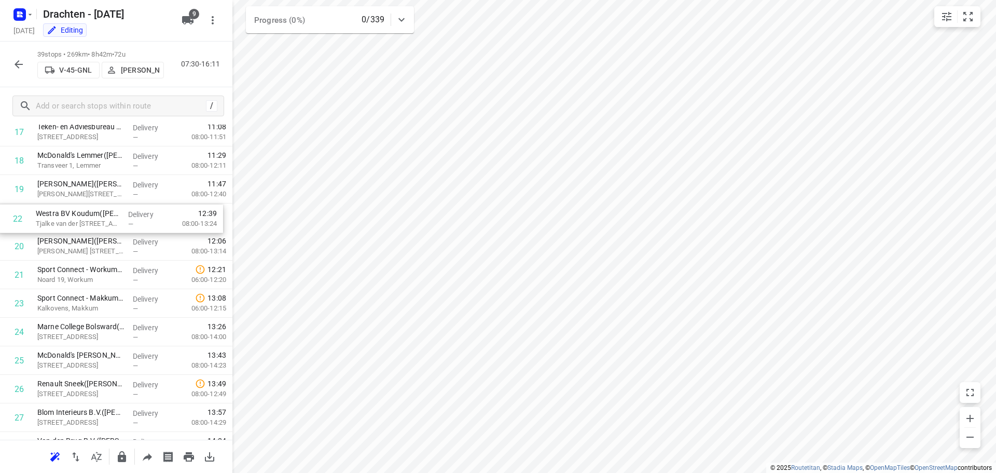
drag, startPoint x: 99, startPoint y: 282, endPoint x: 97, endPoint y: 222, distance: 59.7
click at [97, 222] on div "1 Kooistra Poedercoating(Mark Kooistra) Loswal 4A, Drachten Delivery — 07:31 07…" at bounding box center [116, 217] width 232 height 1113
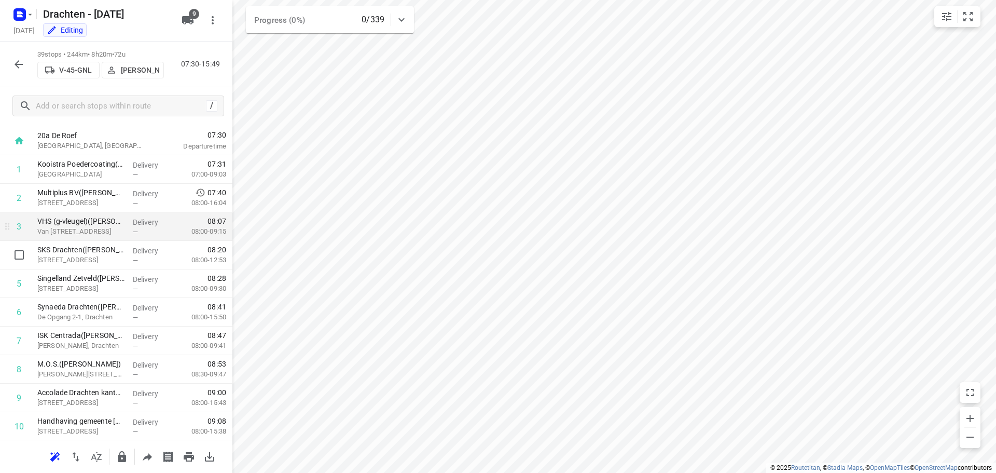
scroll to position [0, 0]
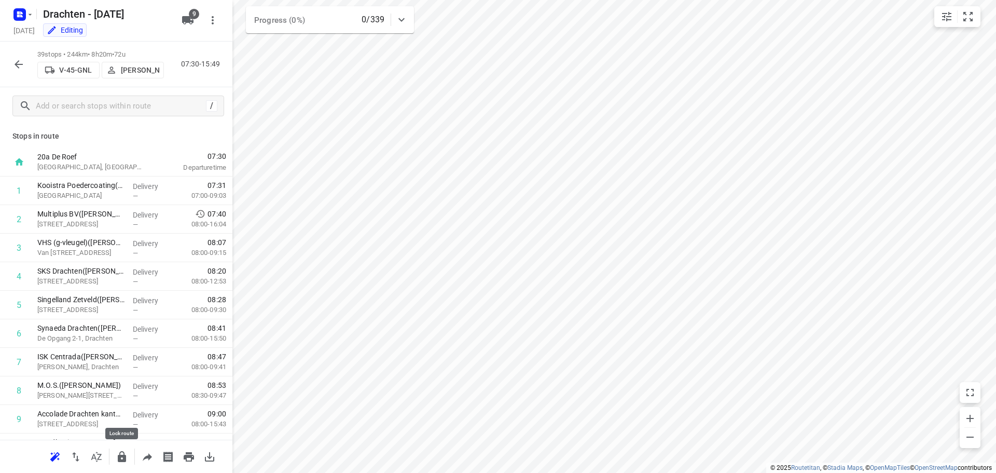
click at [124, 456] on icon "button" at bounding box center [122, 456] width 8 height 11
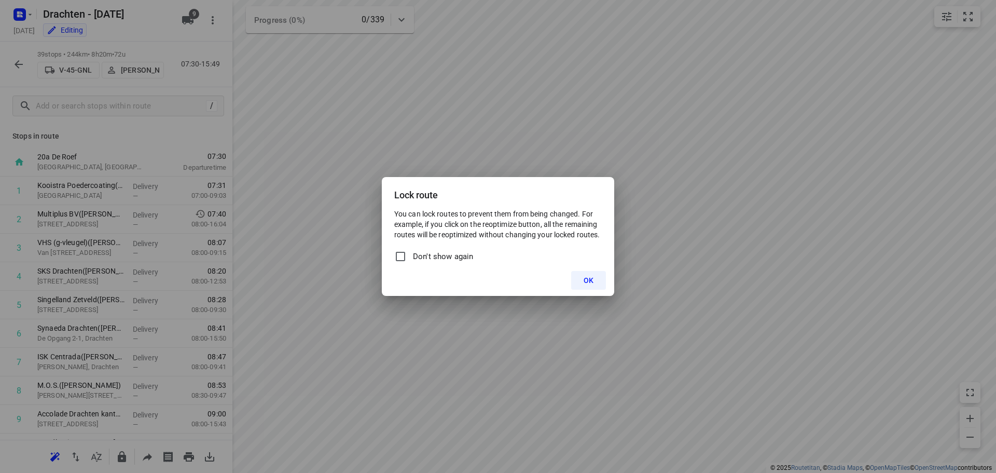
click at [590, 279] on span "OK" at bounding box center [589, 280] width 10 height 8
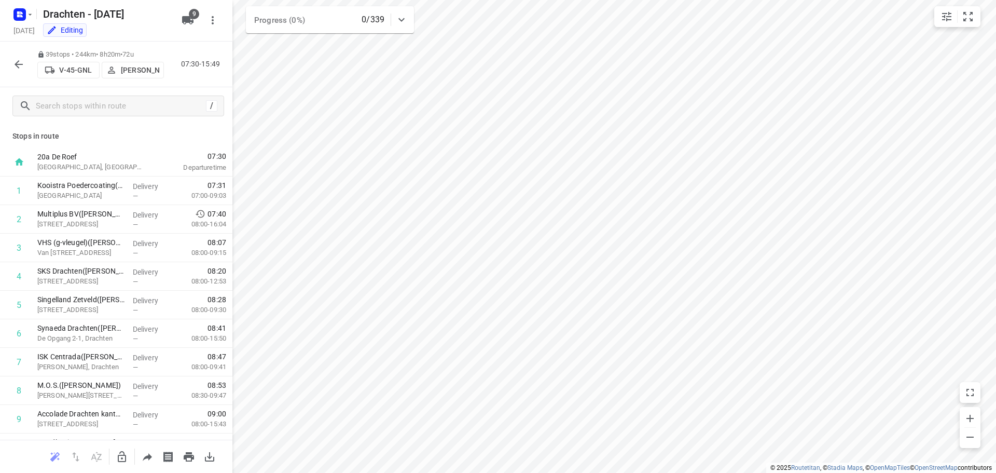
click at [21, 65] on icon "button" at bounding box center [18, 64] width 12 height 12
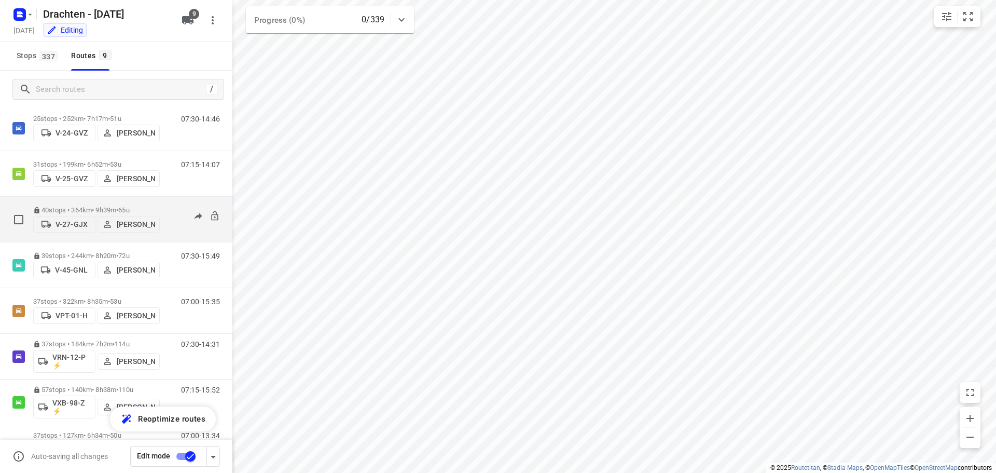
scroll to position [113, 0]
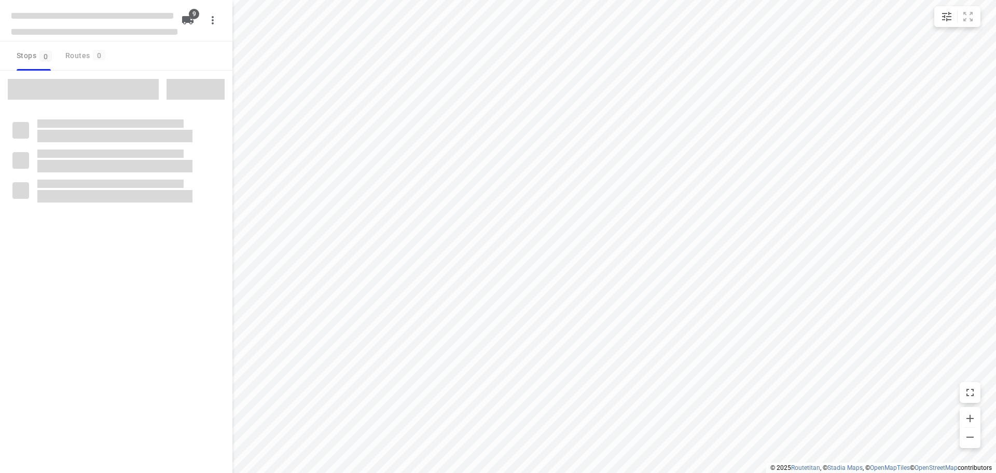
checkbox input "true"
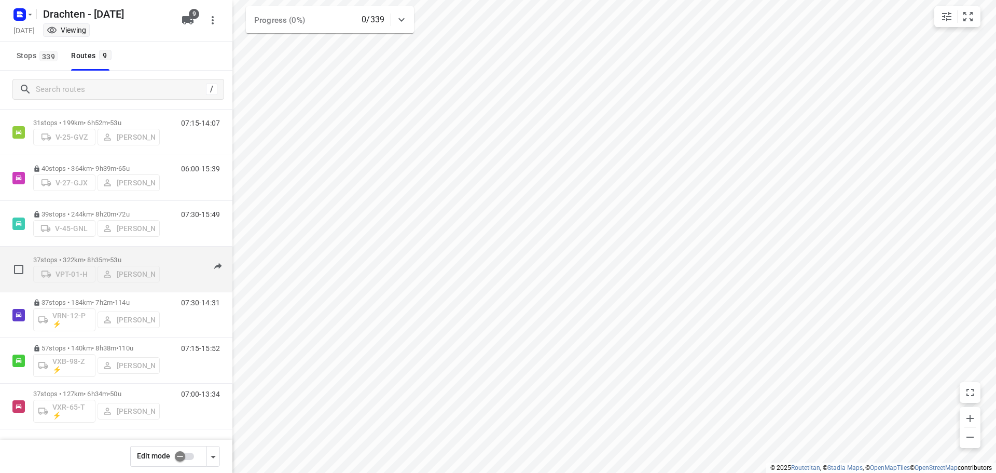
scroll to position [61, 0]
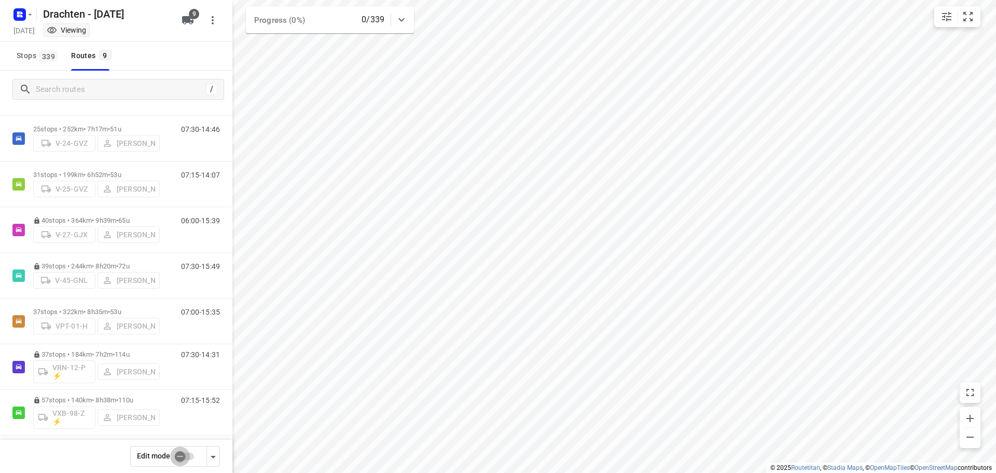
click at [183, 458] on input "checkbox" at bounding box center [179, 456] width 59 height 20
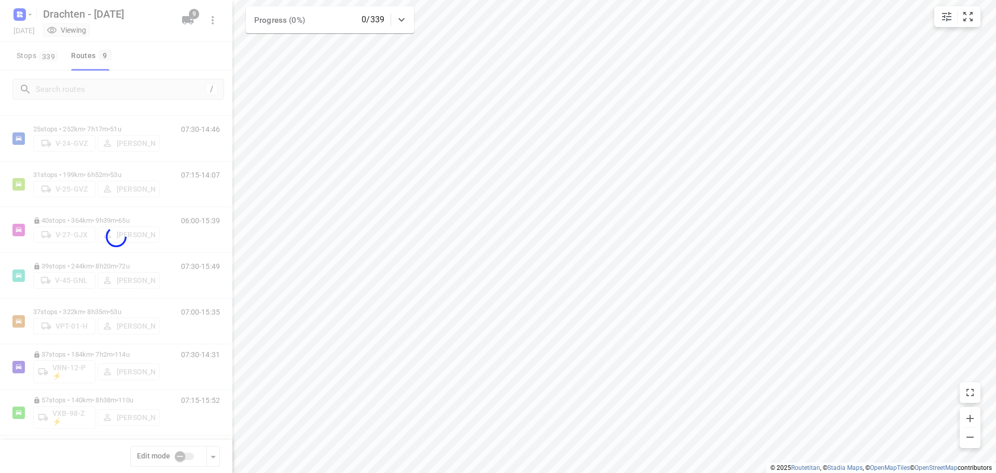
checkbox input "true"
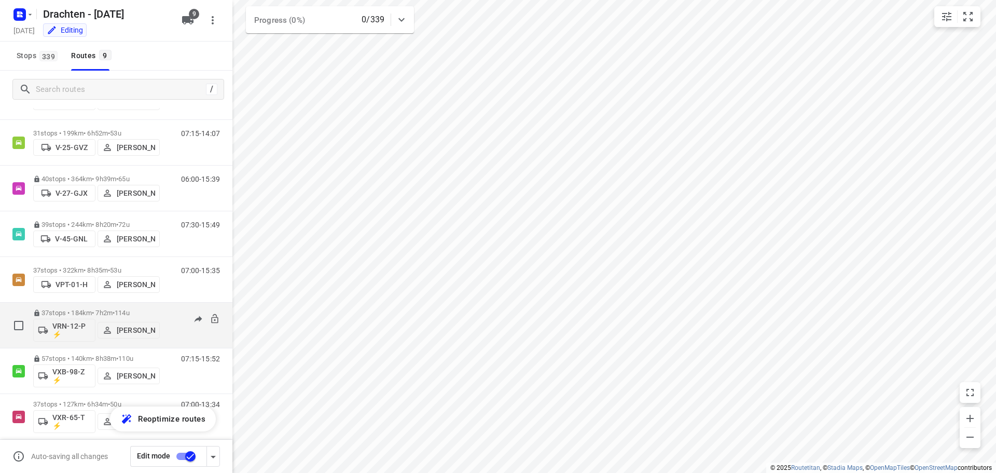
scroll to position [113, 0]
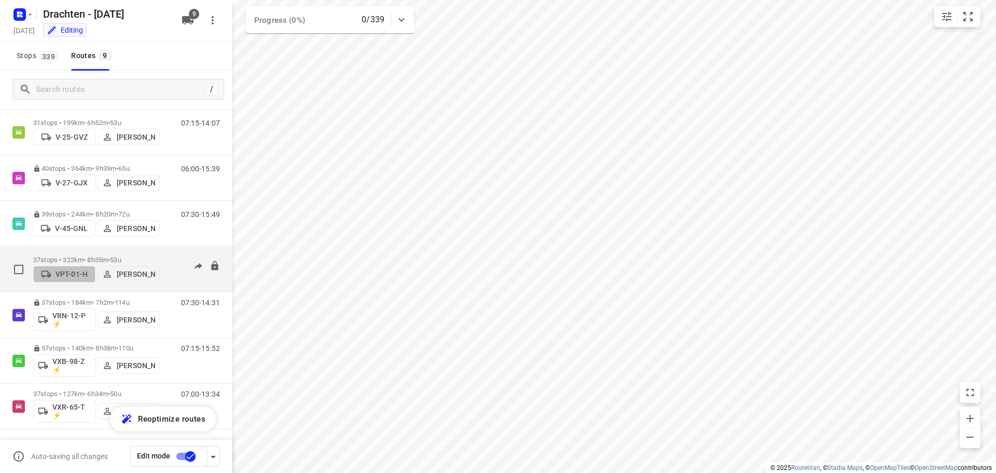
click at [63, 273] on p "VPT-01-H" at bounding box center [72, 274] width 32 height 8
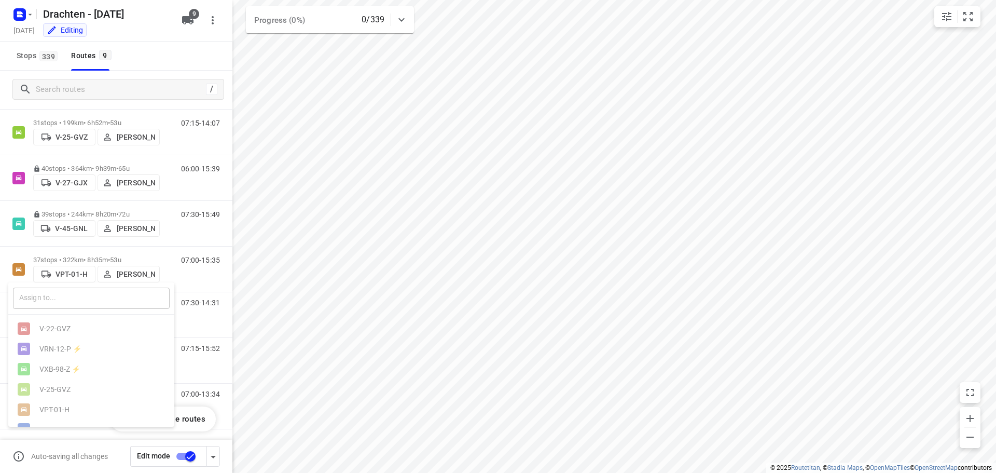
click at [56, 293] on input "text" at bounding box center [91, 297] width 157 height 21
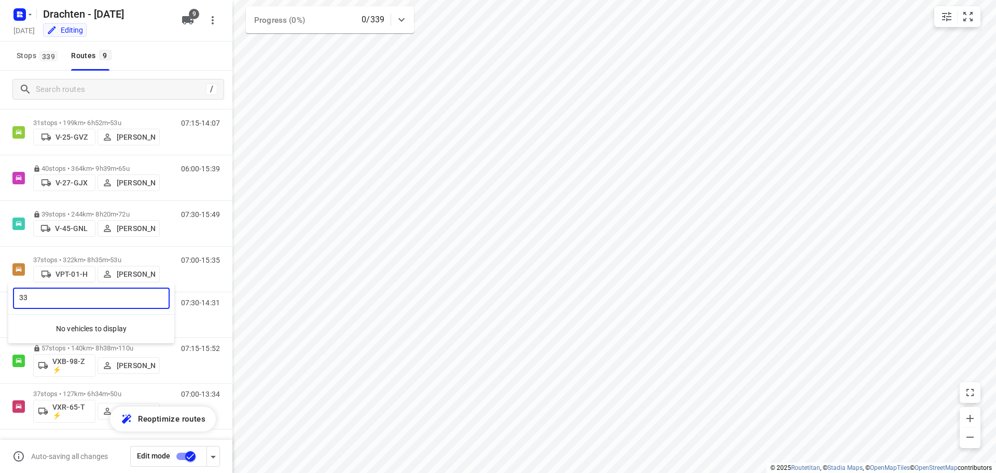
type input "33"
click at [169, 60] on div at bounding box center [498, 236] width 996 height 473
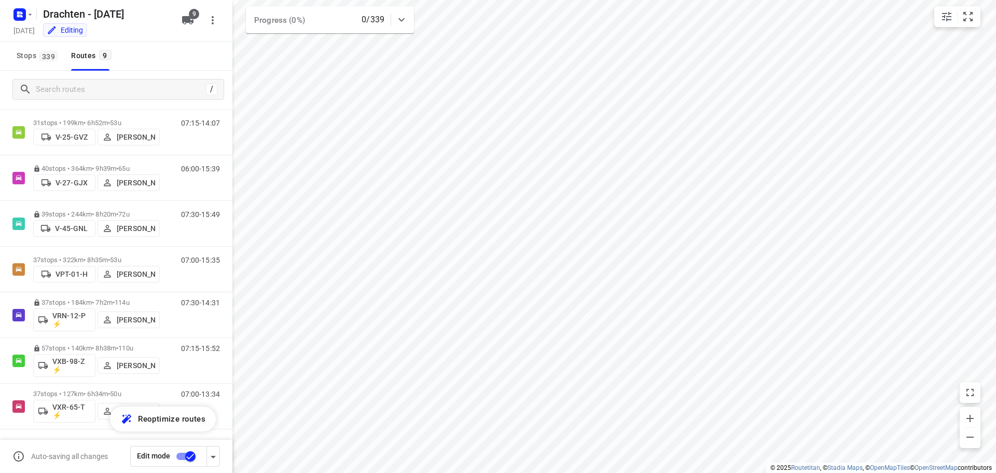
click at [189, 455] on input "checkbox" at bounding box center [190, 456] width 59 height 20
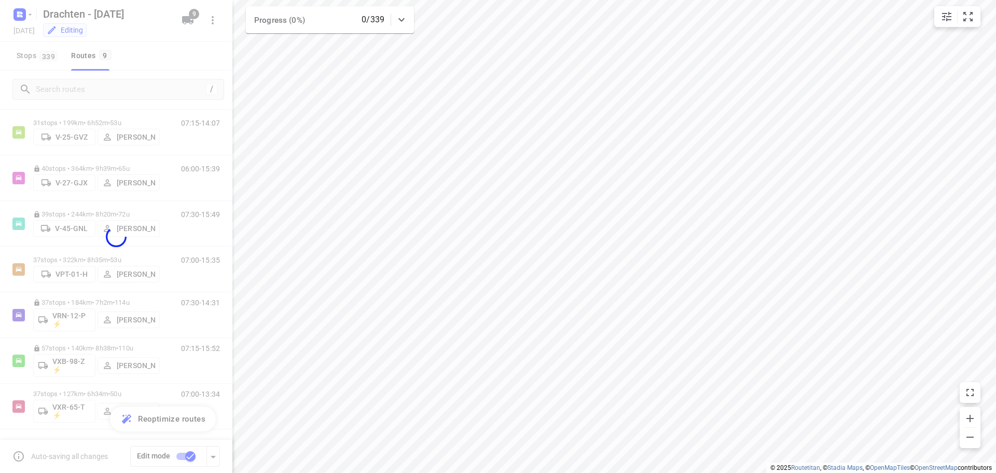
checkbox input "false"
